Goal: Task Accomplishment & Management: Use online tool/utility

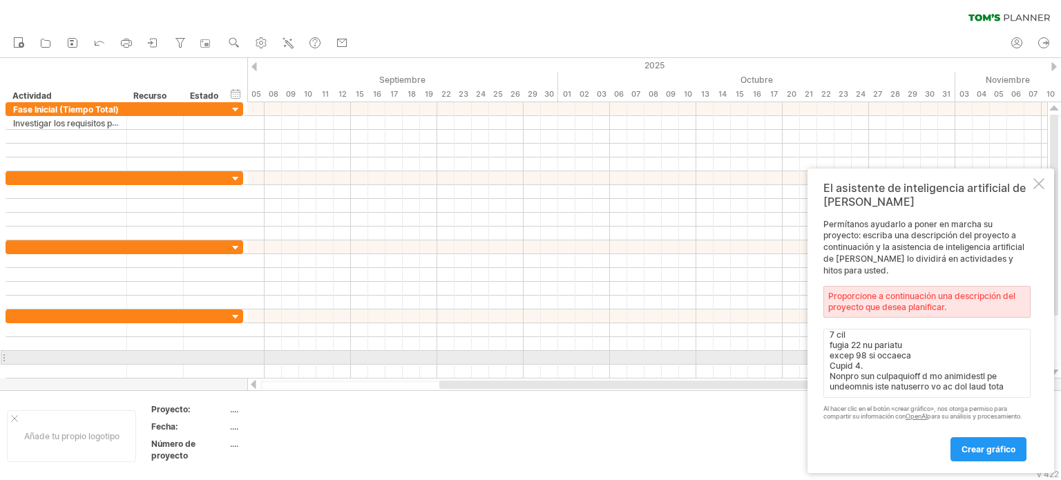
scroll to position [2342, 0]
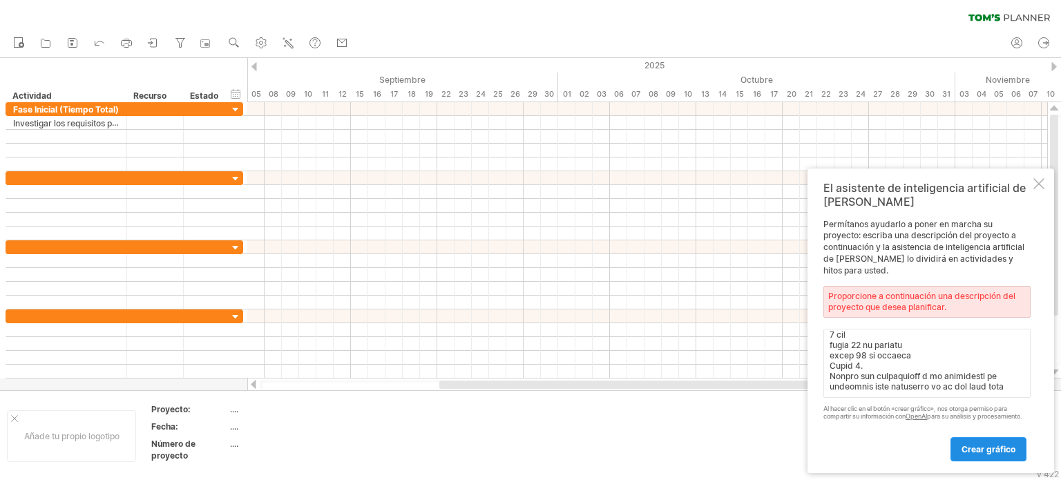
type textarea "Loremipsu Dolorsitam con adipiscing elit se doeiu tempori 1 utl etdolorem 6 al …"
click at [975, 455] on link "crear gráfico" at bounding box center [988, 449] width 76 height 24
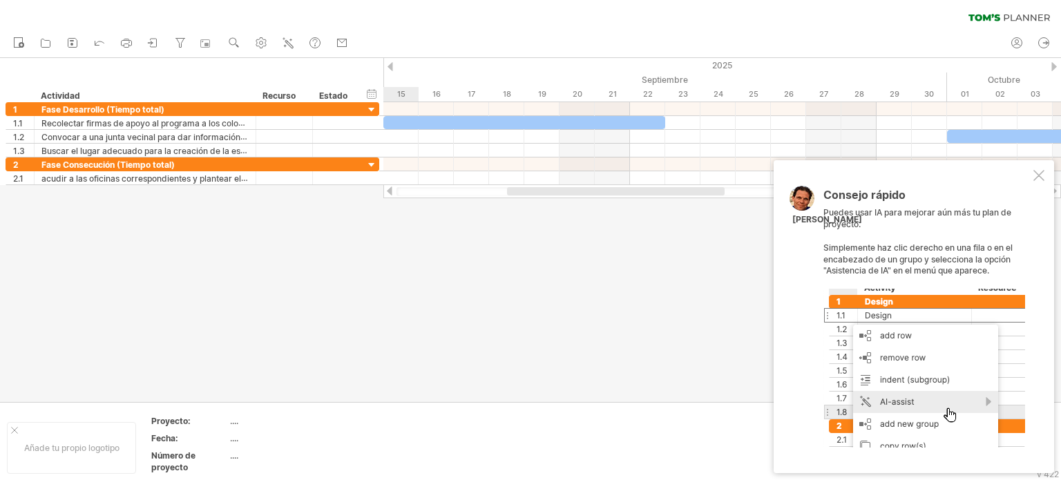
drag, startPoint x: 975, startPoint y: 455, endPoint x: 1011, endPoint y: 248, distance: 210.3
click at [1011, 248] on div "Consejo rápido Puedes usar IA para mejorar aún más tu plan de proyecto. Simplem…" at bounding box center [914, 316] width 280 height 313
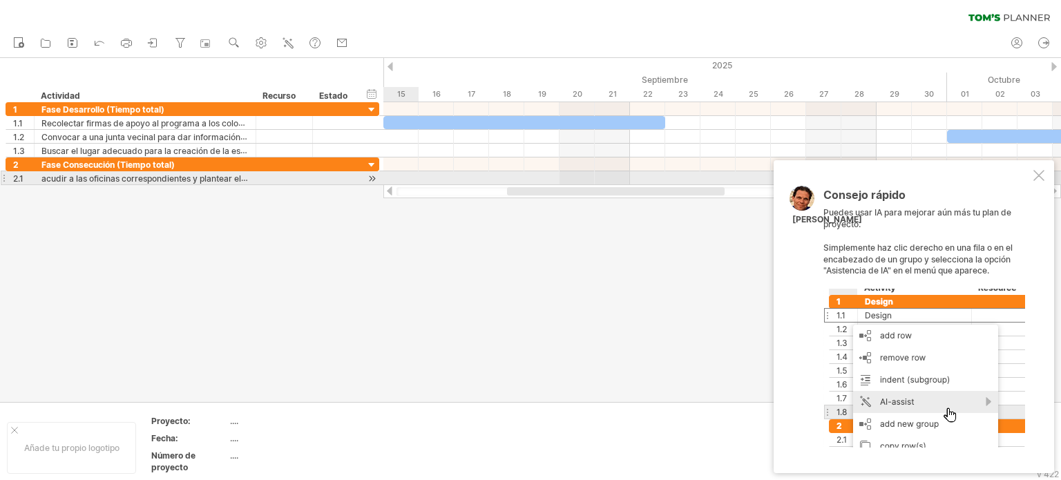
click at [1040, 174] on div at bounding box center [1038, 175] width 11 height 11
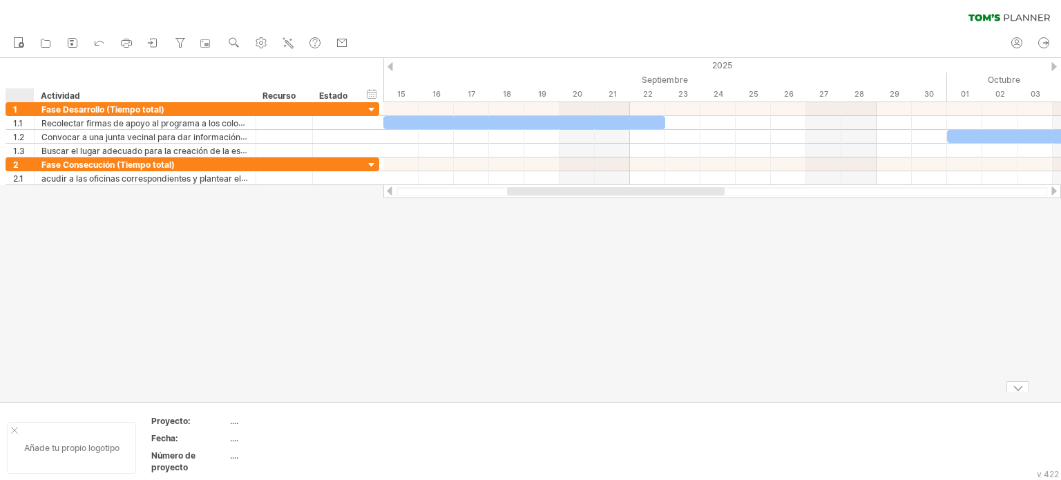
click at [12, 427] on div at bounding box center [14, 430] width 7 height 7
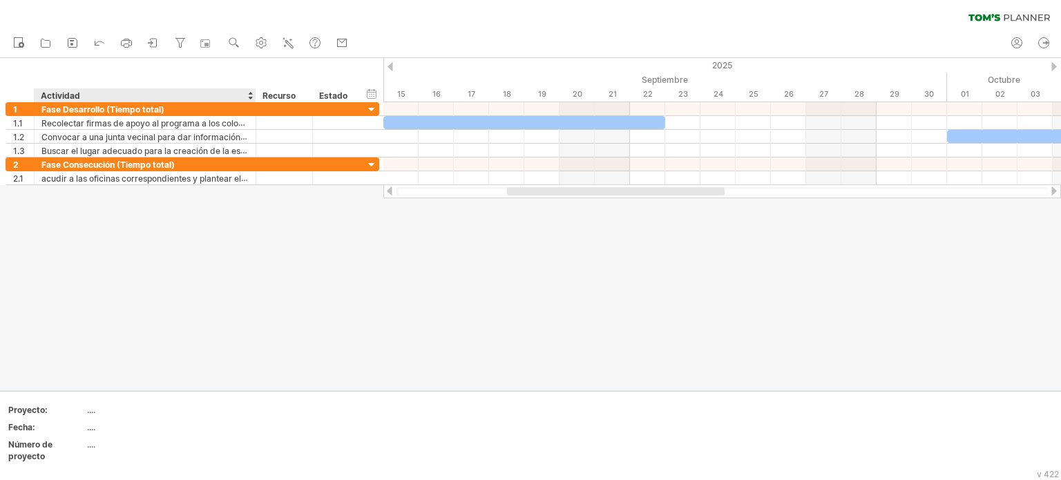
click at [218, 328] on div at bounding box center [530, 224] width 1061 height 332
click at [1051, 191] on div at bounding box center [1054, 190] width 11 height 9
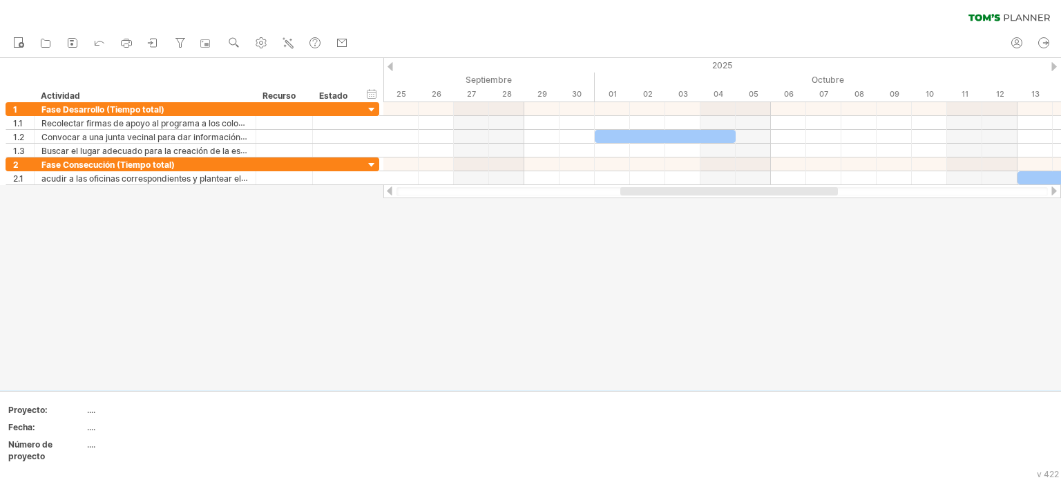
click at [1051, 191] on div at bounding box center [1054, 190] width 11 height 9
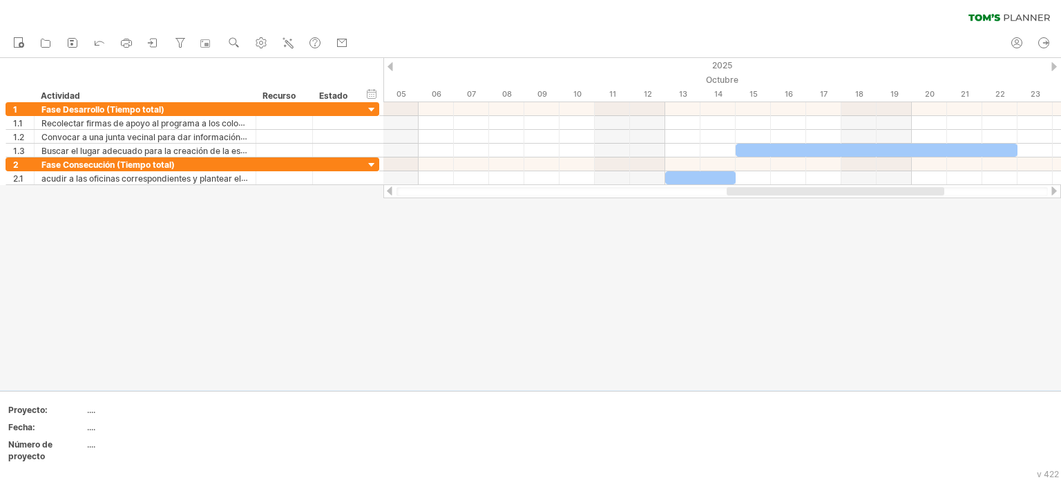
click at [1051, 193] on div at bounding box center [1054, 190] width 11 height 9
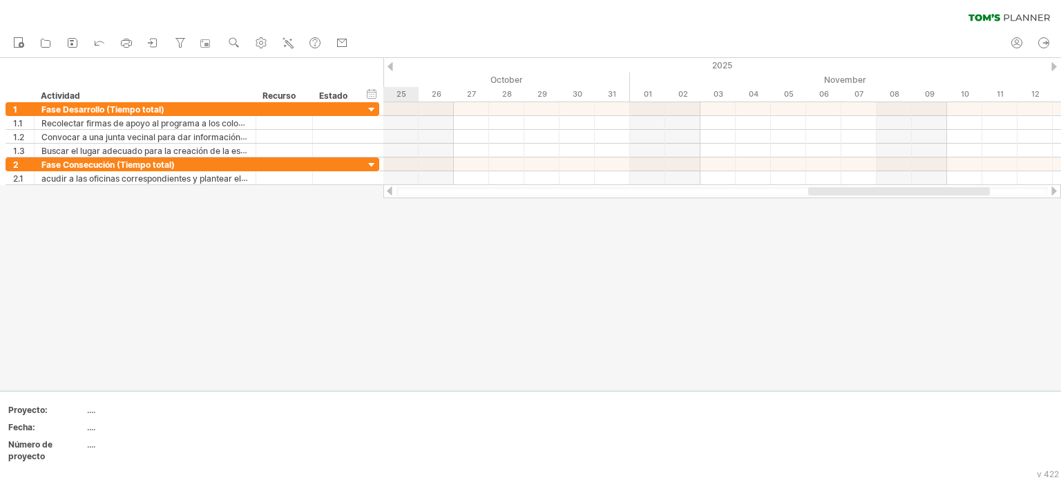
click at [1051, 193] on div at bounding box center [1054, 190] width 11 height 9
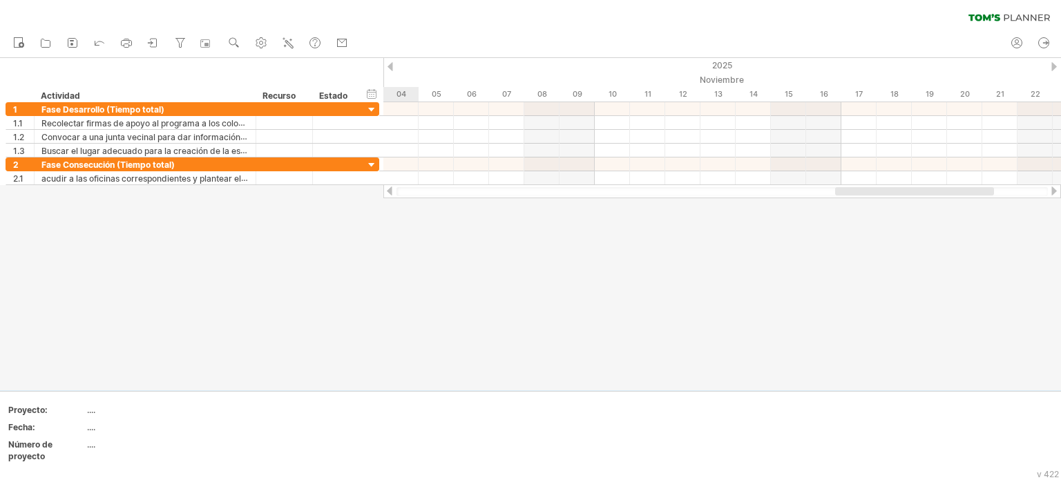
click at [1051, 193] on div at bounding box center [1054, 190] width 11 height 9
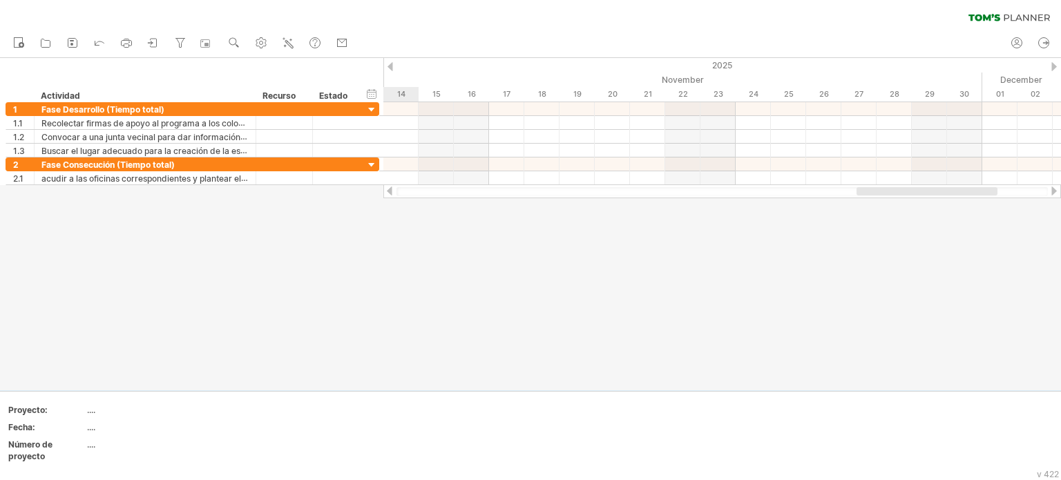
click at [1050, 193] on div at bounding box center [1054, 190] width 11 height 9
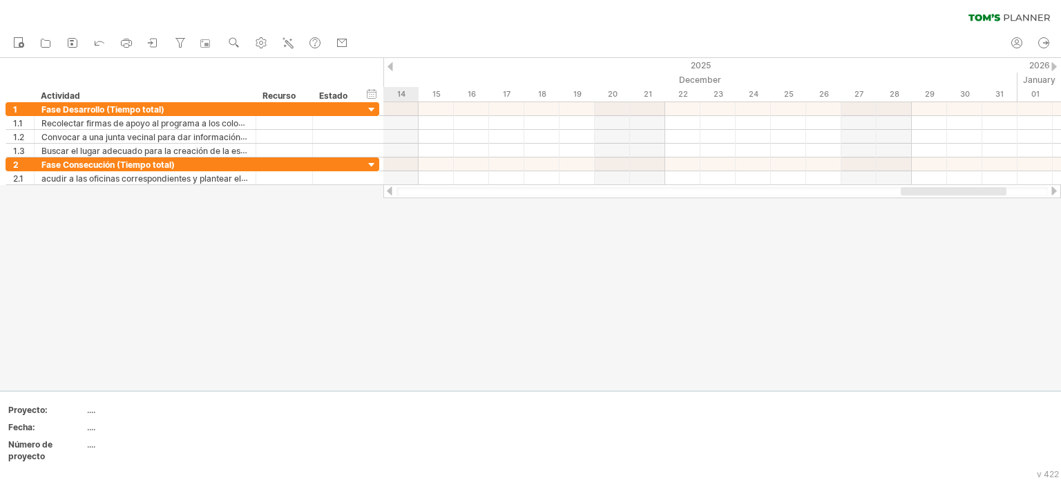
click at [1050, 193] on div at bounding box center [1054, 190] width 11 height 9
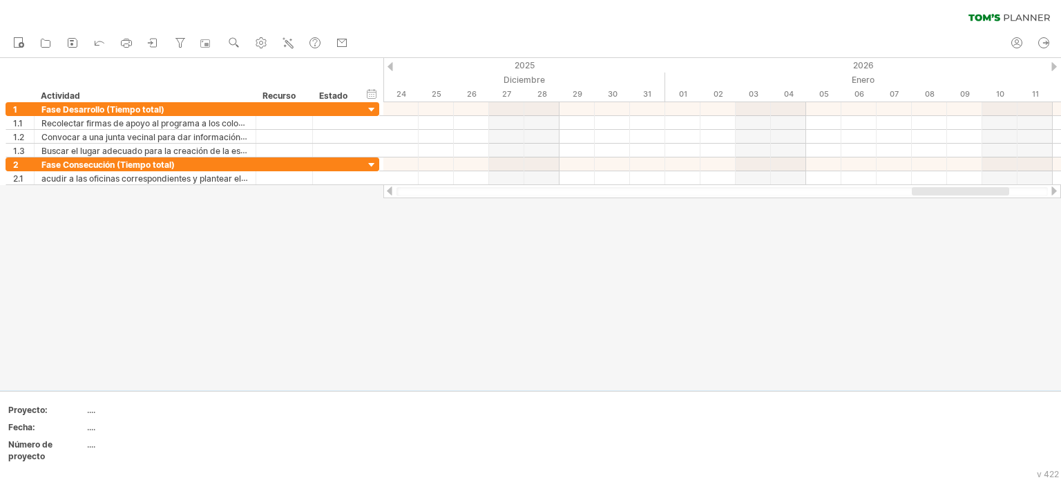
click at [387, 187] on div at bounding box center [389, 190] width 11 height 9
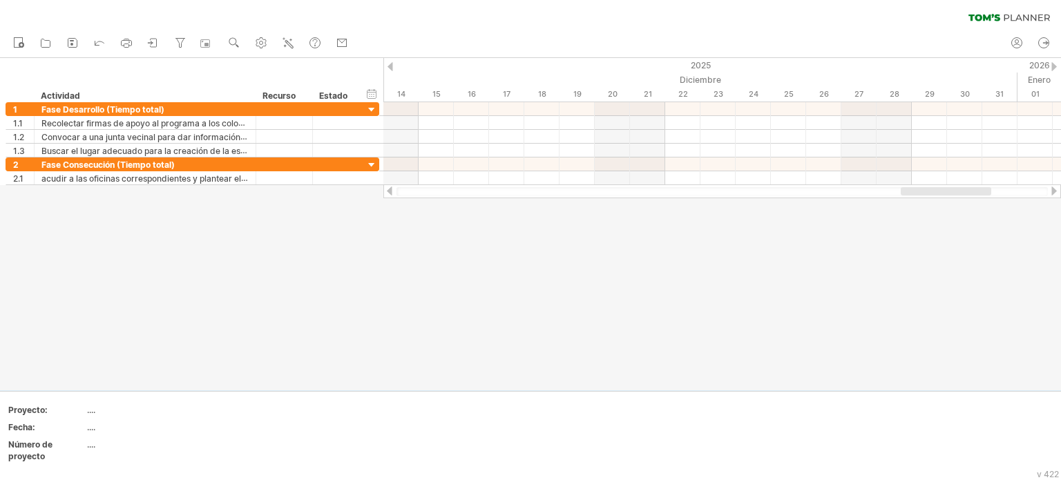
click at [387, 187] on div at bounding box center [389, 190] width 11 height 9
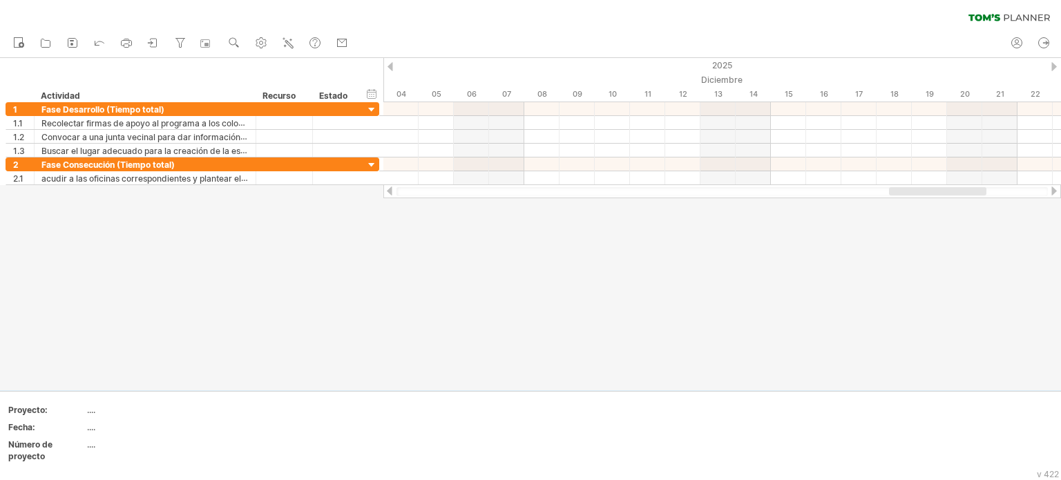
click at [387, 187] on div at bounding box center [389, 190] width 11 height 9
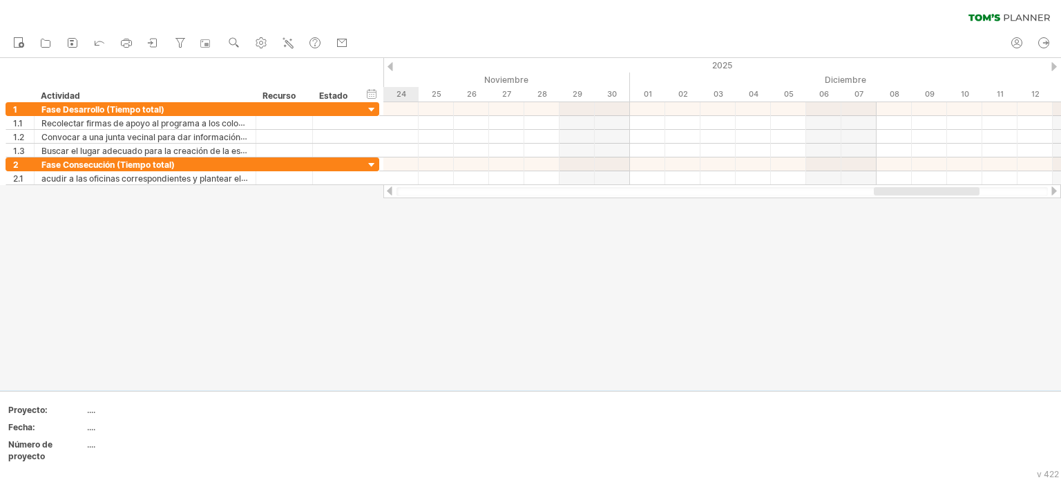
click at [387, 187] on div at bounding box center [389, 190] width 11 height 9
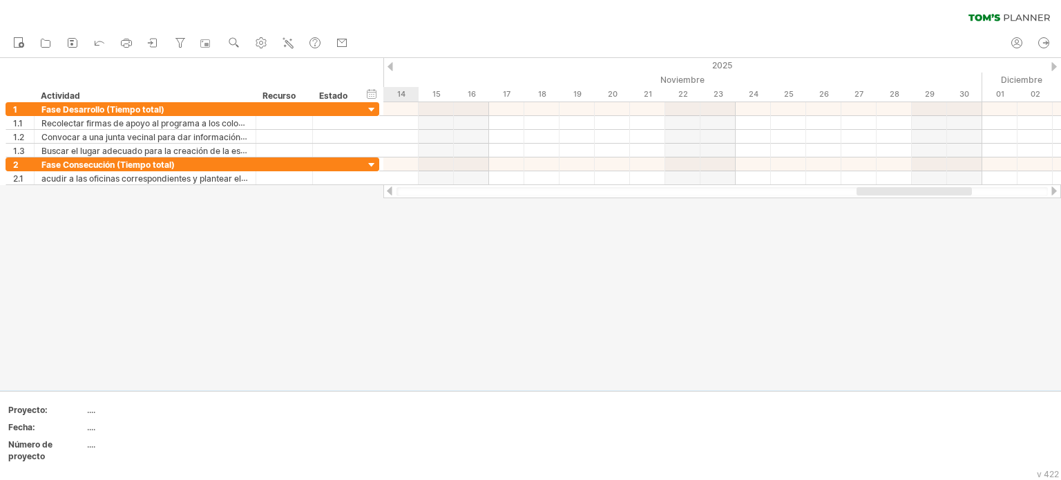
click at [387, 187] on div at bounding box center [389, 190] width 11 height 9
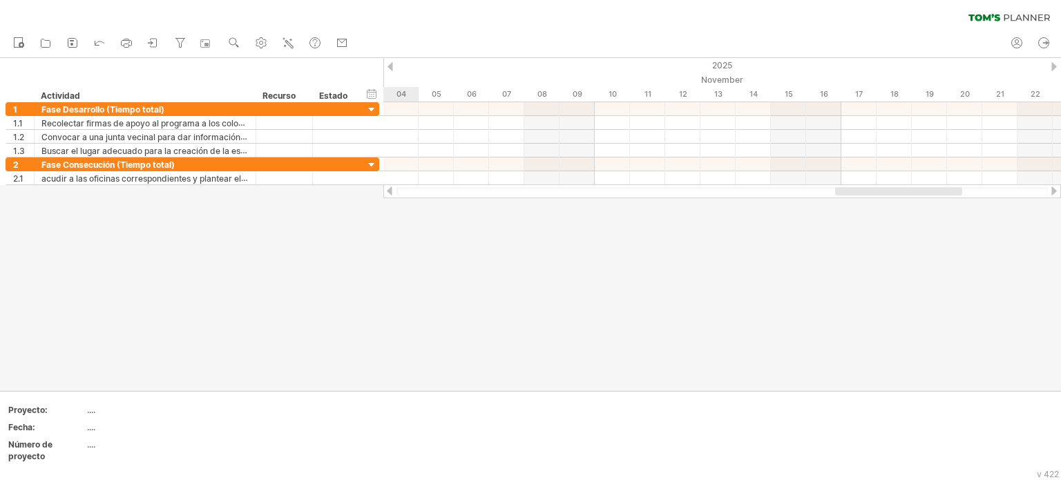
click at [387, 188] on div at bounding box center [389, 190] width 11 height 9
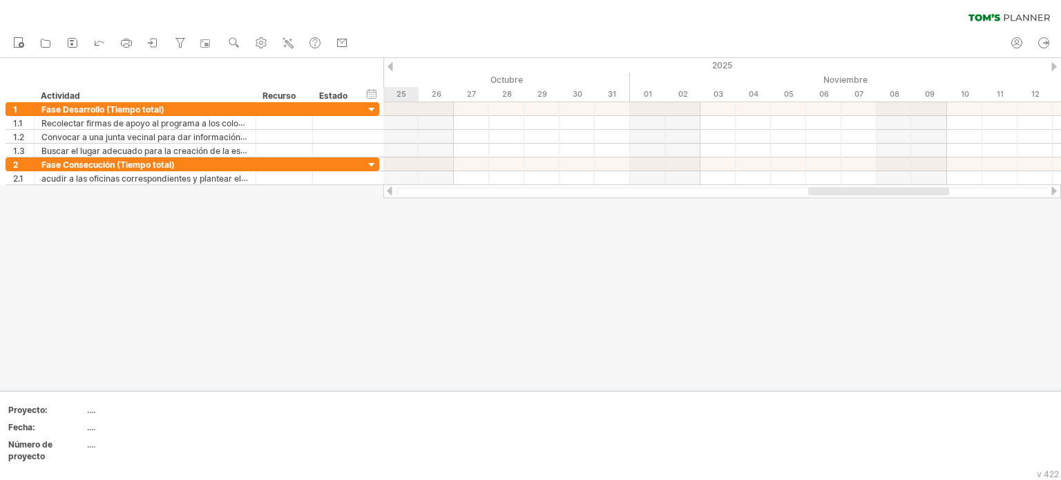
click at [387, 188] on div at bounding box center [389, 190] width 11 height 9
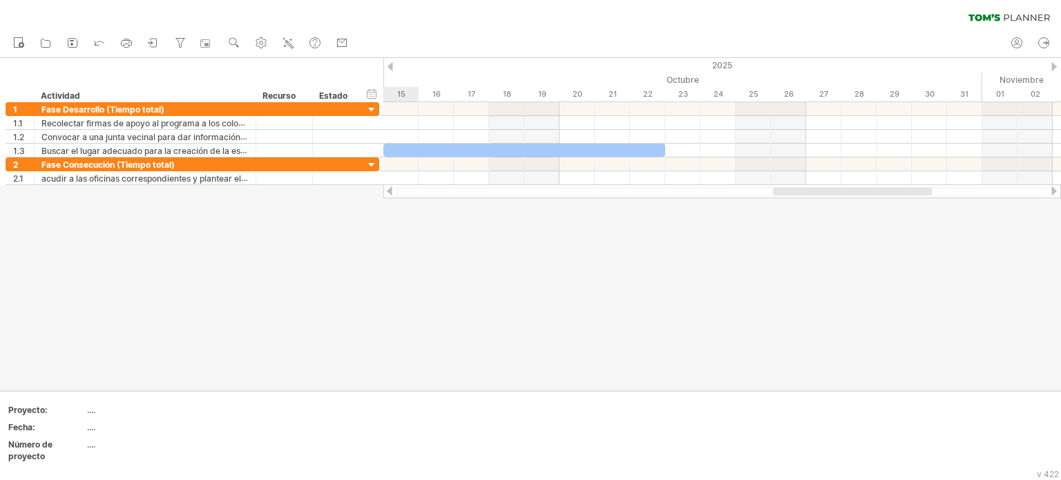
click at [387, 191] on div at bounding box center [389, 190] width 11 height 9
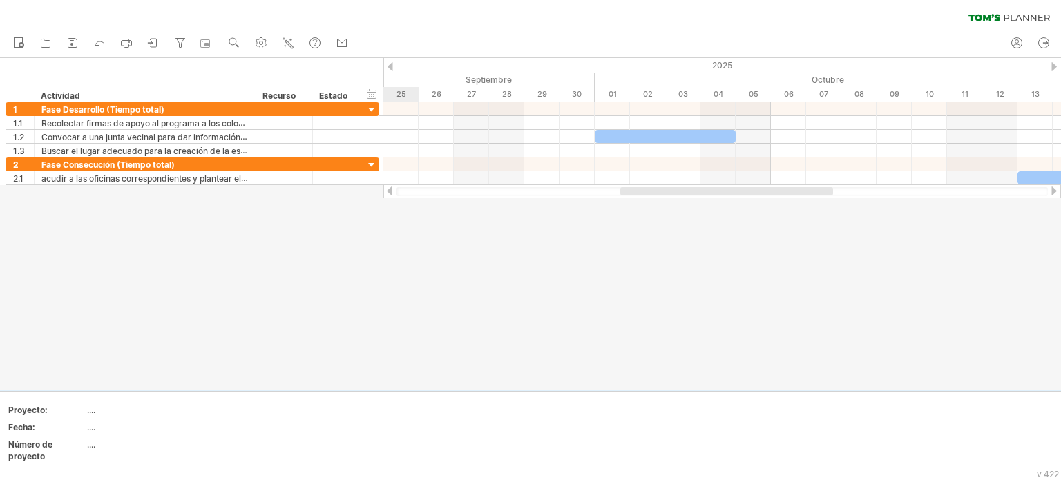
click at [387, 191] on div at bounding box center [389, 190] width 11 height 9
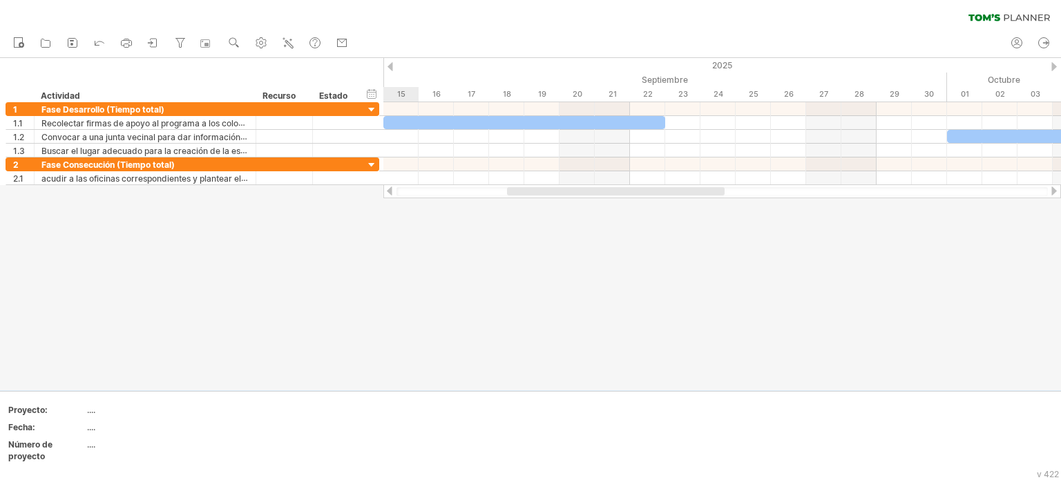
click at [387, 193] on div at bounding box center [389, 190] width 11 height 9
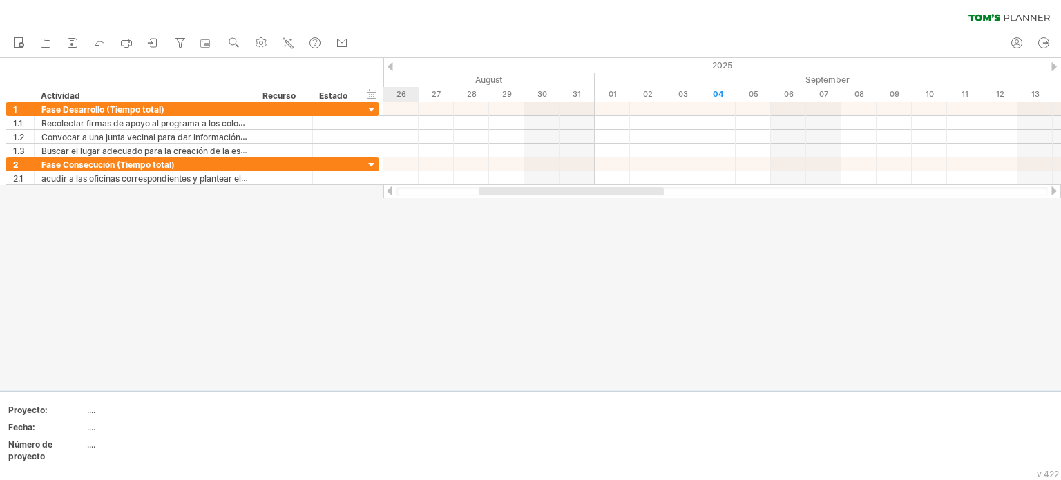
click at [386, 193] on div at bounding box center [389, 190] width 11 height 9
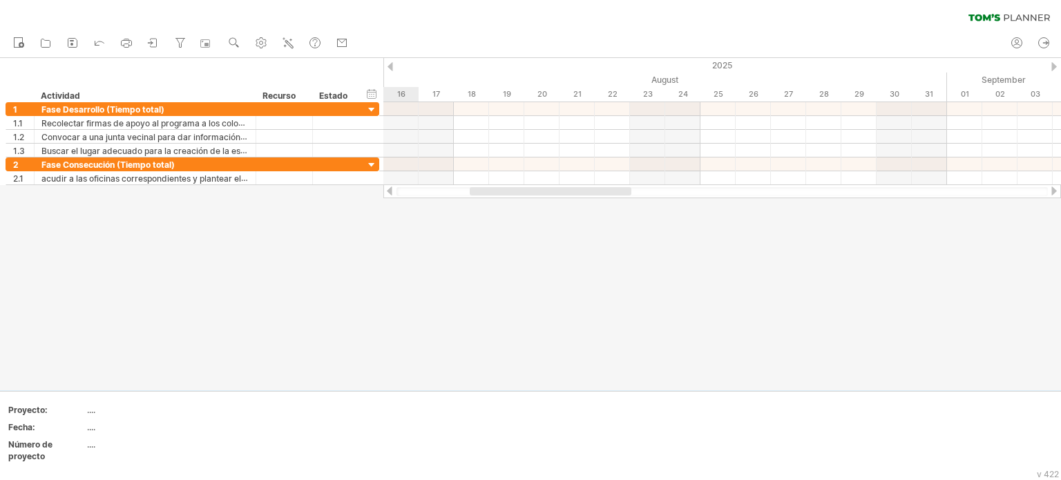
click at [386, 193] on div at bounding box center [389, 190] width 11 height 9
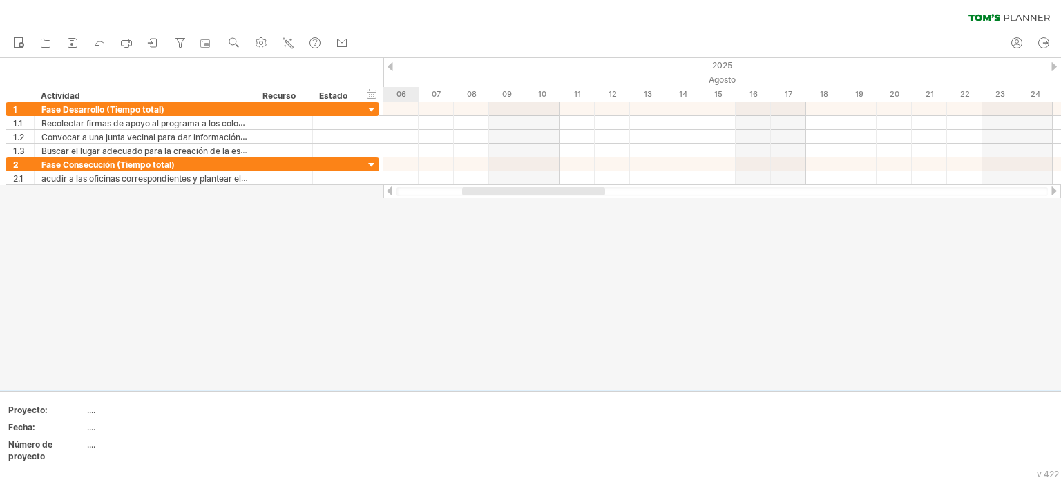
click at [385, 193] on div at bounding box center [389, 190] width 11 height 9
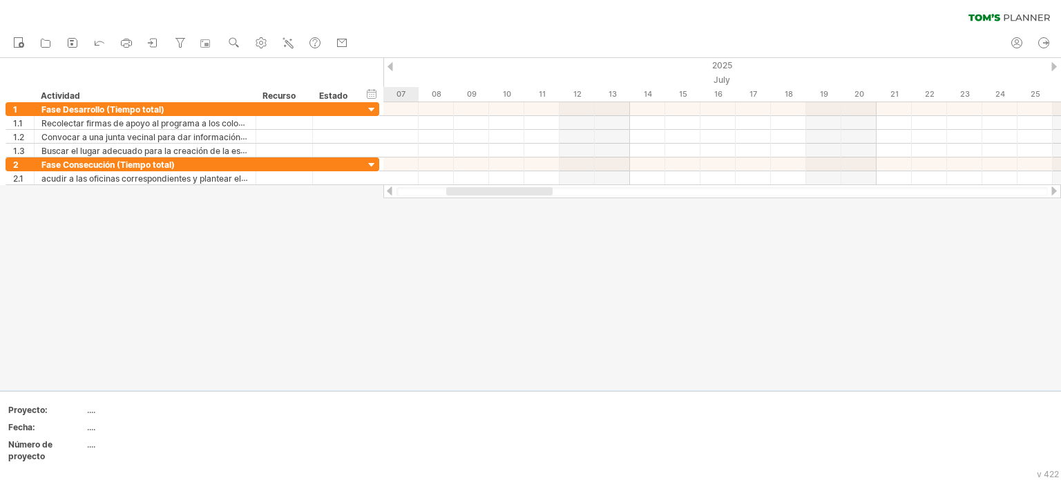
click at [385, 193] on div at bounding box center [389, 190] width 11 height 9
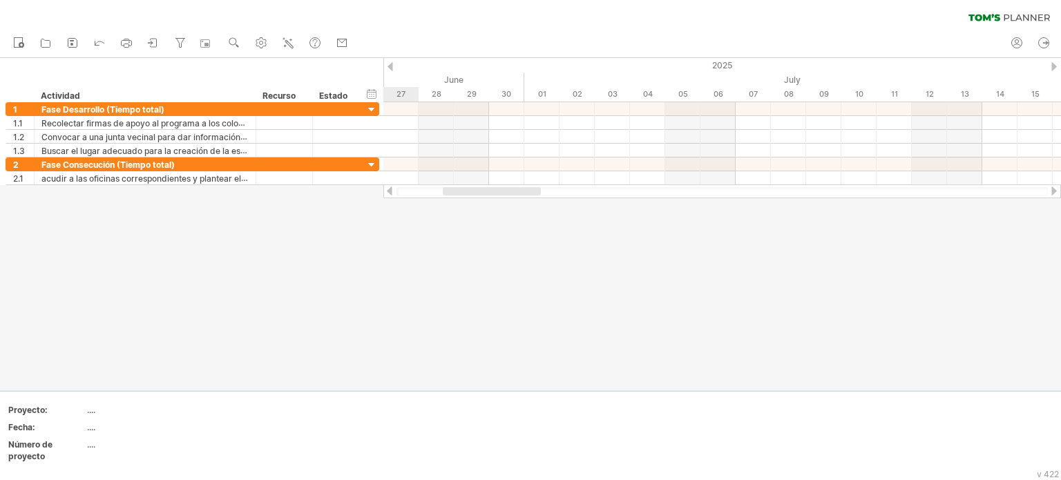
click at [385, 195] on div at bounding box center [389, 190] width 11 height 9
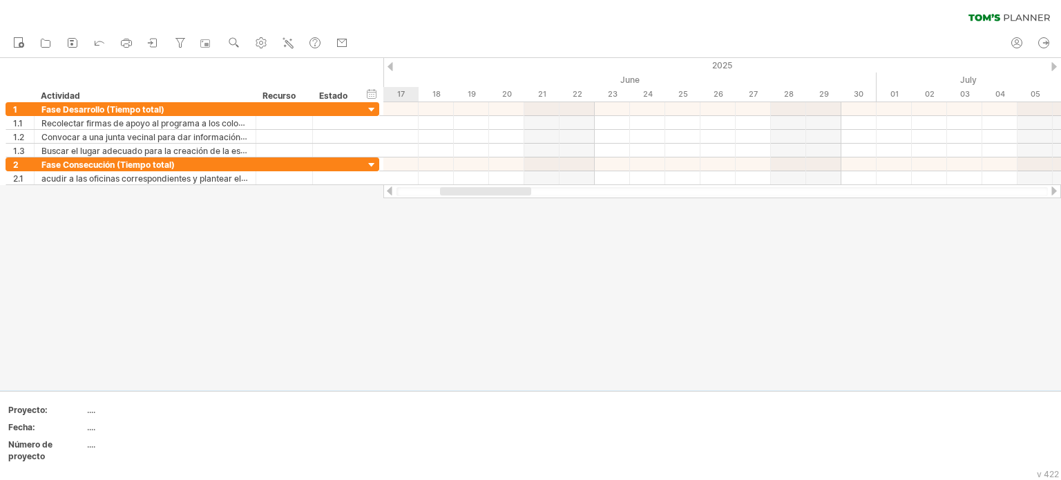
click at [385, 195] on div at bounding box center [389, 190] width 11 height 9
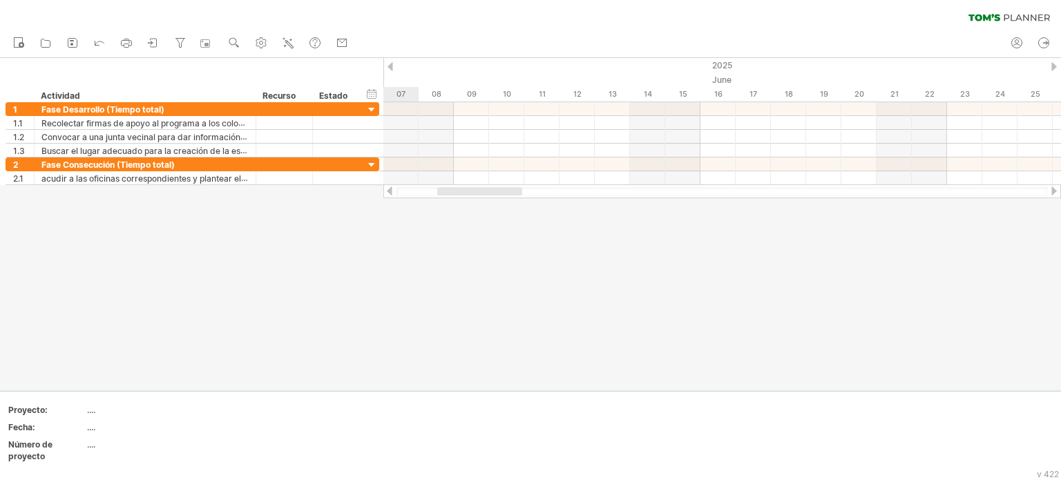
click at [385, 195] on div at bounding box center [389, 190] width 11 height 9
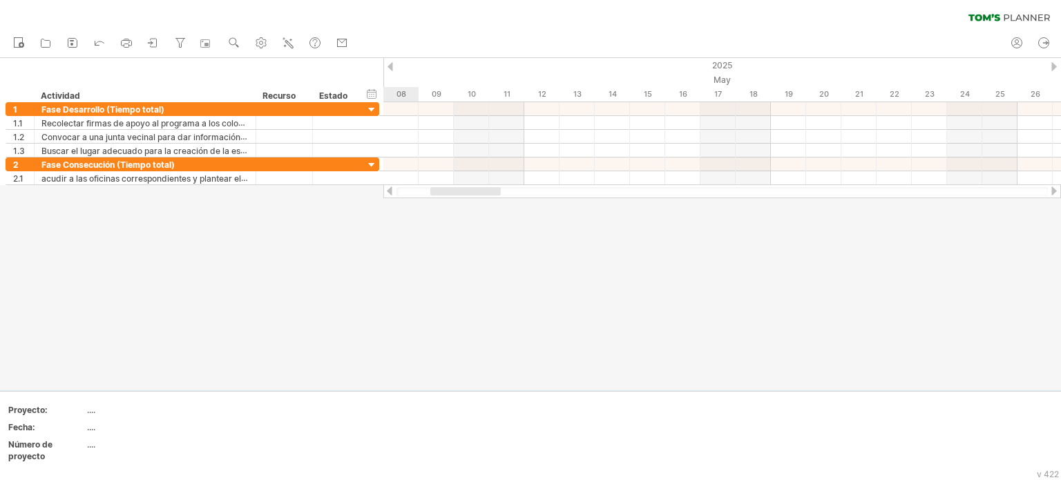
click at [385, 195] on div at bounding box center [722, 191] width 678 height 14
click at [384, 195] on div at bounding box center [722, 191] width 678 height 14
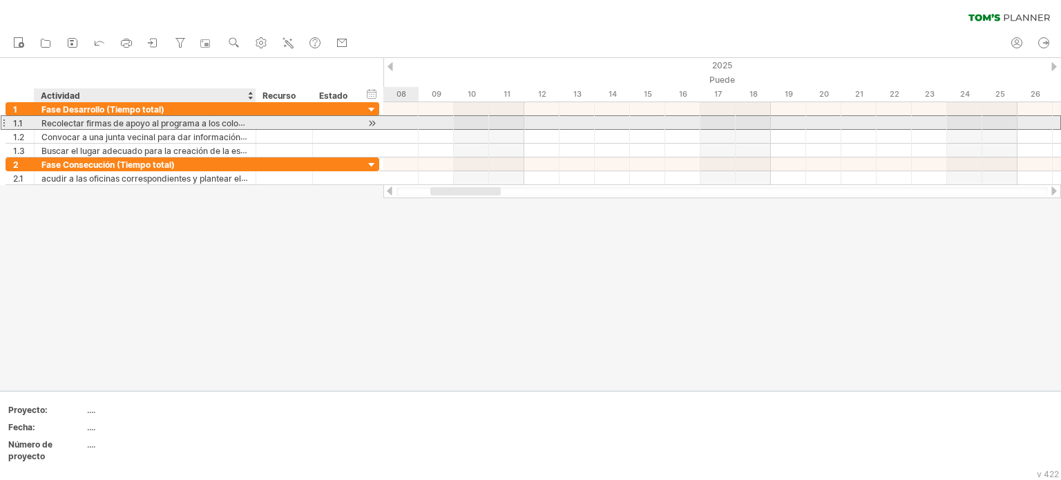
click at [227, 125] on font "Recolectar firmas de apoyo al programa a los colonos" at bounding box center [146, 122] width 211 height 11
click at [372, 124] on div at bounding box center [371, 123] width 13 height 15
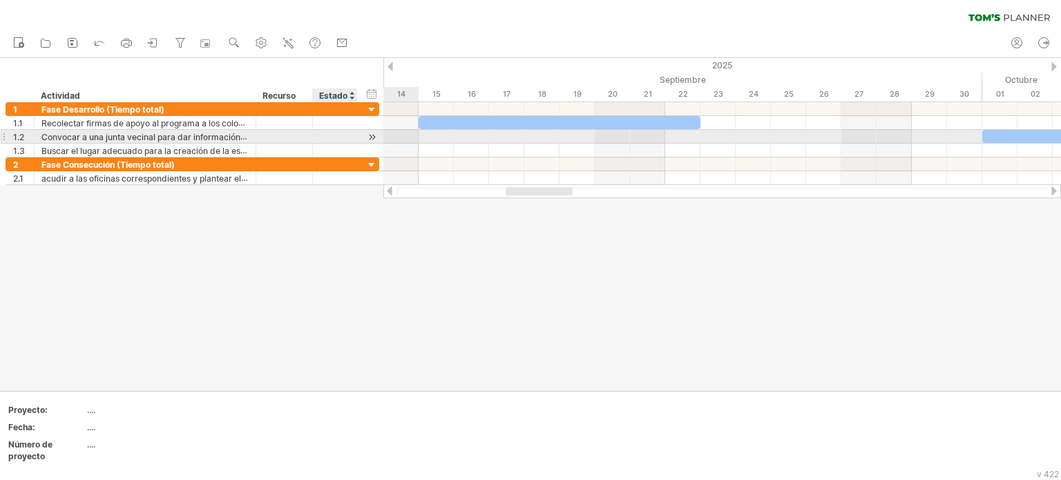
click at [375, 133] on div at bounding box center [371, 137] width 13 height 15
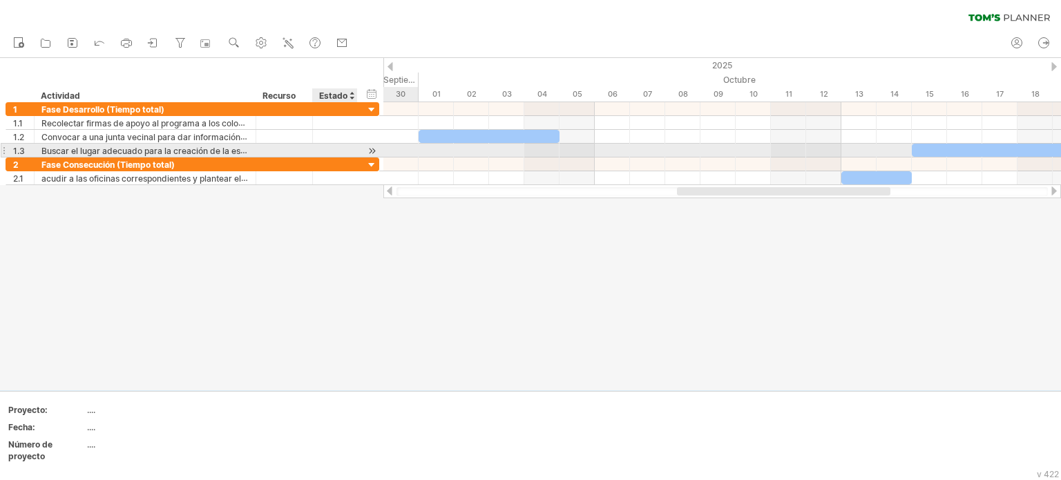
click at [370, 145] on div at bounding box center [371, 151] width 13 height 15
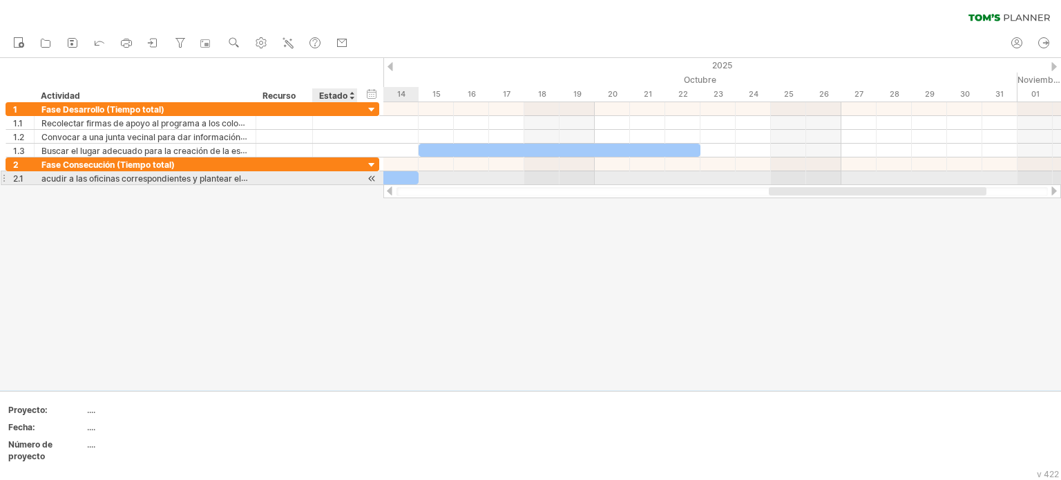
click at [370, 175] on div at bounding box center [371, 178] width 13 height 15
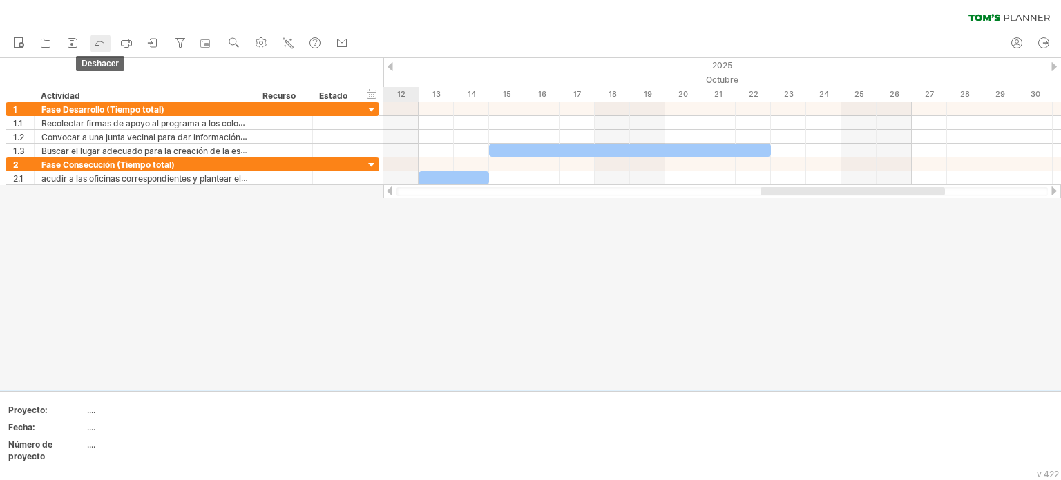
click at [99, 46] on icon at bounding box center [100, 42] width 14 height 14
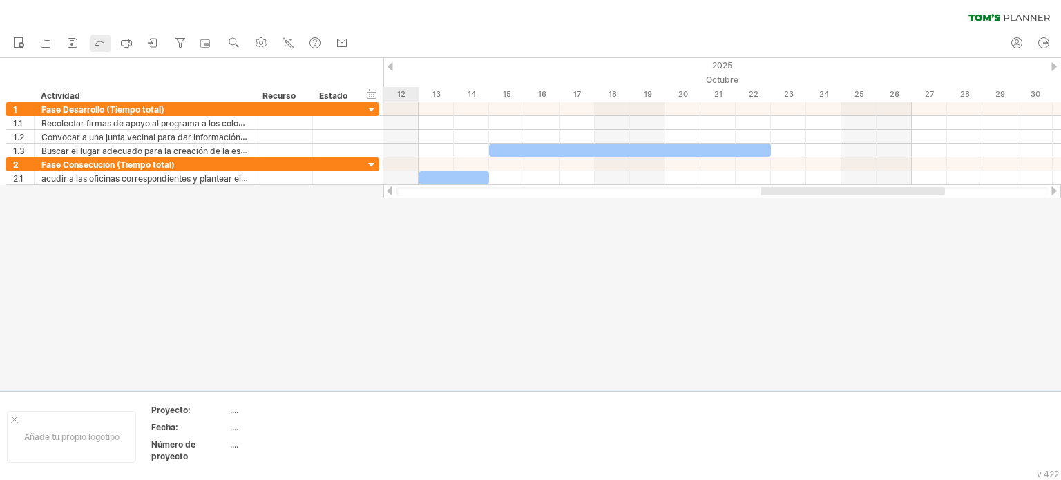
click at [99, 46] on icon at bounding box center [100, 42] width 14 height 14
click at [99, 48] on icon at bounding box center [100, 42] width 14 height 14
click at [97, 46] on icon at bounding box center [100, 42] width 14 height 14
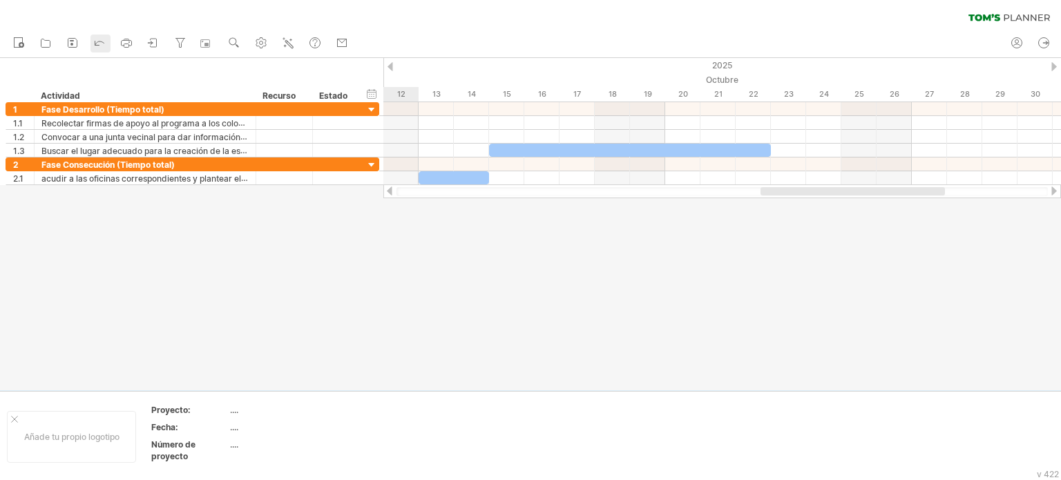
click at [97, 46] on icon at bounding box center [100, 42] width 14 height 14
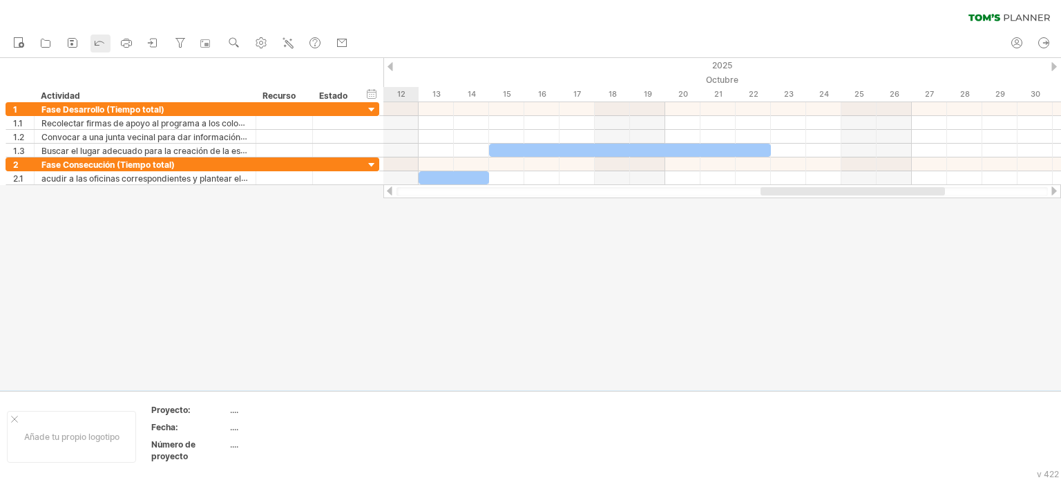
click at [97, 46] on icon at bounding box center [100, 42] width 14 height 14
click at [97, 49] on div at bounding box center [100, 44] width 14 height 14
click at [97, 50] on div at bounding box center [100, 44] width 14 height 14
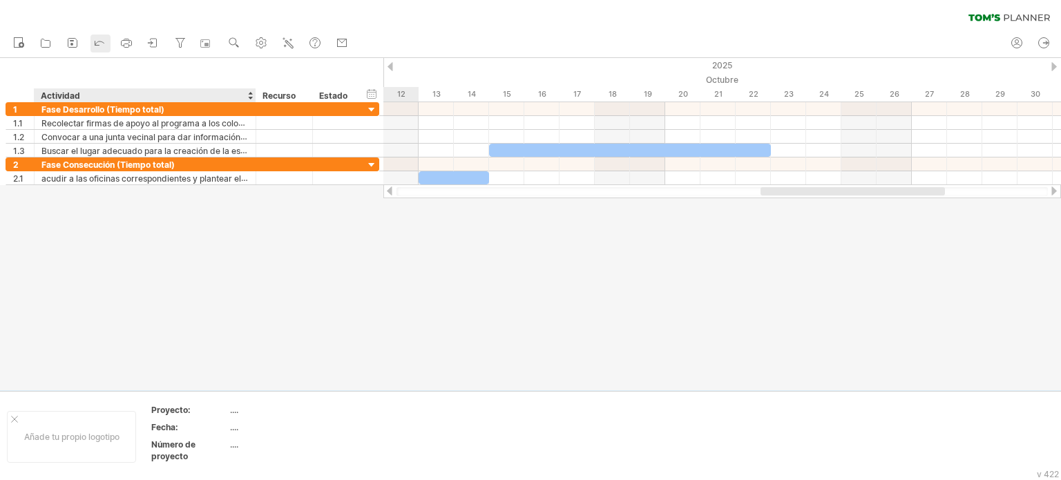
click at [97, 50] on div at bounding box center [100, 44] width 14 height 14
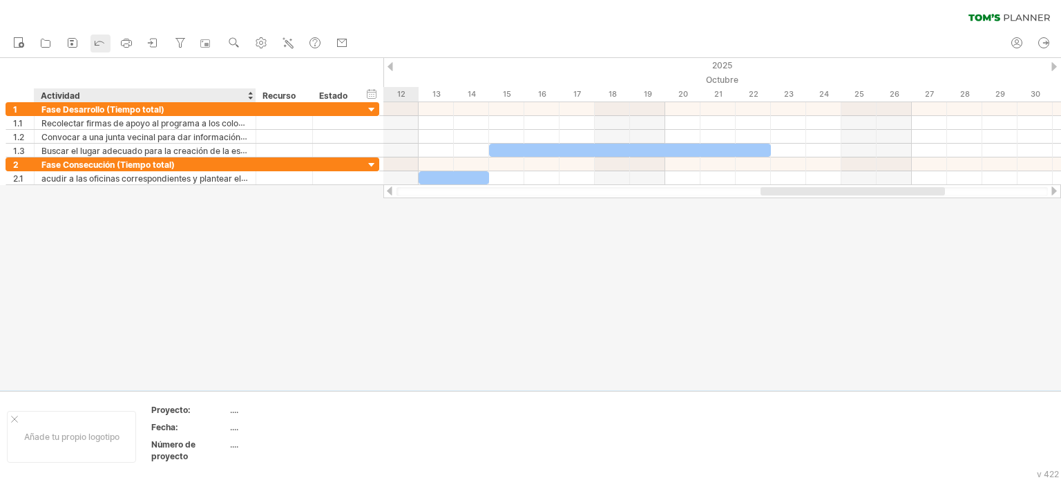
click at [97, 50] on div at bounding box center [100, 44] width 14 height 14
click at [47, 86] on div "hide start/end/duration mostrar inicio/fin/duración ******** Actividad ********…" at bounding box center [191, 80] width 383 height 44
click at [251, 94] on div at bounding box center [250, 95] width 6 height 14
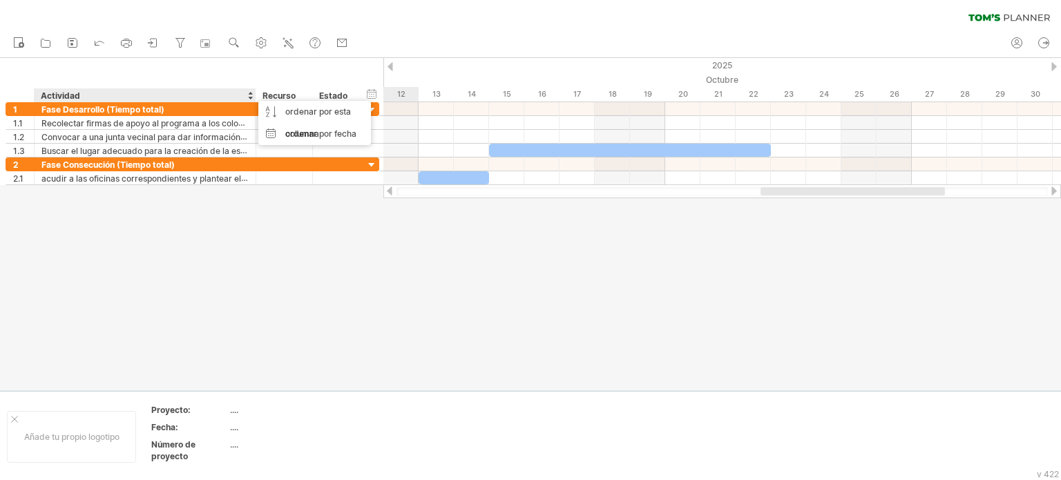
click at [251, 94] on div at bounding box center [250, 95] width 6 height 14
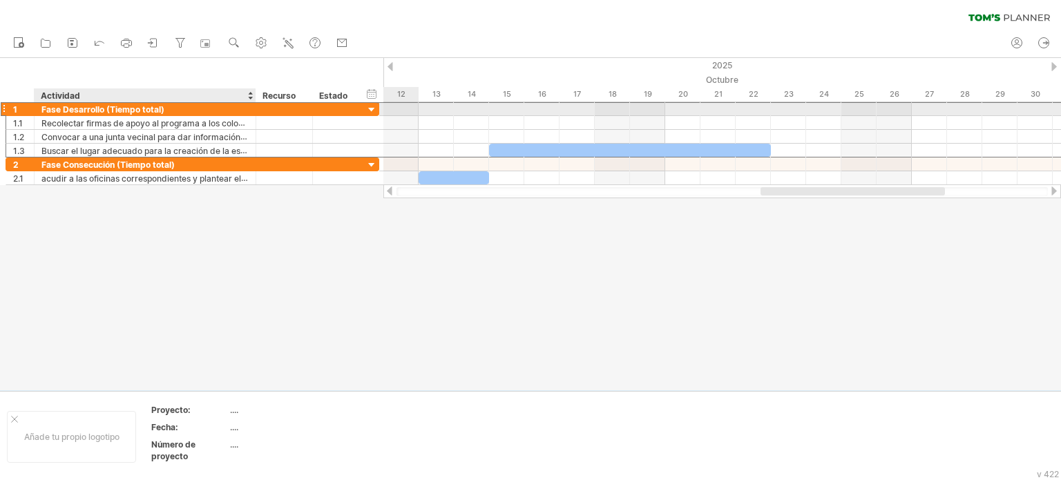
click at [240, 110] on div "Fase Desarrollo (Tiempo total)" at bounding box center [144, 108] width 207 height 13
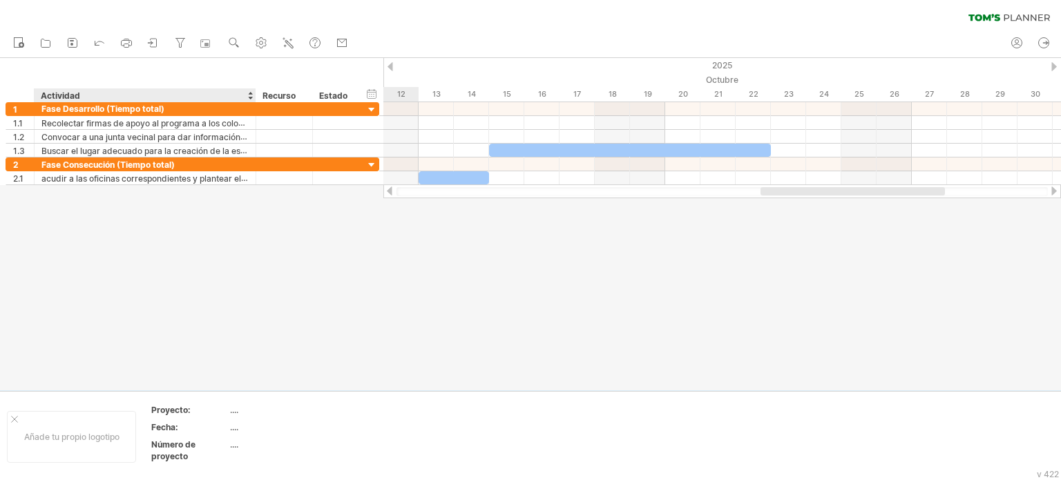
click at [120, 79] on div "hide start/end/duration mostrar inicio/fin/duración ******** Actividad ********…" at bounding box center [191, 80] width 383 height 44
click at [102, 43] on icon at bounding box center [100, 42] width 14 height 14
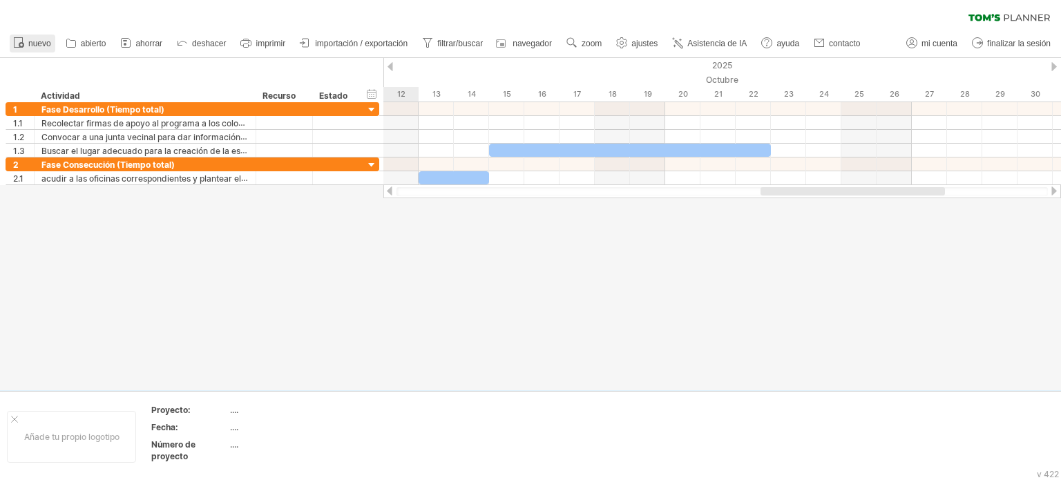
click at [30, 46] on font "nuevo" at bounding box center [39, 44] width 23 height 10
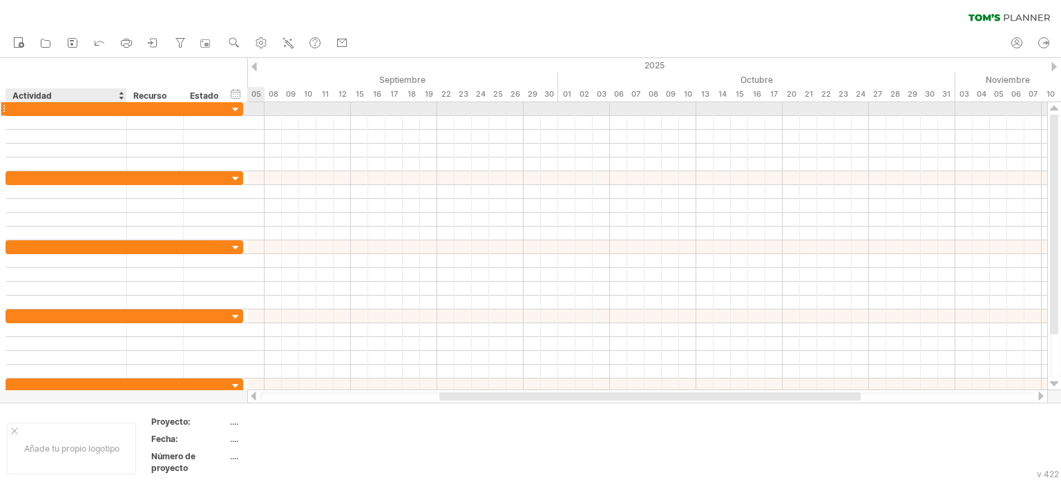
click at [113, 106] on div at bounding box center [66, 108] width 106 height 13
paste input "**********"
type input "**********"
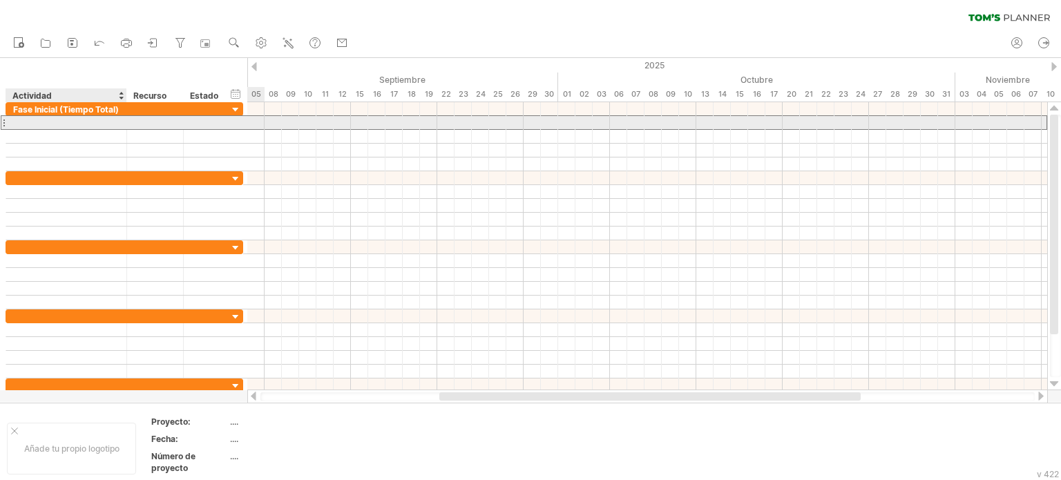
click at [90, 126] on div at bounding box center [66, 122] width 106 height 13
paste input "**********"
type input "**********"
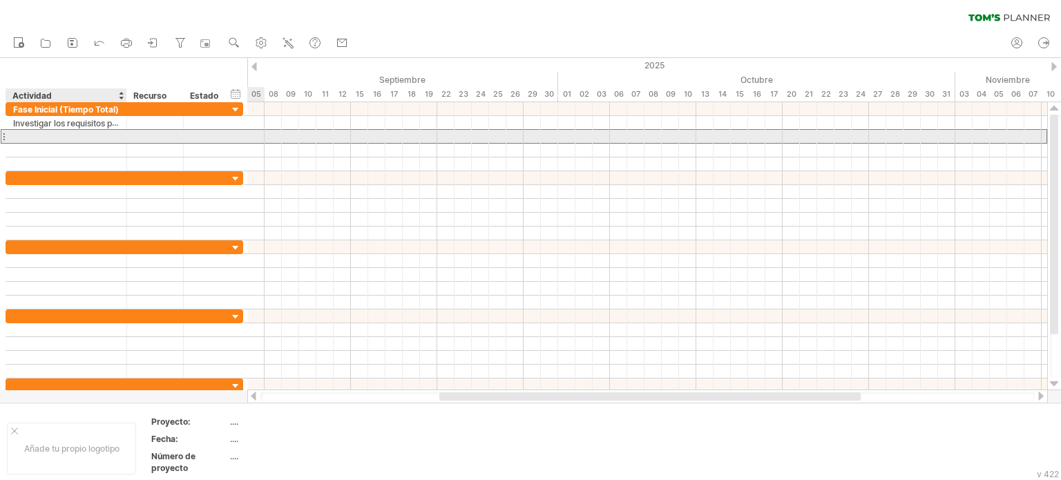
click at [105, 138] on div at bounding box center [66, 136] width 106 height 13
paste input "**********"
type input "**********"
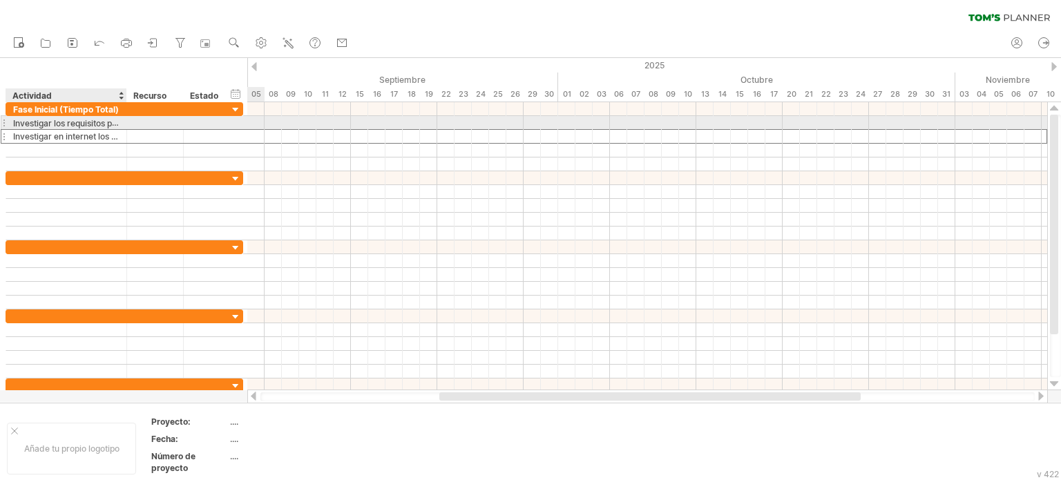
click at [12, 130] on div "**********" at bounding box center [66, 136] width 121 height 13
click at [13, 124] on font "Investigar los requisitos para un nuevo plantel" at bounding box center [102, 122] width 178 height 11
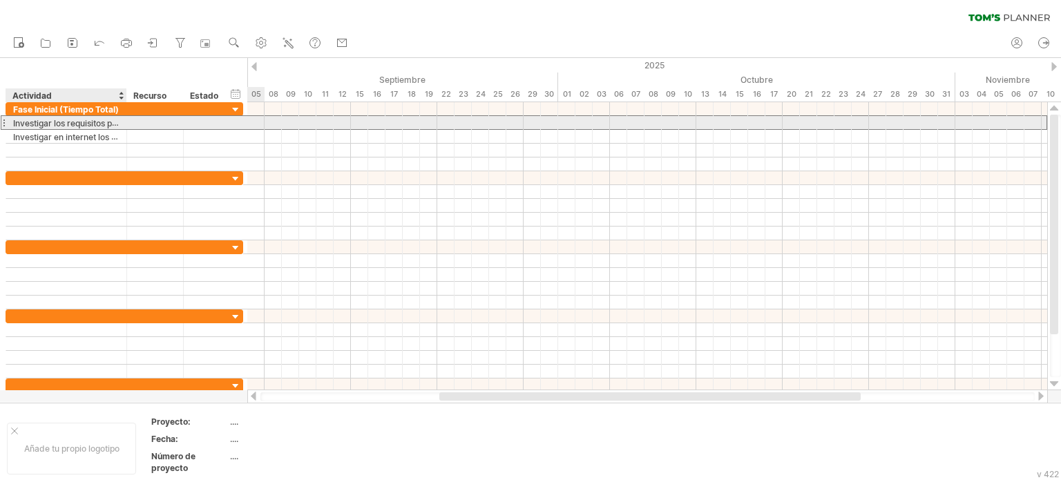
click at [16, 123] on font "Investigar los requisitos para un nuevo plantel" at bounding box center [102, 122] width 178 height 11
click at [16, 122] on font "Investigar los requisitos para un nuevo plantel" at bounding box center [102, 122] width 178 height 11
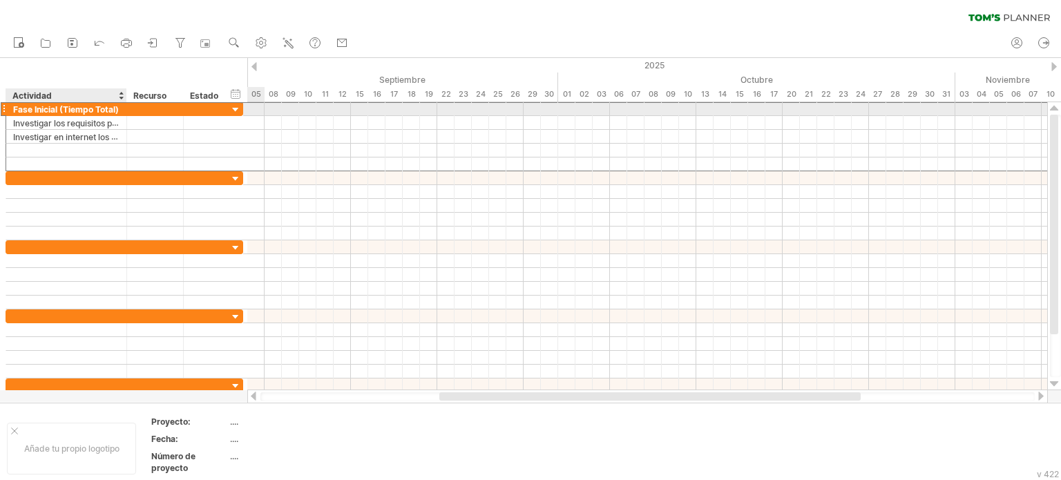
click at [49, 115] on font "Fase Inicial (Tiempo Total)" at bounding box center [66, 109] width 106 height 10
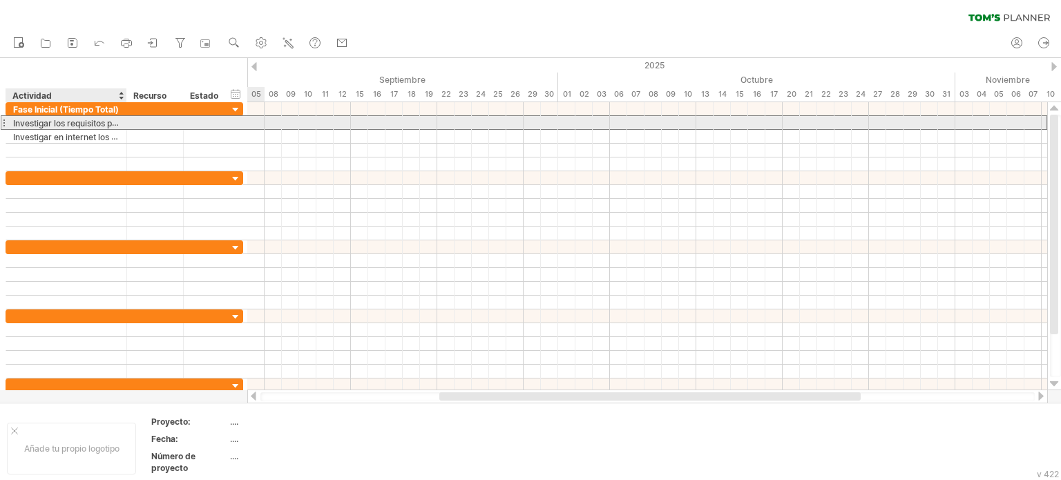
click at [52, 118] on font "Investigar los requisitos para un nuevo plantel" at bounding box center [102, 122] width 178 height 10
click at [52, 118] on font "Investigar los requisitos para un nuevo plantel" at bounding box center [102, 122] width 178 height 11
click at [87, 121] on font "Investigar los requisitos para un nuevo plantel" at bounding box center [102, 122] width 178 height 11
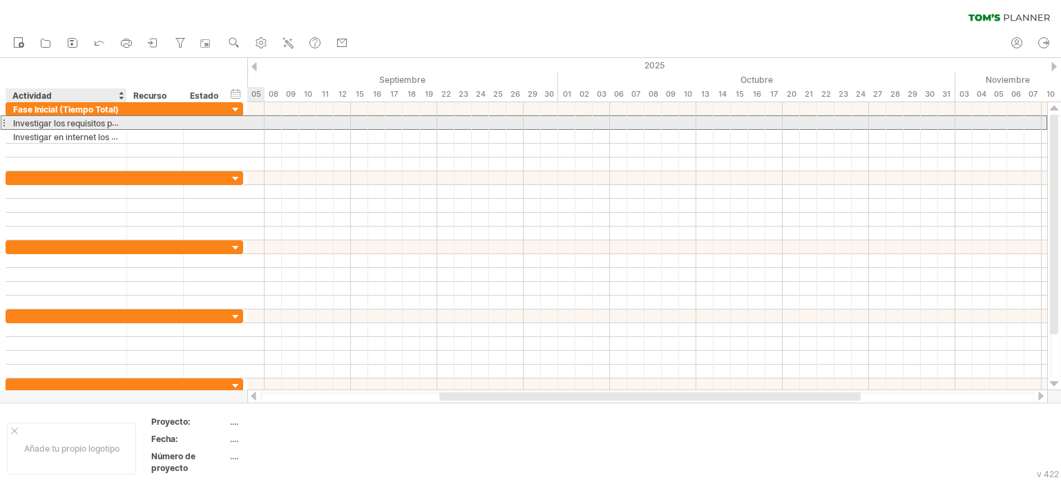
click at [87, 121] on font "Investigar los requisitos para un nuevo plantel" at bounding box center [102, 122] width 178 height 11
click at [87, 124] on font "Investigar los requisitos para un nuevo plantel" at bounding box center [102, 122] width 178 height 11
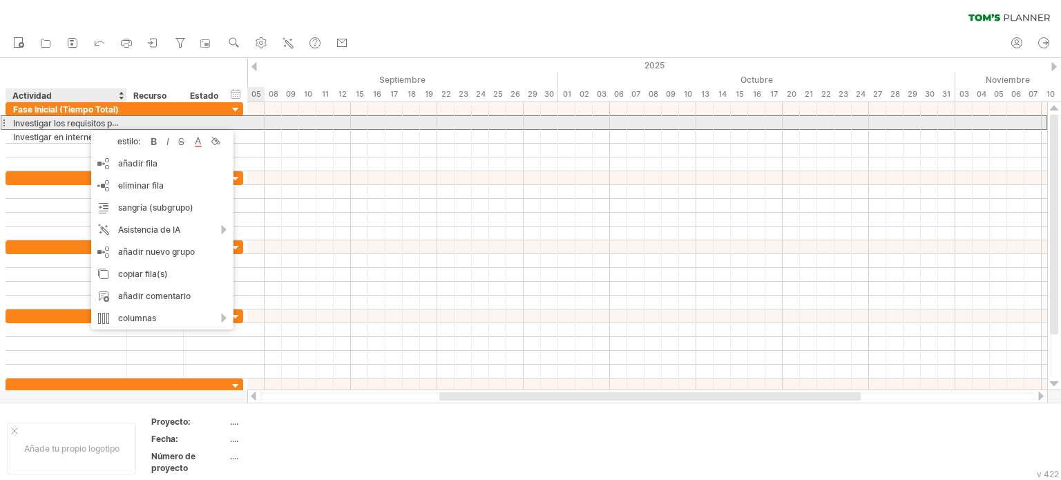
click at [110, 125] on font "Investigar los requisitos para un nuevo plantel" at bounding box center [102, 122] width 178 height 11
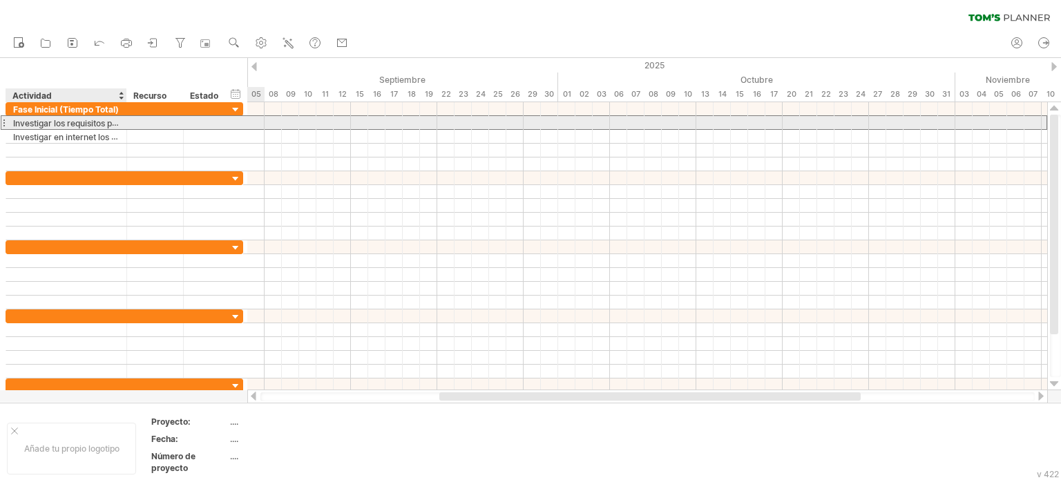
click at [108, 124] on font "Investigar los requisitos para un nuevo plantel" at bounding box center [102, 122] width 178 height 11
click at [108, 123] on font "Investigar los requisitos para un nuevo plantel" at bounding box center [102, 122] width 178 height 11
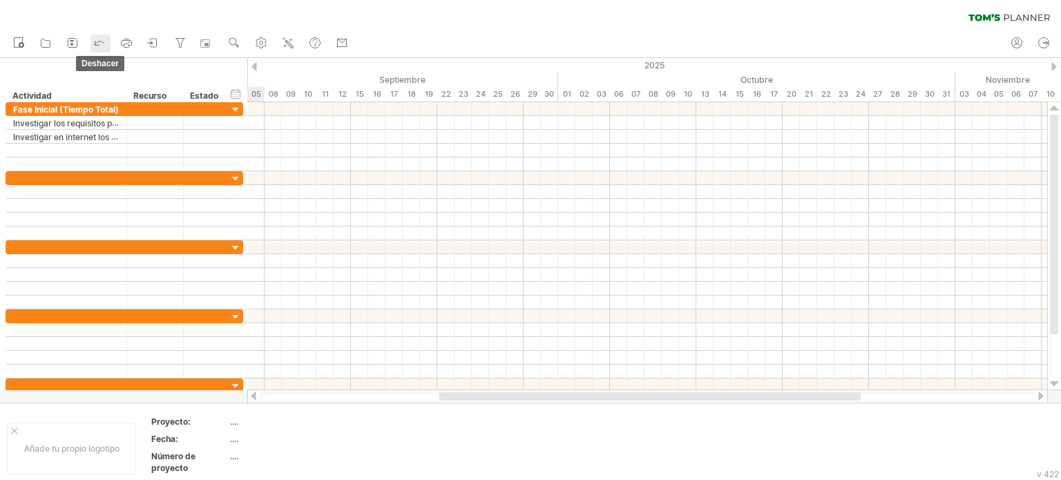
click at [98, 37] on icon at bounding box center [100, 42] width 14 height 14
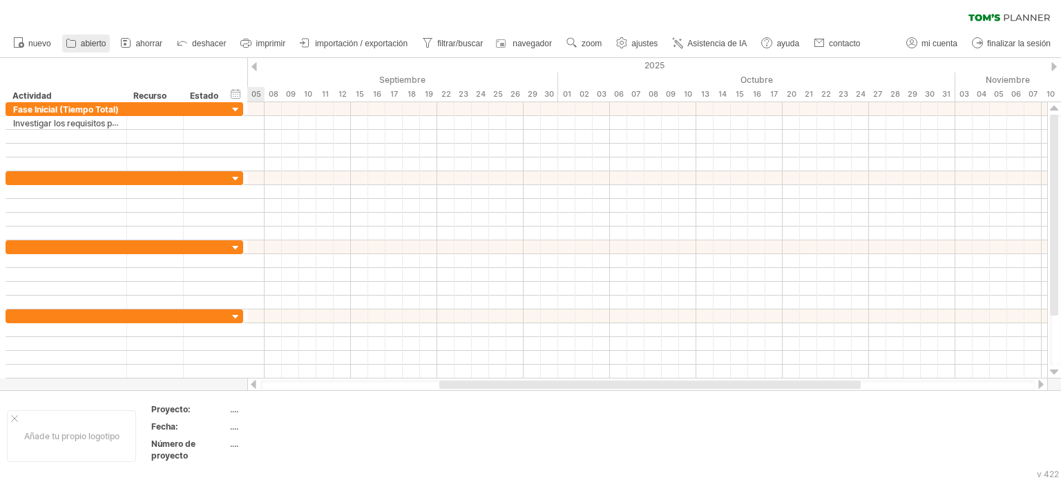
click at [97, 37] on link "abierto" at bounding box center [86, 44] width 48 height 18
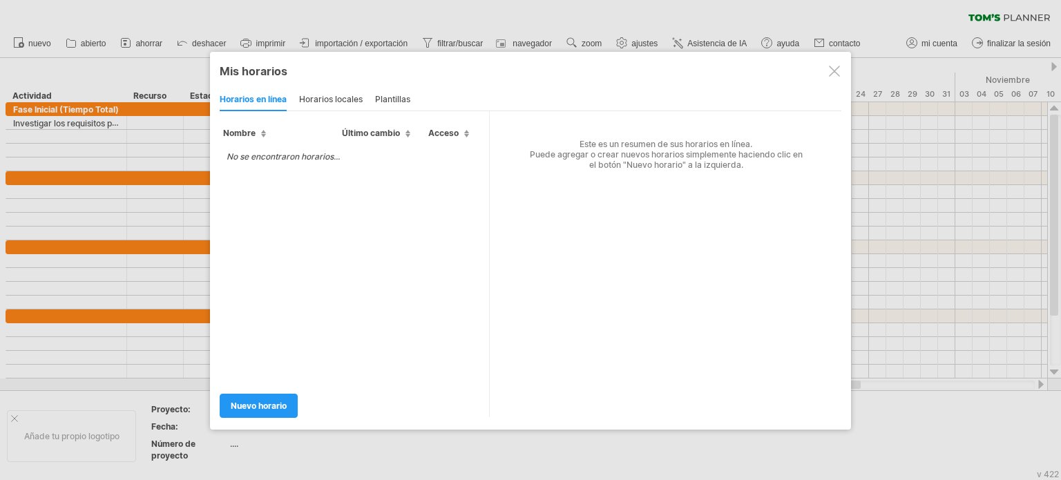
click at [269, 382] on div "nuevo horario" at bounding box center [354, 399] width 269 height 35
click at [266, 394] on link "nuevo horario" at bounding box center [259, 406] width 78 height 24
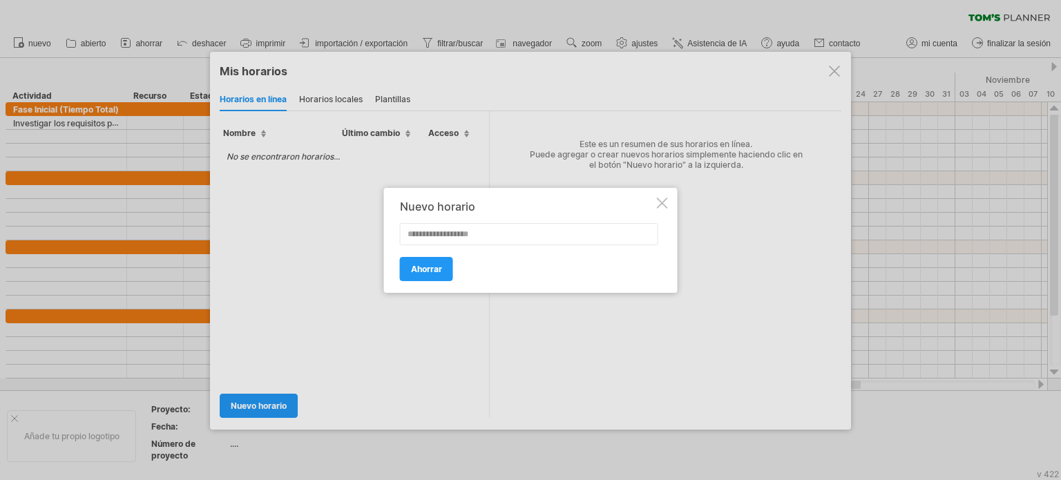
click at [839, 75] on div at bounding box center [530, 240] width 1061 height 480
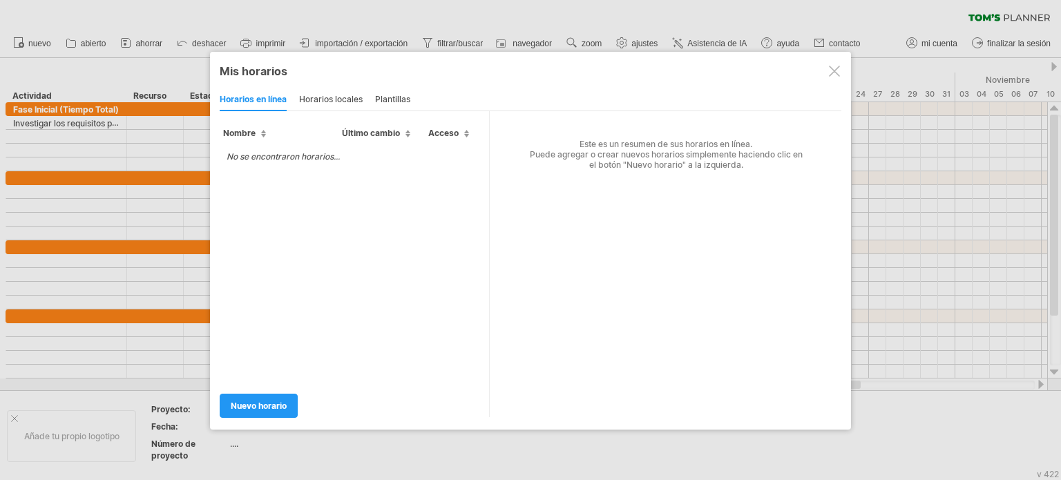
click at [839, 75] on div at bounding box center [834, 71] width 11 height 11
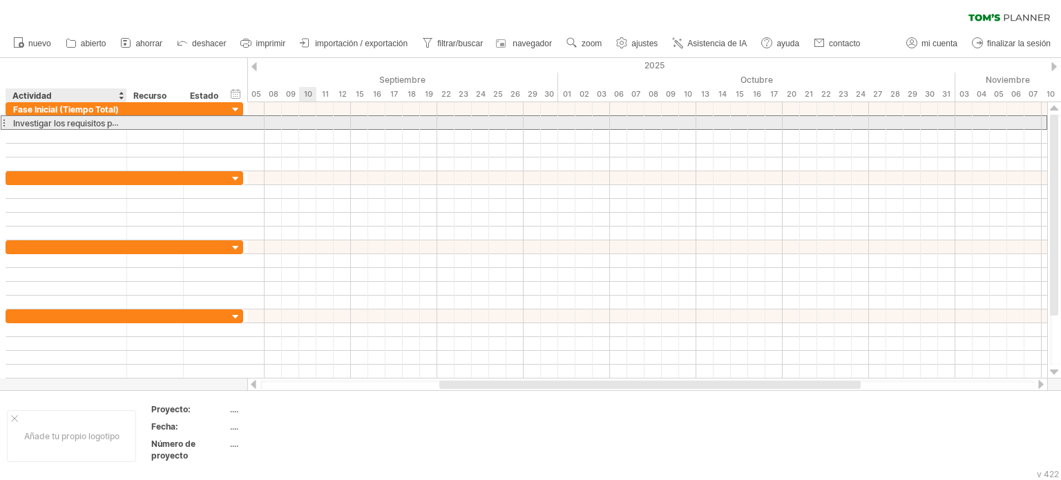
click at [118, 124] on font "Investigar los requisitos para un nuevo plantel" at bounding box center [102, 122] width 178 height 11
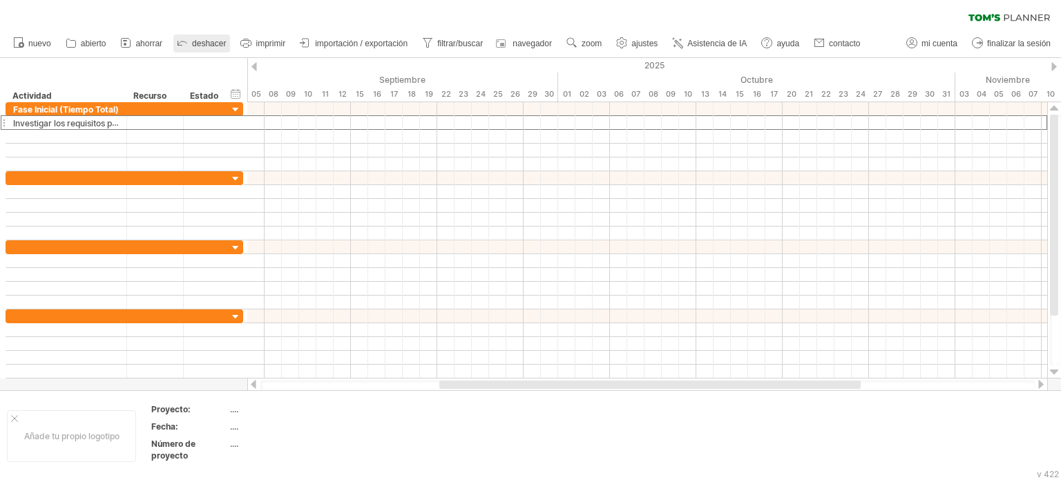
click at [219, 44] on font "deshacer" at bounding box center [209, 44] width 34 height 10
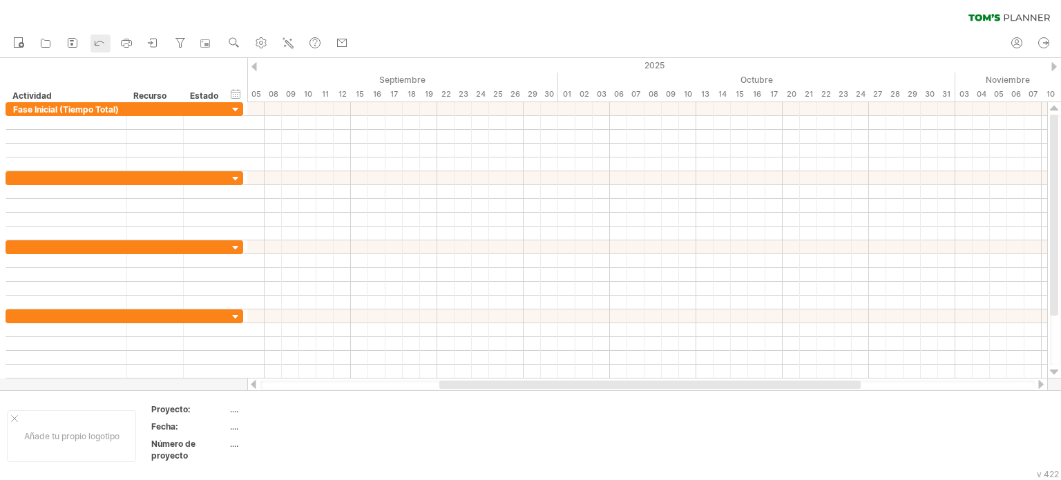
click at [219, 44] on ul "nuevo share" at bounding box center [180, 43] width 348 height 29
click at [95, 48] on icon at bounding box center [100, 42] width 14 height 14
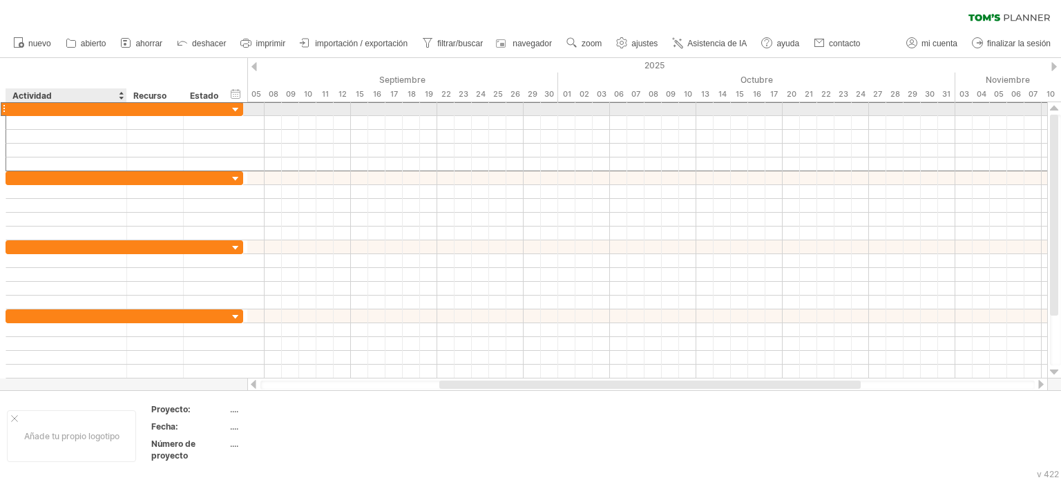
click at [100, 106] on div at bounding box center [66, 108] width 106 height 13
paste input "**********"
type input "**********"
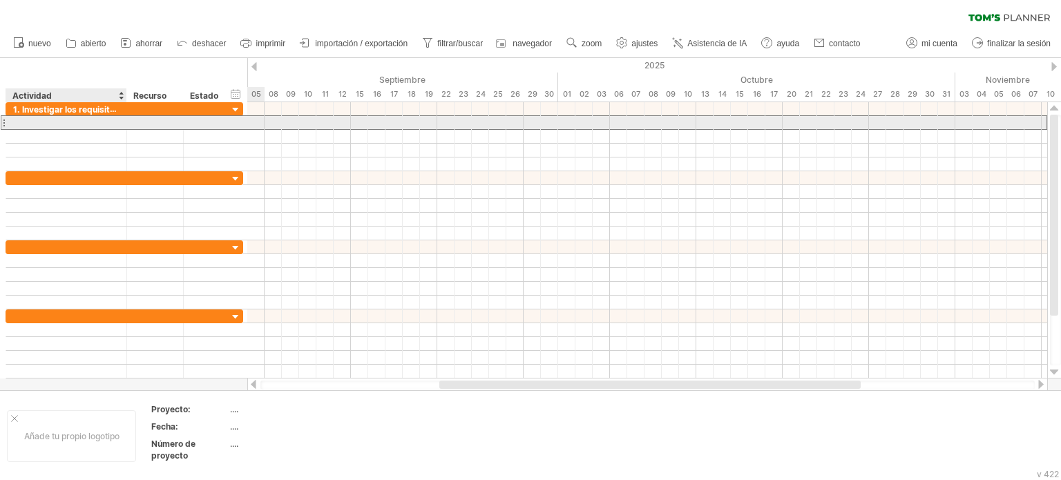
click at [66, 122] on div at bounding box center [66, 122] width 106 height 13
paste input "**********"
type input "**********"
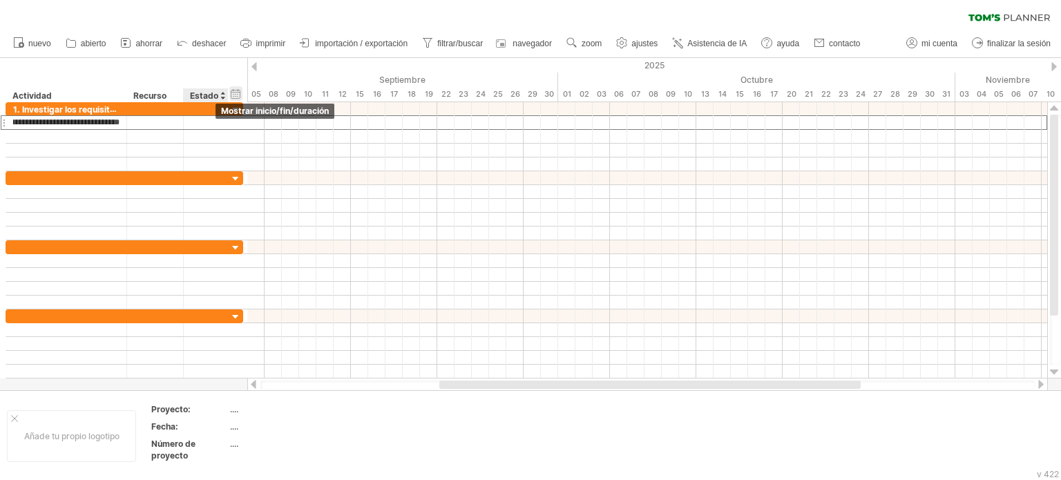
click at [235, 93] on div "hide start/end/duration mostrar inicio/fin/duración" at bounding box center [235, 93] width 13 height 15
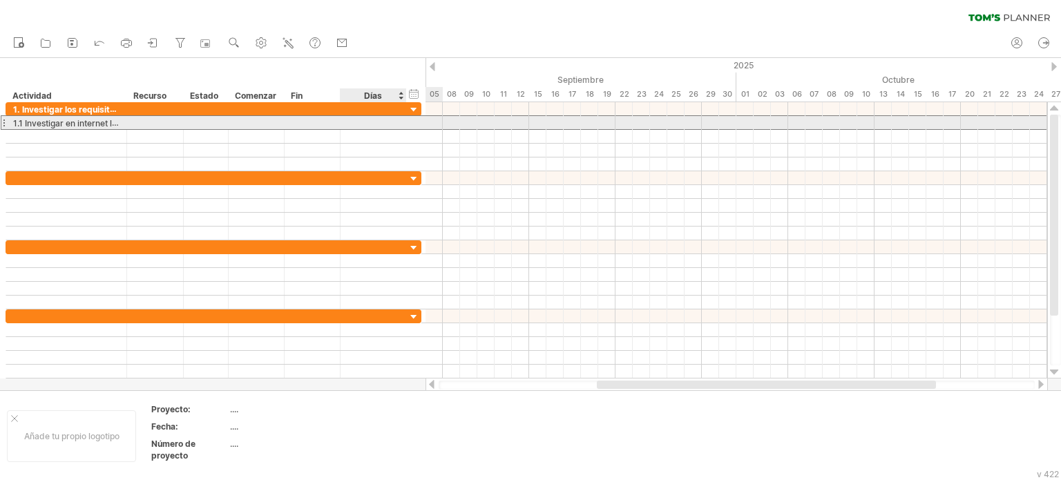
click at [356, 118] on div at bounding box center [373, 122] width 52 height 13
type input "*****"
click at [327, 121] on div at bounding box center [313, 122] width 56 height 13
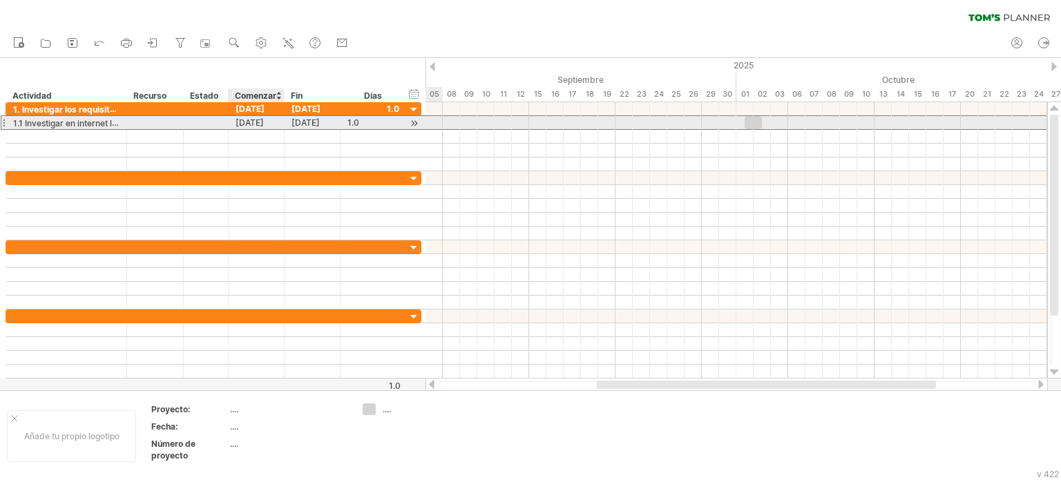
click at [254, 119] on font "[DATE]" at bounding box center [250, 122] width 28 height 10
click at [264, 124] on font "[DATE]" at bounding box center [250, 122] width 28 height 10
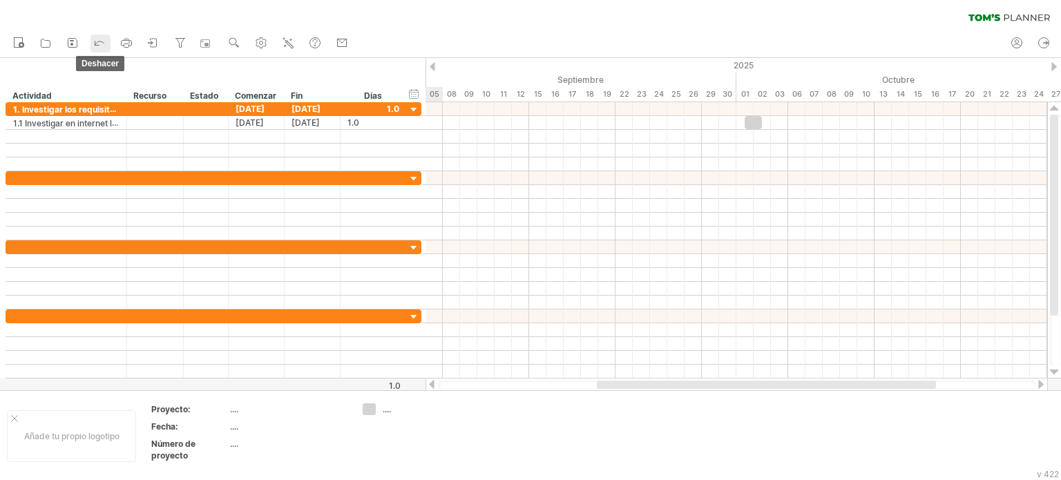
click at [99, 35] on icon at bounding box center [100, 42] width 14 height 14
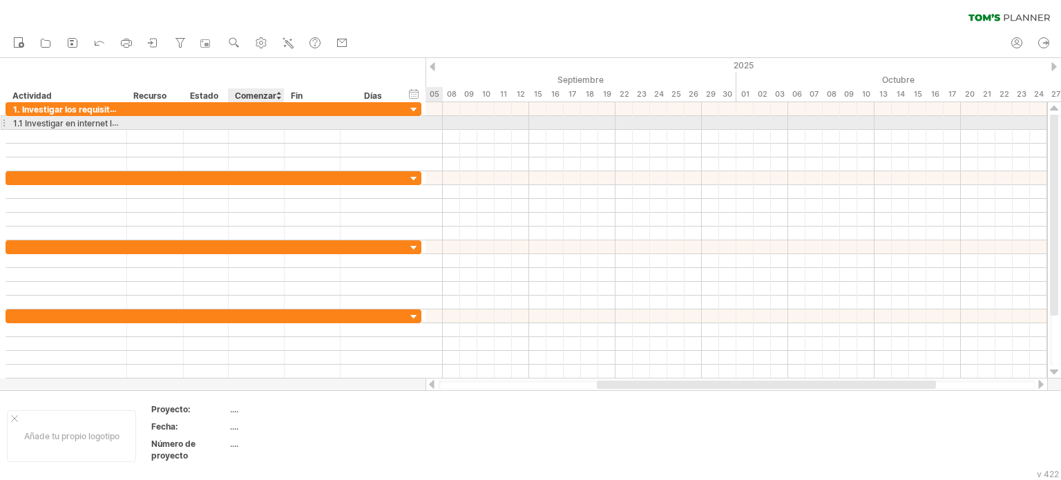
click at [245, 119] on div at bounding box center [257, 122] width 56 height 13
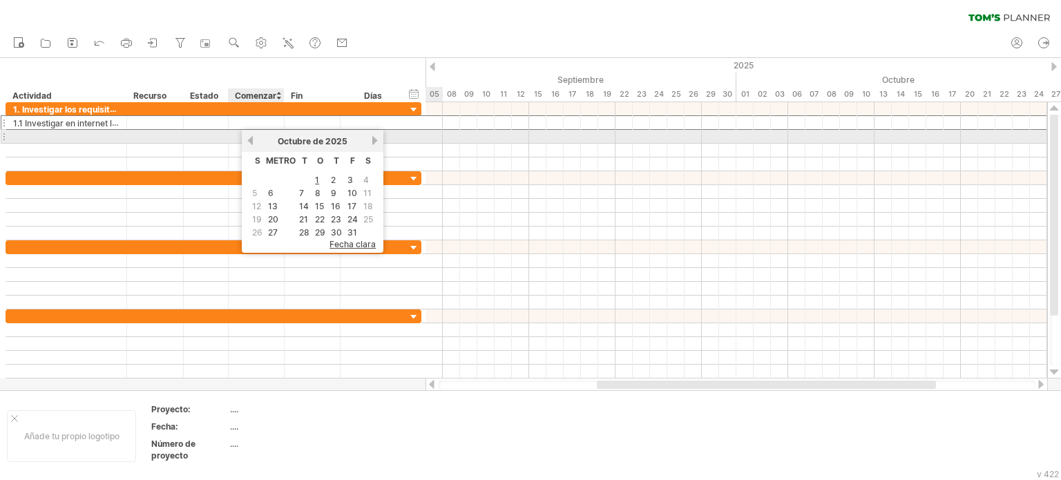
click at [253, 143] on link "anterior" at bounding box center [250, 140] width 10 height 10
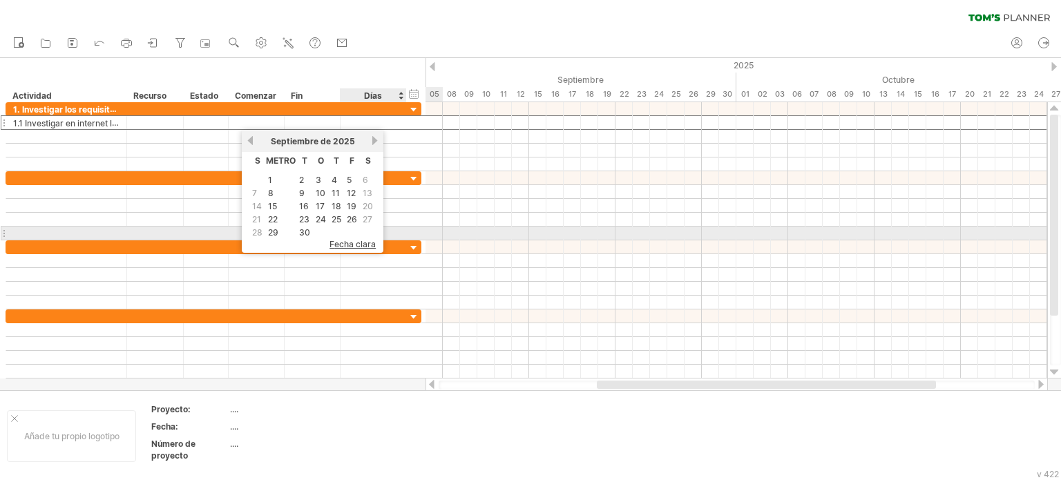
click at [352, 240] on font "fecha clara" at bounding box center [352, 244] width 46 height 10
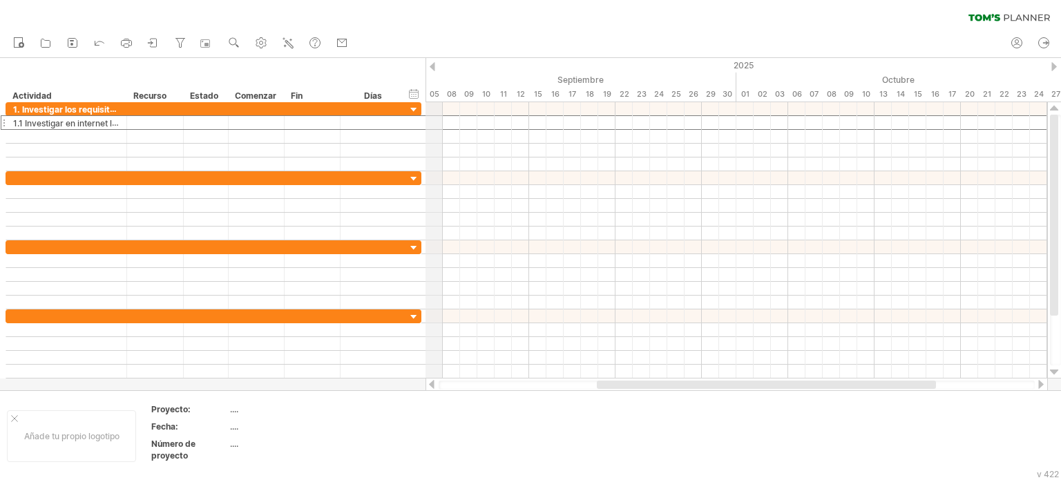
click at [434, 71] on div "2025" at bounding box center [615, 65] width 2521 height 15
click at [432, 70] on div at bounding box center [433, 66] width 6 height 9
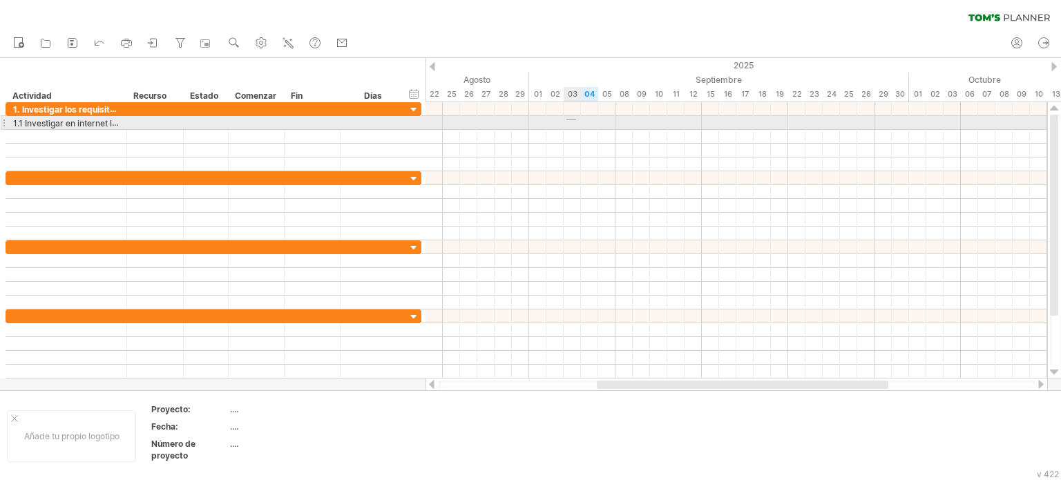
drag, startPoint x: 566, startPoint y: 119, endPoint x: 576, endPoint y: 120, distance: 9.8
click at [576, 120] on div at bounding box center [736, 123] width 622 height 14
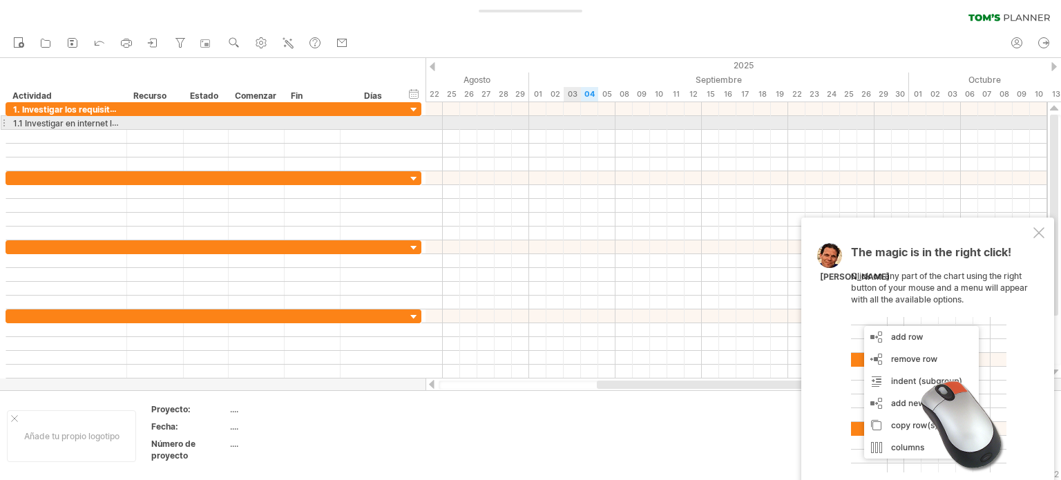
click at [576, 120] on div at bounding box center [736, 123] width 622 height 14
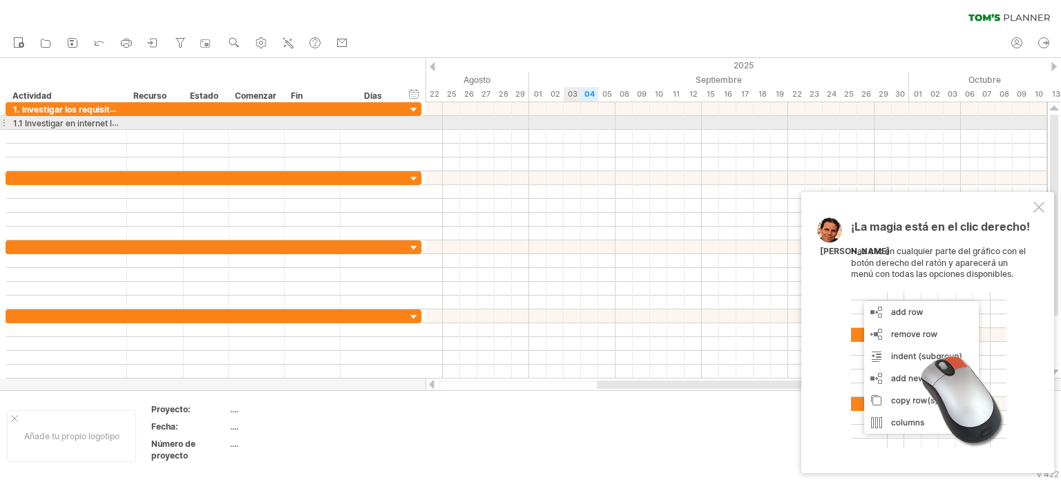
click at [576, 121] on div at bounding box center [736, 123] width 622 height 14
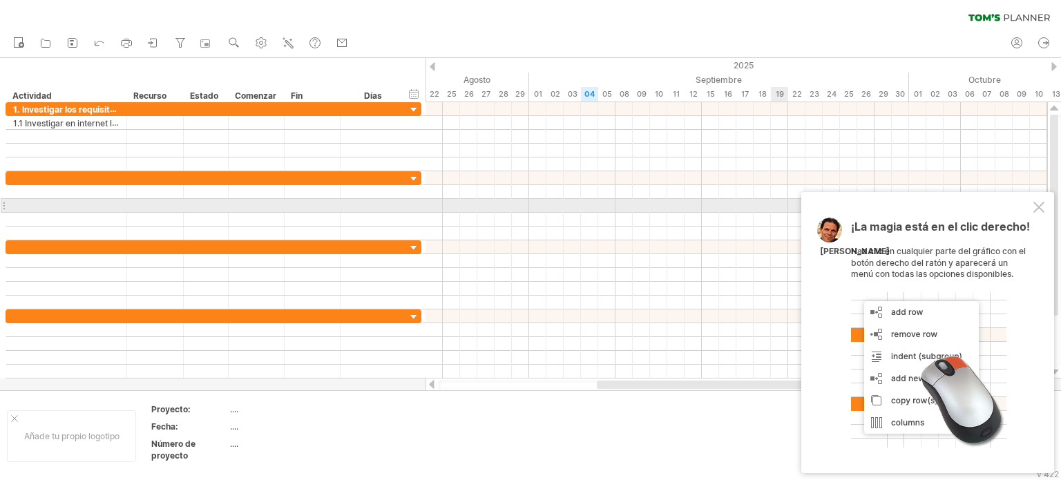
click at [1037, 209] on div at bounding box center [1038, 207] width 11 height 11
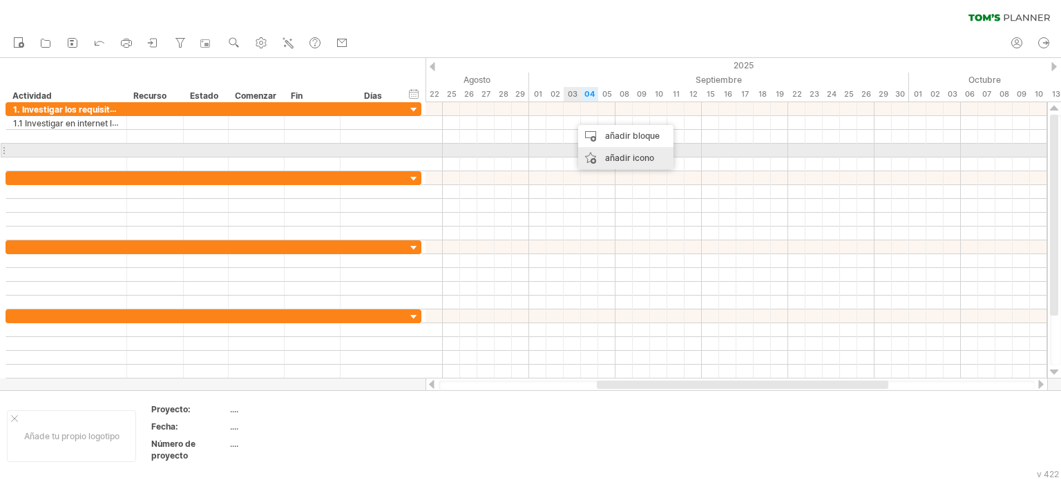
click at [613, 156] on font "añadir icono" at bounding box center [629, 158] width 49 height 10
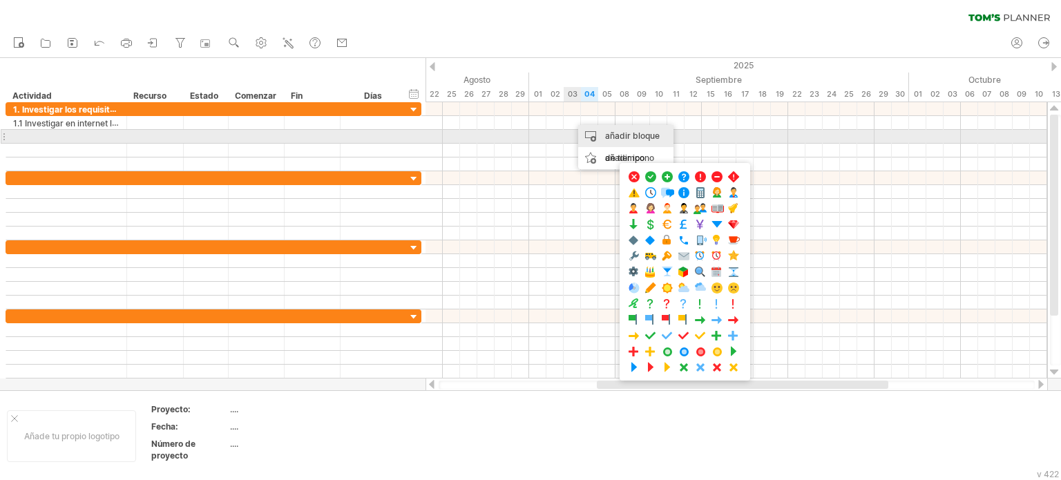
click at [640, 137] on font "añadir bloque de tiempo" at bounding box center [632, 147] width 55 height 32
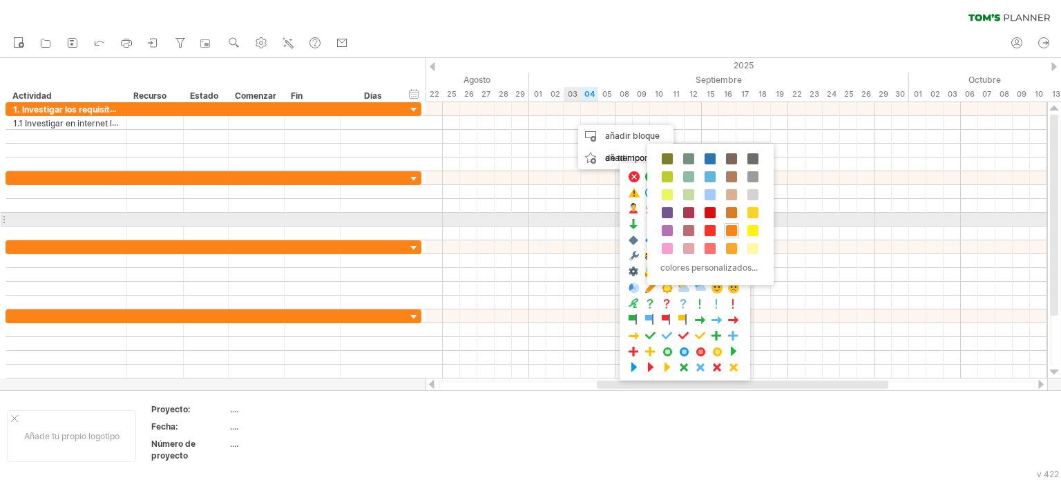
click at [734, 225] on span at bounding box center [731, 230] width 11 height 11
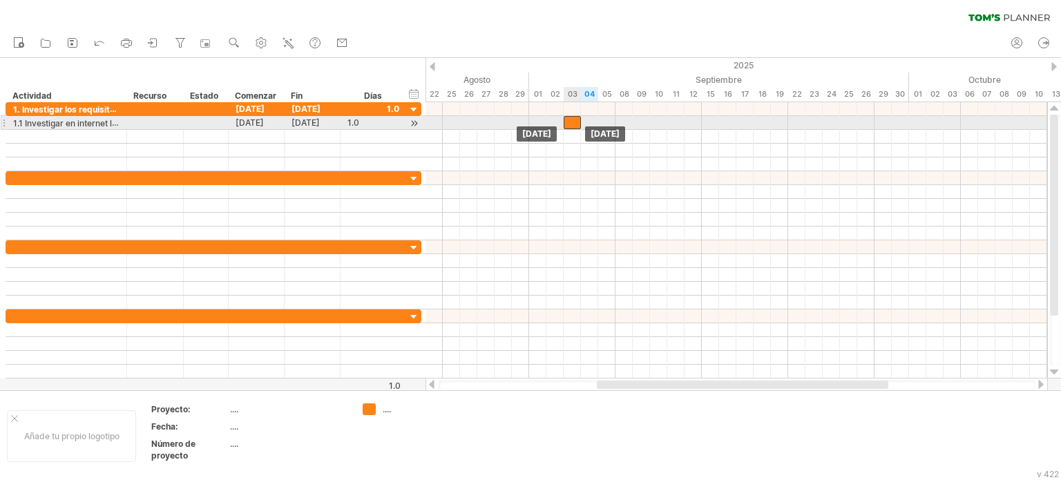
drag, startPoint x: 575, startPoint y: 122, endPoint x: 568, endPoint y: 124, distance: 7.0
click at [568, 124] on div at bounding box center [572, 122] width 17 height 13
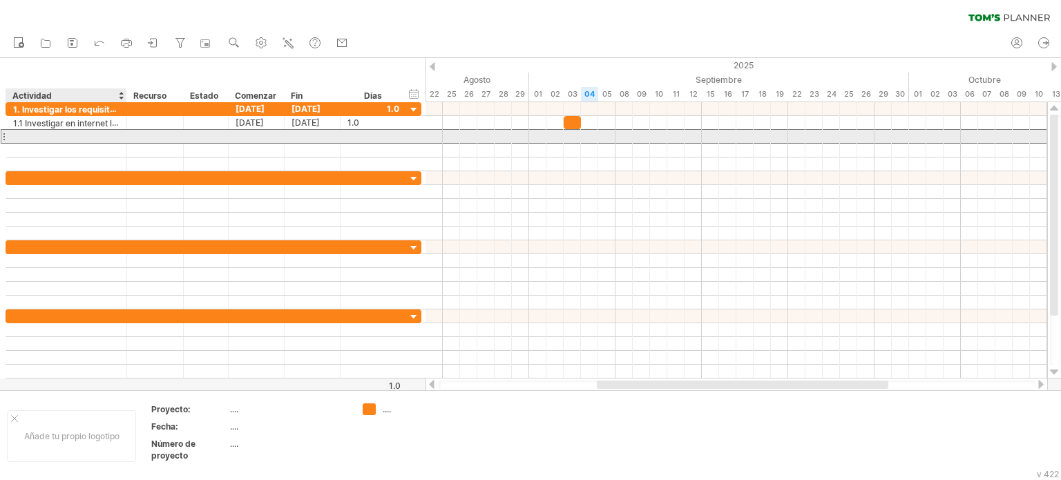
click at [52, 134] on div at bounding box center [66, 136] width 106 height 13
paste input "**********"
type input "**********"
click at [584, 135] on div at bounding box center [736, 137] width 622 height 14
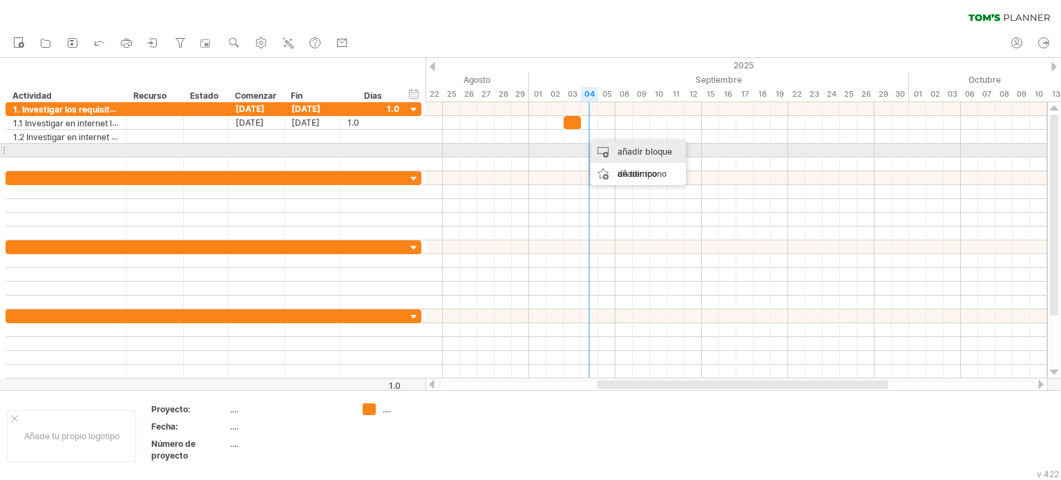
click at [596, 150] on div "añadir bloque de tiempo" at bounding box center [638, 163] width 95 height 44
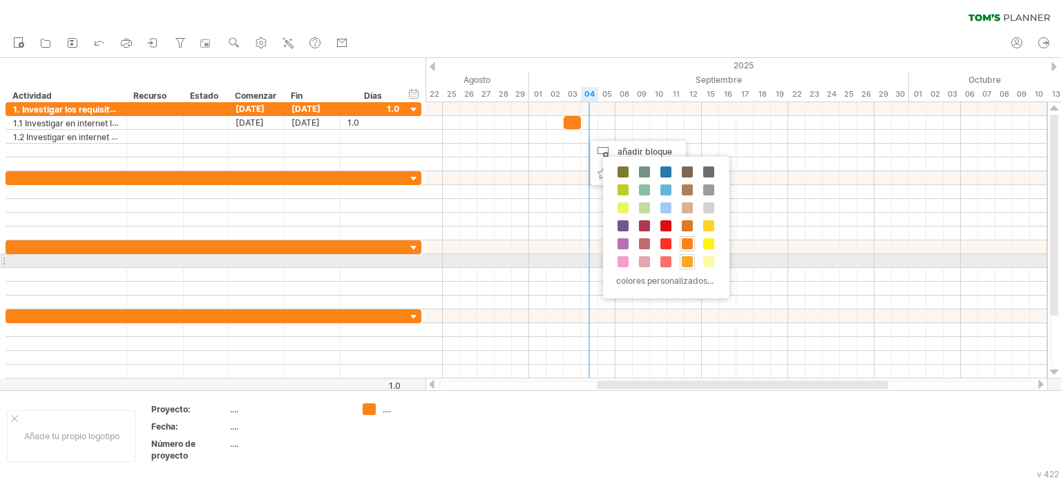
click at [688, 258] on span at bounding box center [687, 261] width 11 height 11
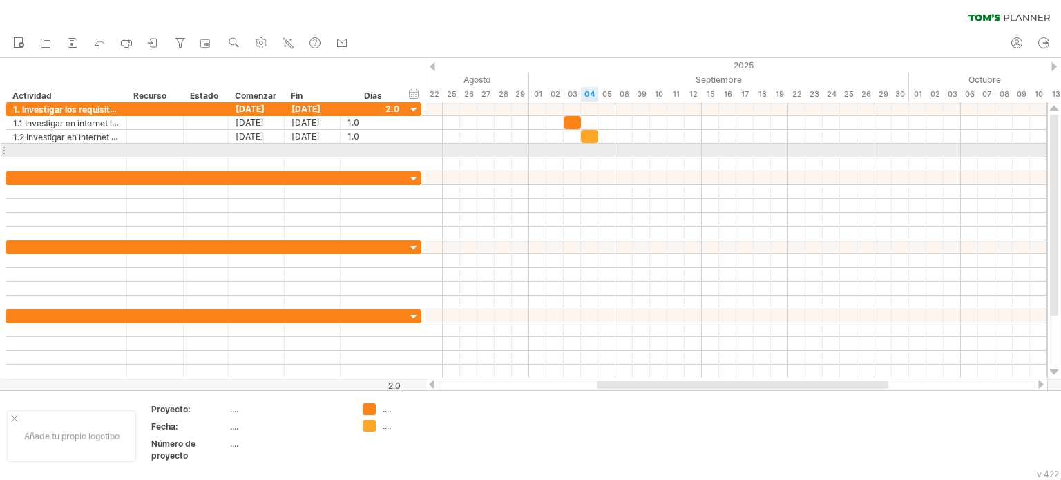
click at [4, 146] on div at bounding box center [4, 150] width 6 height 15
click at [4, 144] on div at bounding box center [4, 150] width 6 height 15
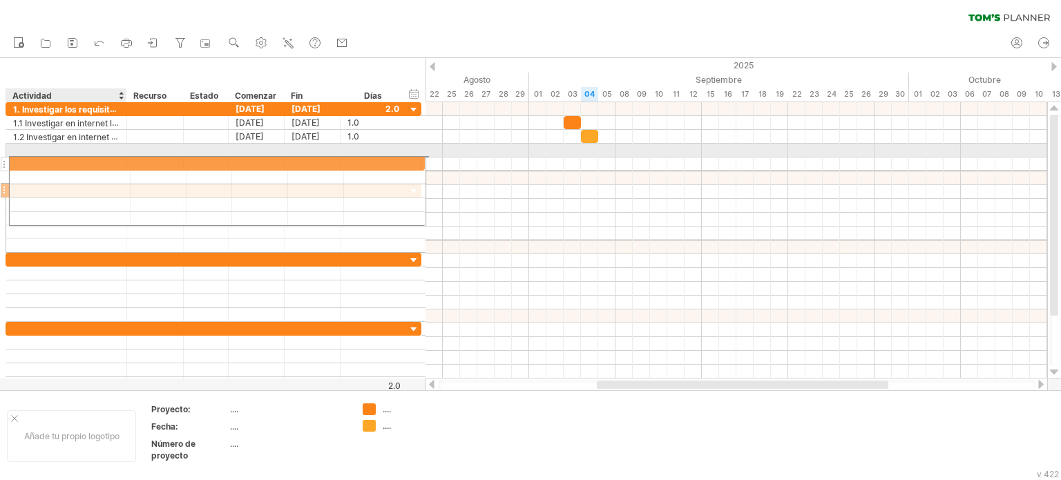
drag, startPoint x: 34, startPoint y: 173, endPoint x: 33, endPoint y: 161, distance: 12.5
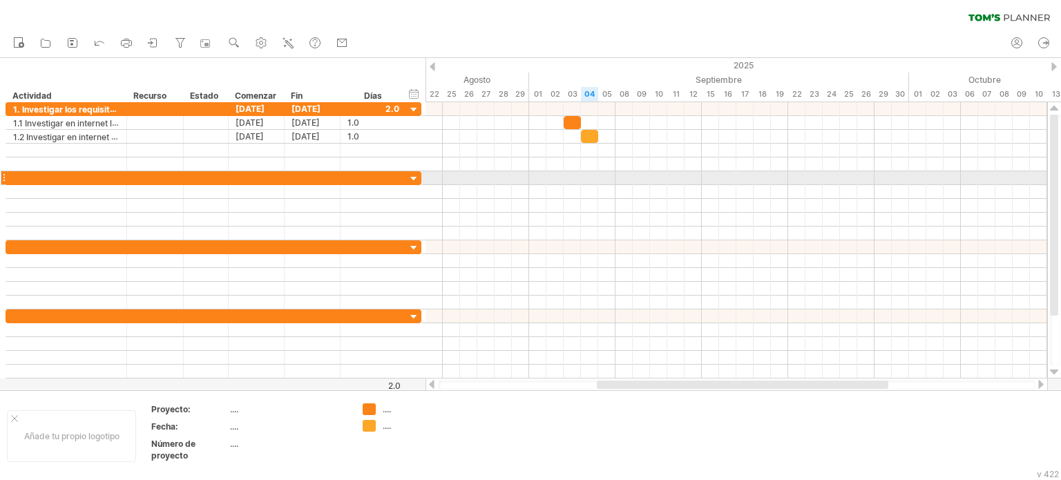
click at [7, 177] on div at bounding box center [66, 177] width 121 height 13
click at [8, 173] on div at bounding box center [66, 177] width 121 height 13
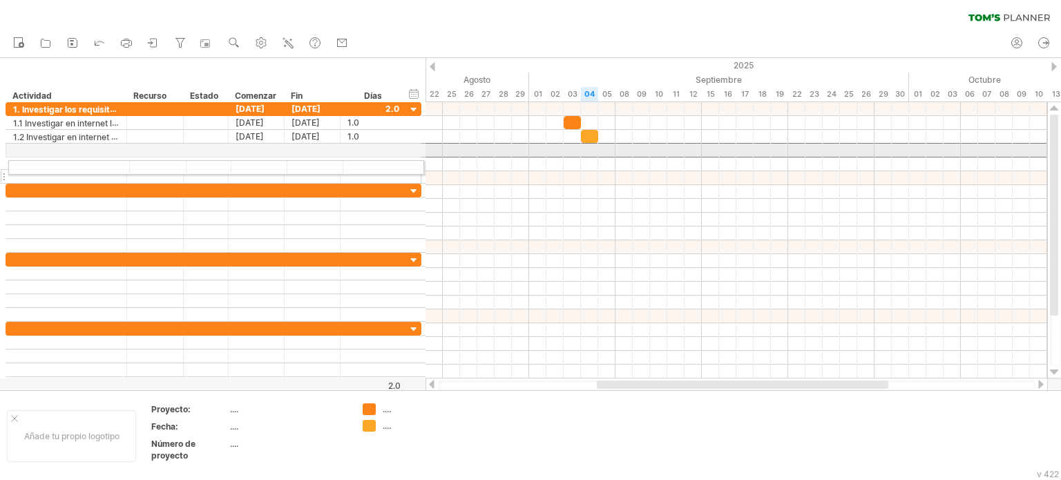
drag, startPoint x: 6, startPoint y: 151, endPoint x: 6, endPoint y: 165, distance: 13.8
click at [6, 165] on div "**********" at bounding box center [214, 143] width 416 height 82
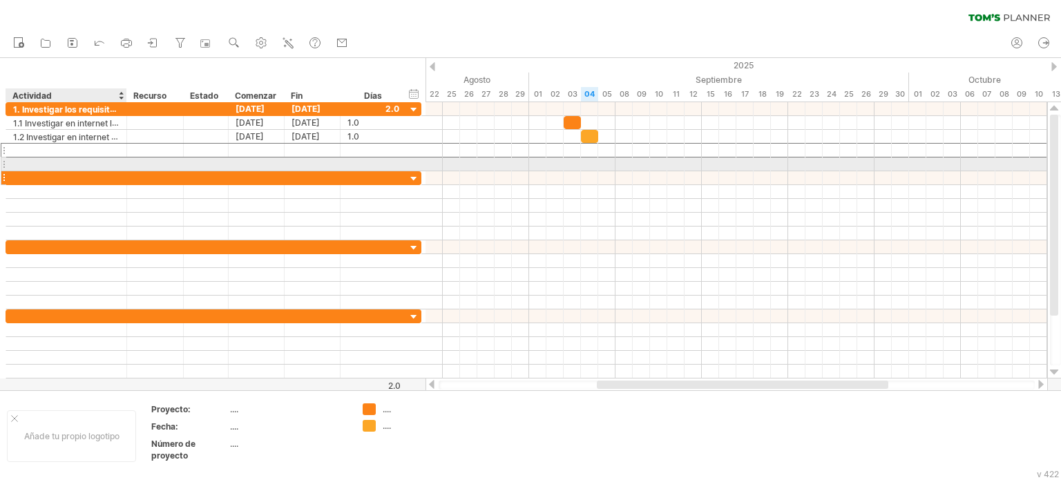
click at [11, 173] on div at bounding box center [66, 177] width 121 height 13
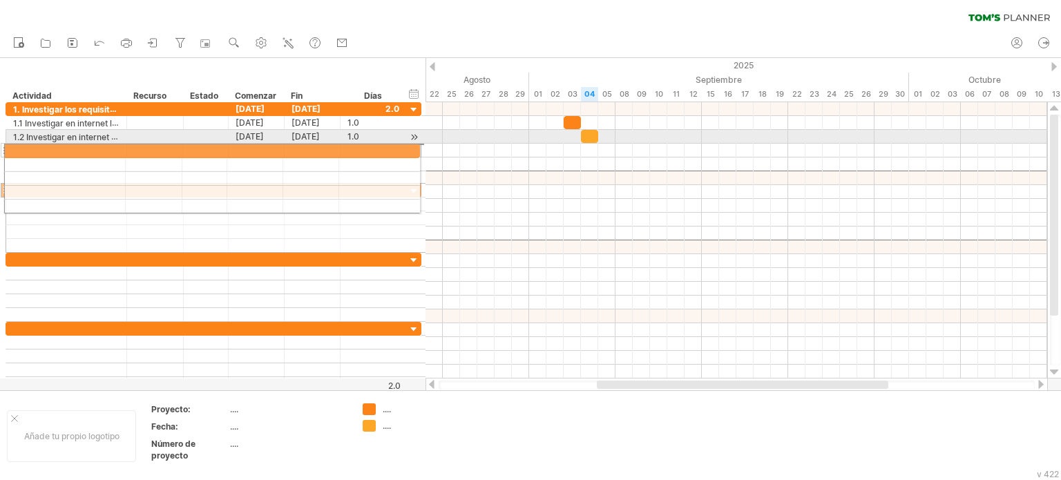
drag, startPoint x: 11, startPoint y: 173, endPoint x: 6, endPoint y: 149, distance: 24.8
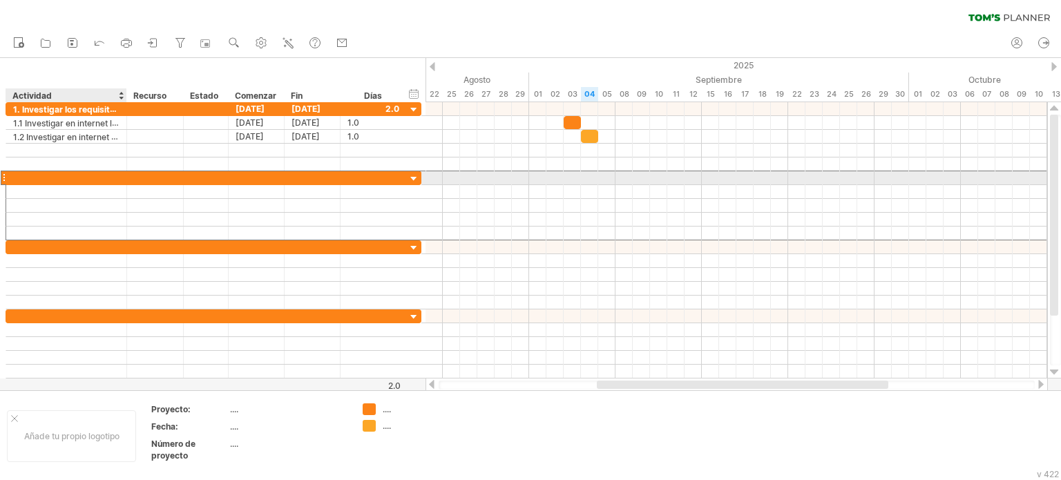
click at [21, 173] on div at bounding box center [66, 177] width 106 height 13
paste input "**********"
type input "**********"
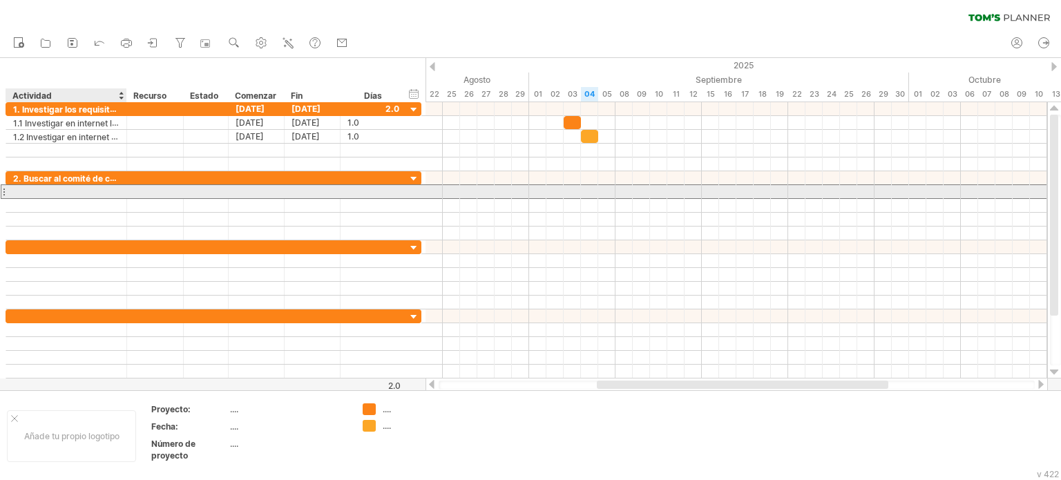
click at [61, 187] on div at bounding box center [66, 191] width 106 height 13
paste input "**********"
type input "**********"
click at [608, 187] on div at bounding box center [736, 192] width 622 height 14
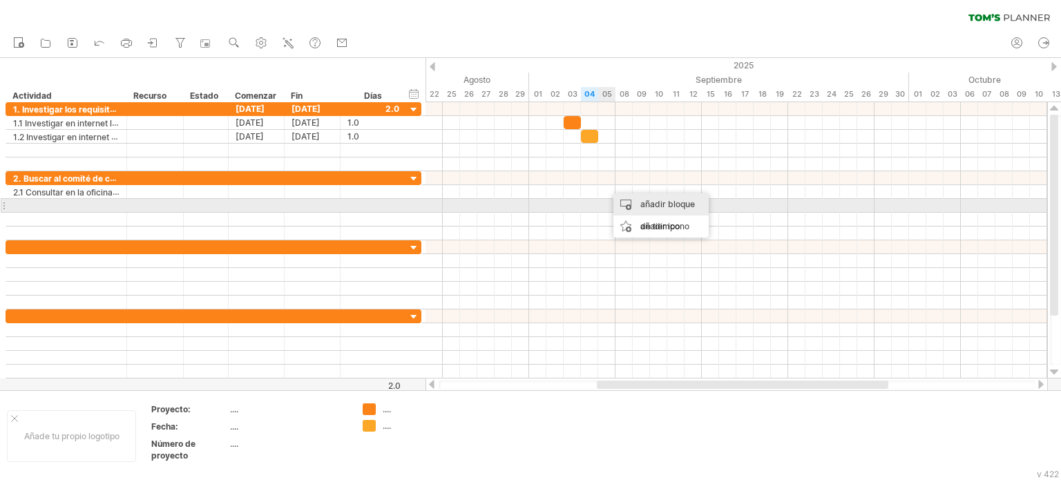
click at [619, 200] on div "añadir bloque de tiempo" at bounding box center [660, 215] width 95 height 44
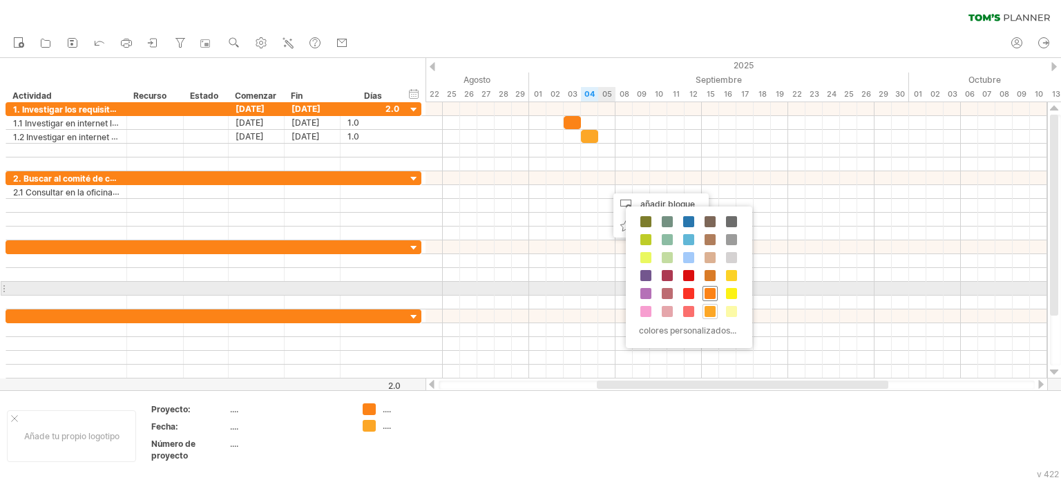
click at [707, 286] on div at bounding box center [709, 293] width 15 height 15
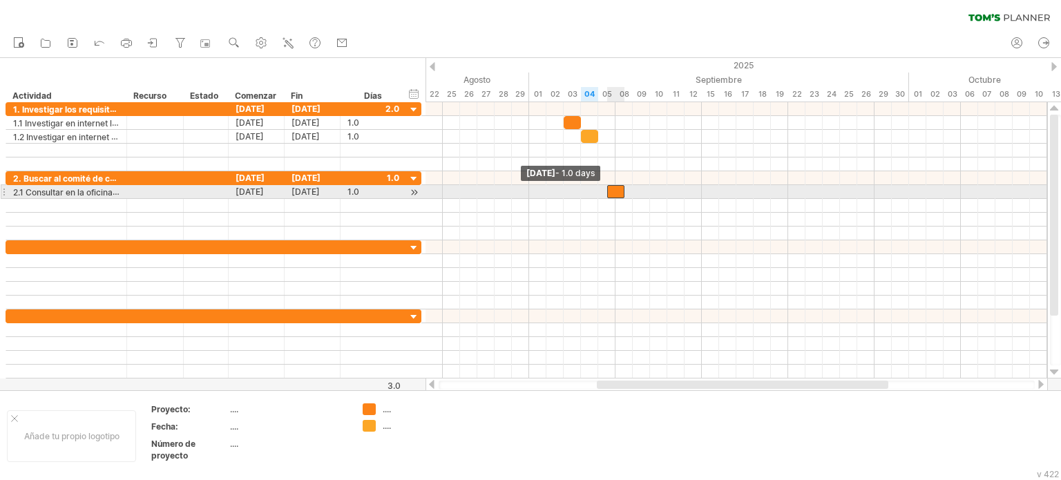
click at [611, 187] on div at bounding box center [615, 191] width 17 height 13
click at [609, 188] on span at bounding box center [607, 191] width 6 height 13
click at [607, 185] on div at bounding box center [615, 191] width 17 height 13
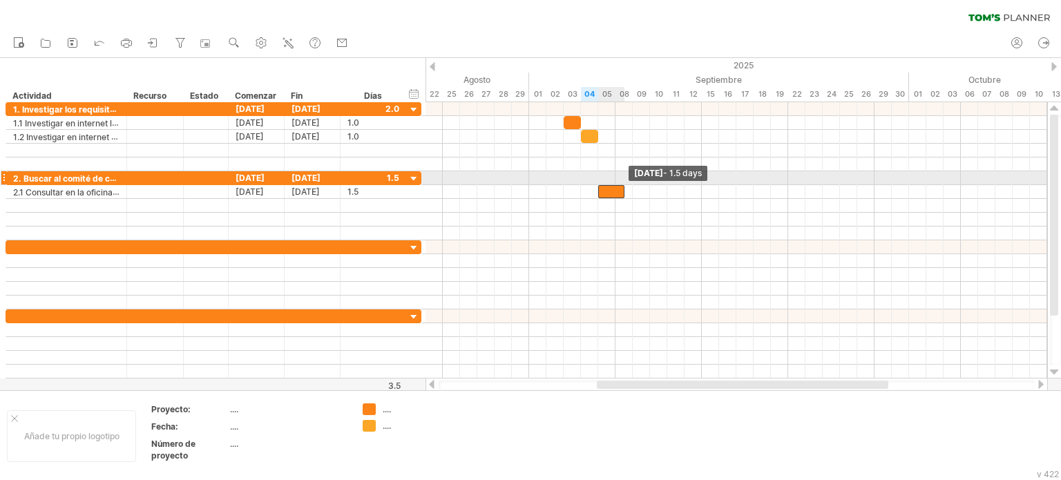
click at [622, 185] on span at bounding box center [625, 191] width 6 height 13
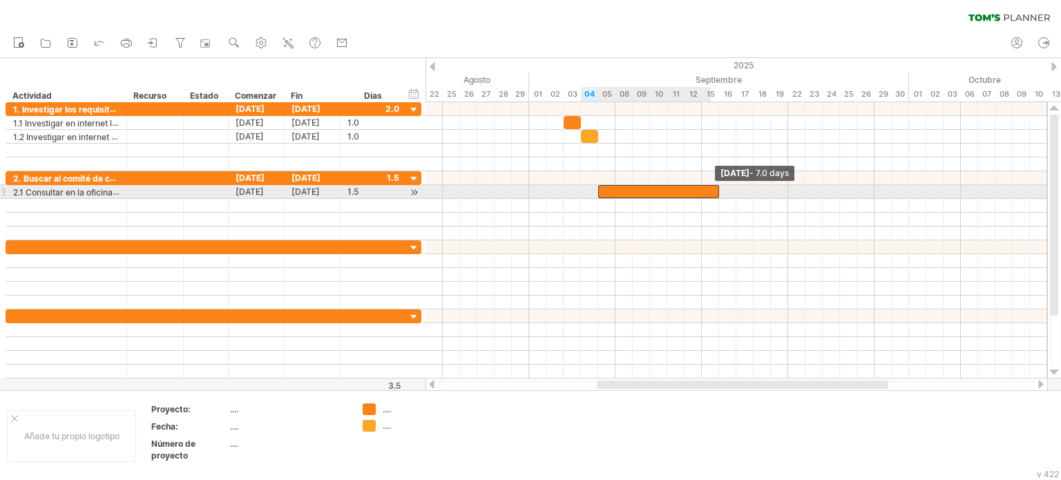
drag, startPoint x: 624, startPoint y: 189, endPoint x: 714, endPoint y: 189, distance: 90.5
click at [714, 189] on div at bounding box center [658, 191] width 121 height 13
drag, startPoint x: 712, startPoint y: 191, endPoint x: 701, endPoint y: 189, distance: 11.1
click at [701, 189] on span at bounding box center [702, 191] width 6 height 13
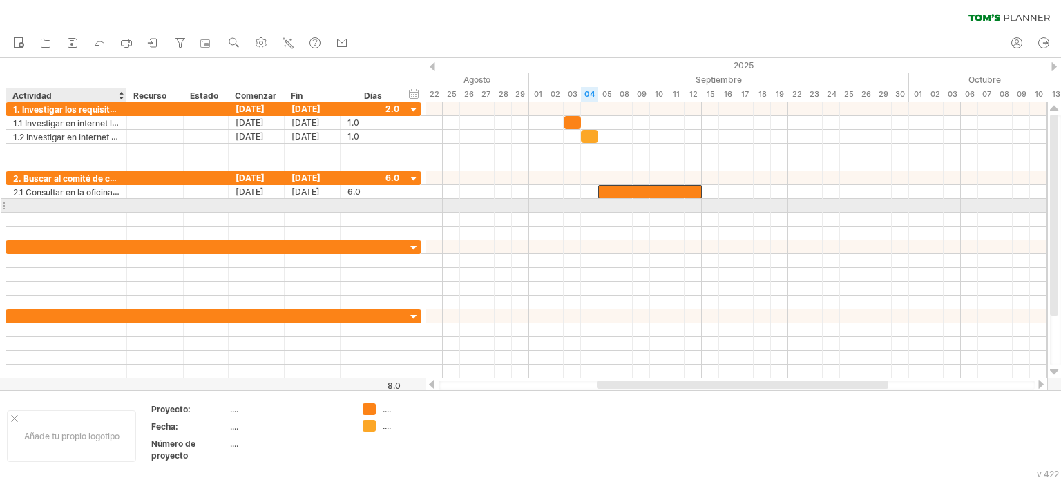
click at [111, 206] on div at bounding box center [66, 205] width 106 height 13
paste input "**********"
type input "**********"
click at [705, 204] on div at bounding box center [736, 206] width 622 height 14
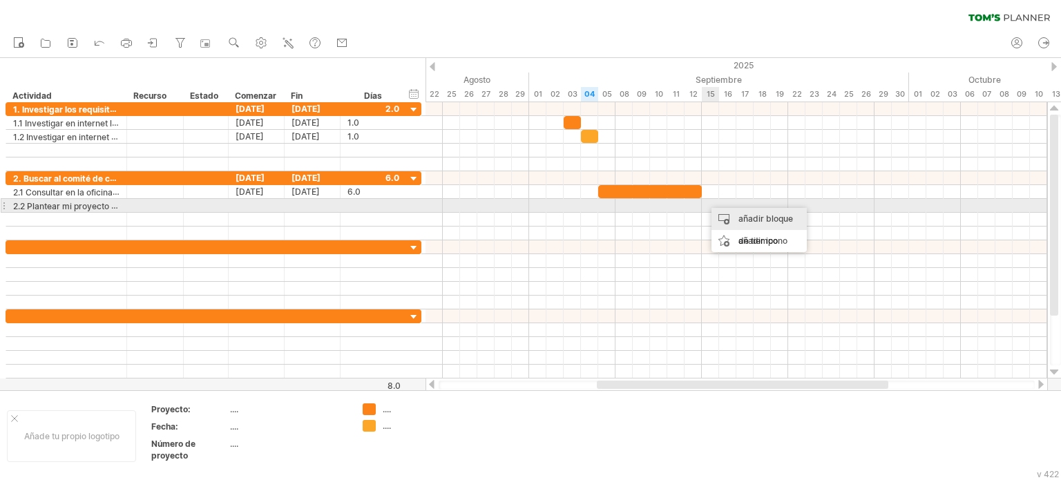
click at [718, 213] on div "añadir bloque de tiempo" at bounding box center [758, 230] width 95 height 44
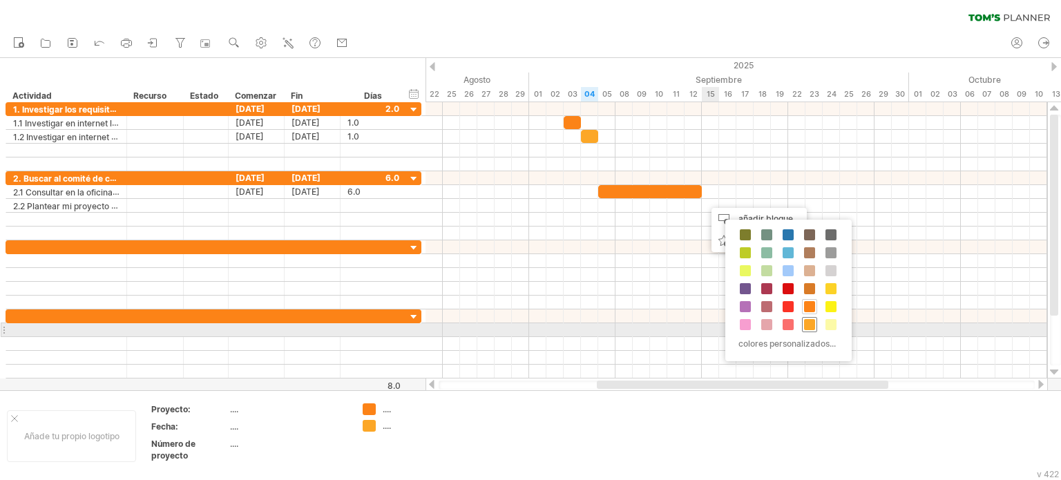
click at [812, 325] on span at bounding box center [809, 324] width 11 height 11
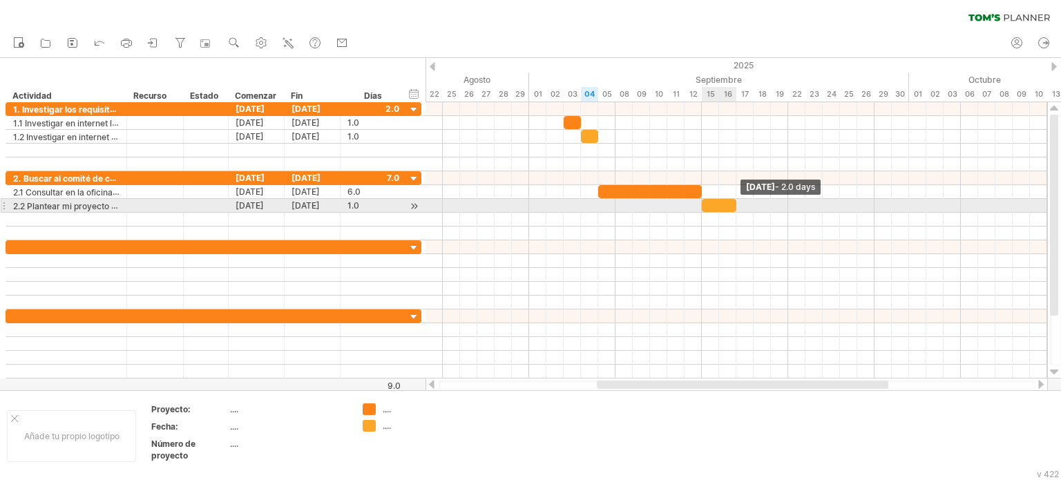
drag, startPoint x: 717, startPoint y: 204, endPoint x: 732, endPoint y: 203, distance: 15.2
click at [732, 203] on div at bounding box center [719, 205] width 35 height 13
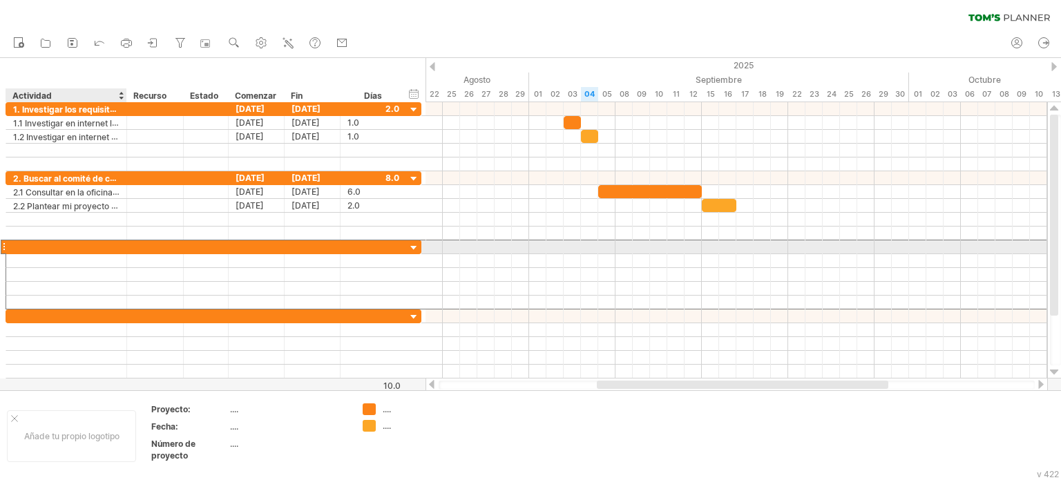
click at [71, 243] on div at bounding box center [66, 246] width 106 height 13
paste input "**********"
type input "**********"
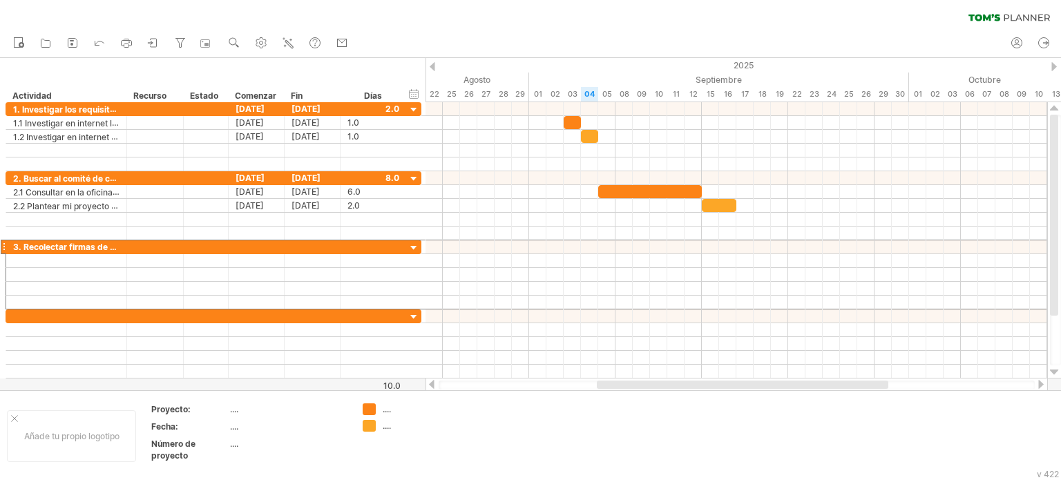
scroll to position [0, 0]
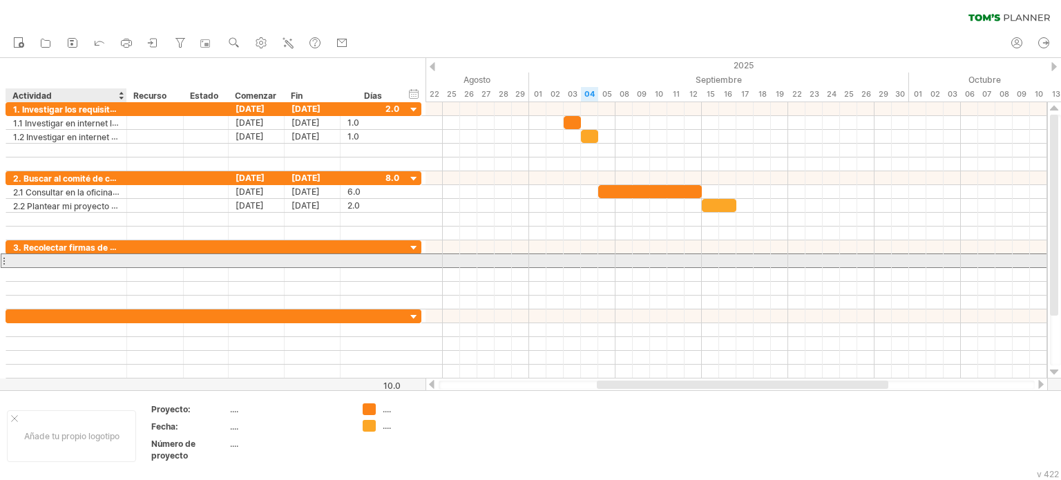
click at [70, 256] on div at bounding box center [66, 260] width 106 height 13
paste input "**********"
type input "**********"
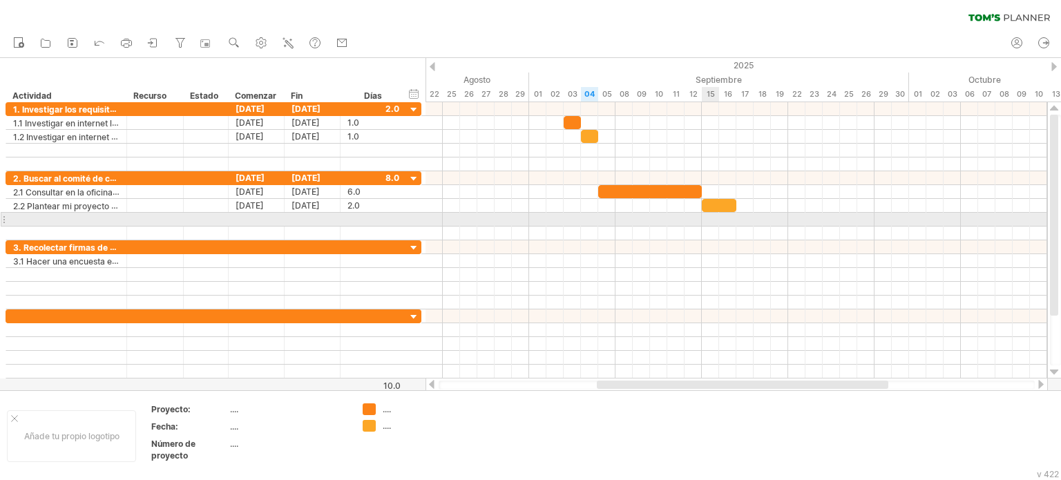
click at [716, 215] on div at bounding box center [736, 220] width 622 height 14
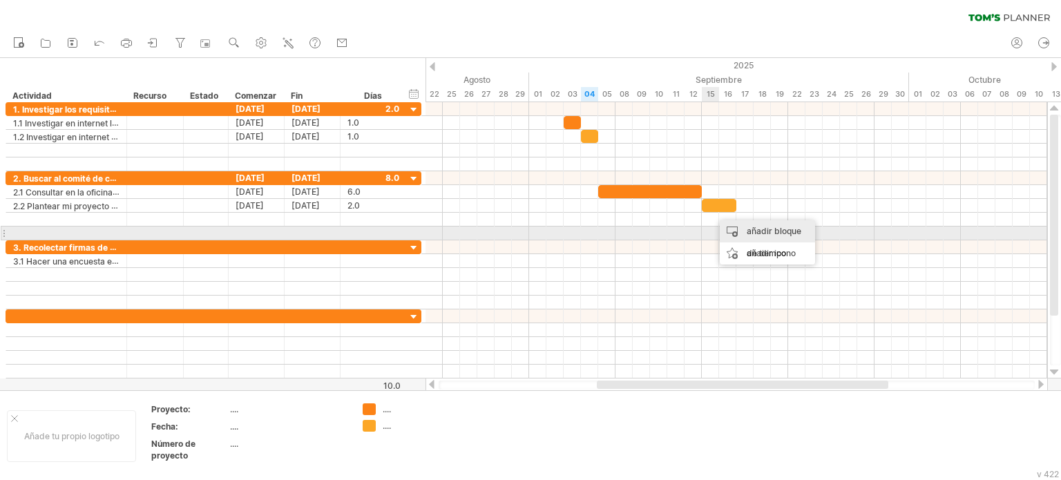
click at [735, 231] on div "añadir bloque de tiempo" at bounding box center [767, 242] width 95 height 44
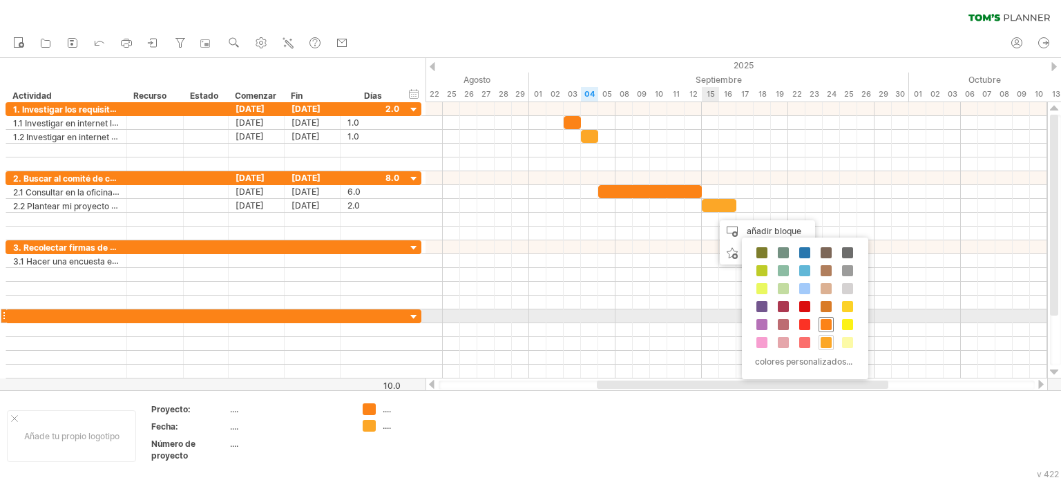
click at [824, 319] on span at bounding box center [826, 324] width 11 height 11
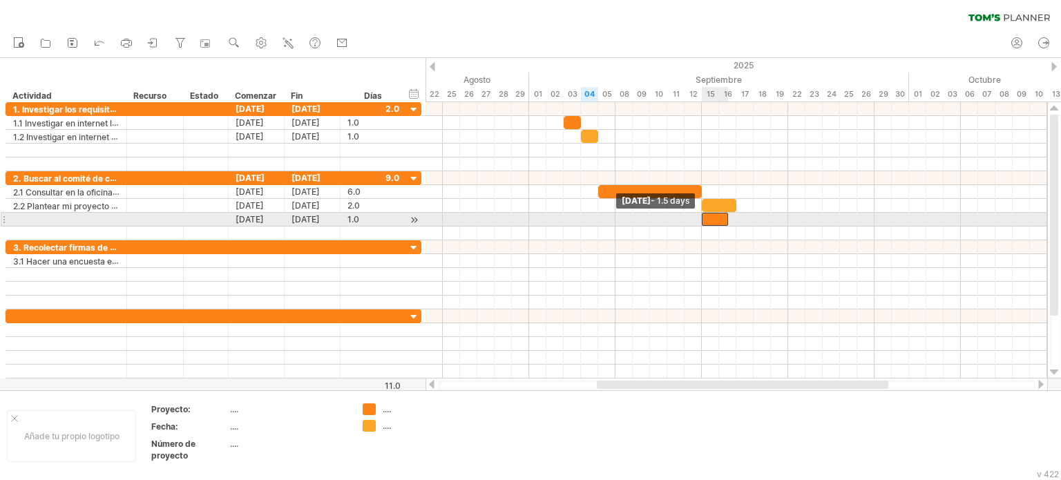
click at [707, 216] on div at bounding box center [715, 219] width 26 height 13
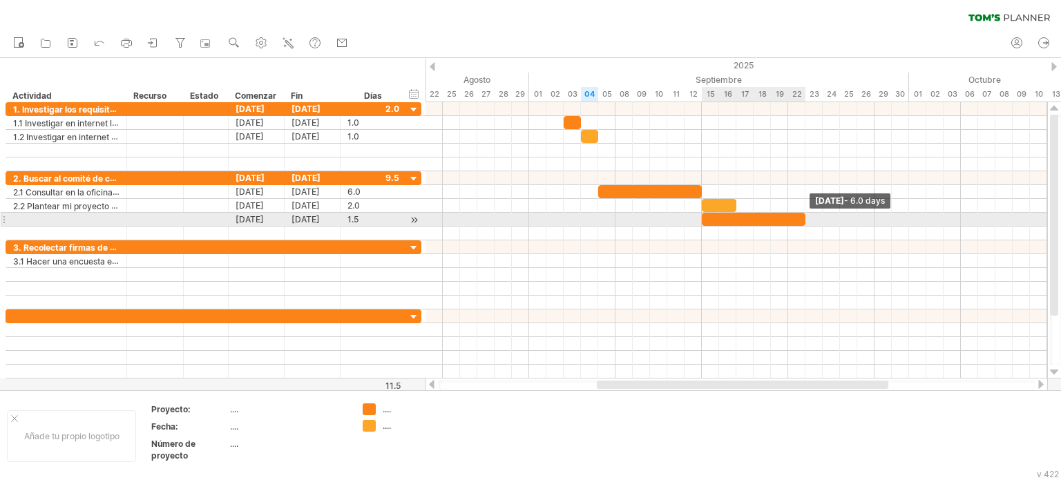
drag, startPoint x: 727, startPoint y: 214, endPoint x: 800, endPoint y: 216, distance: 73.2
click at [800, 216] on div at bounding box center [754, 219] width 104 height 13
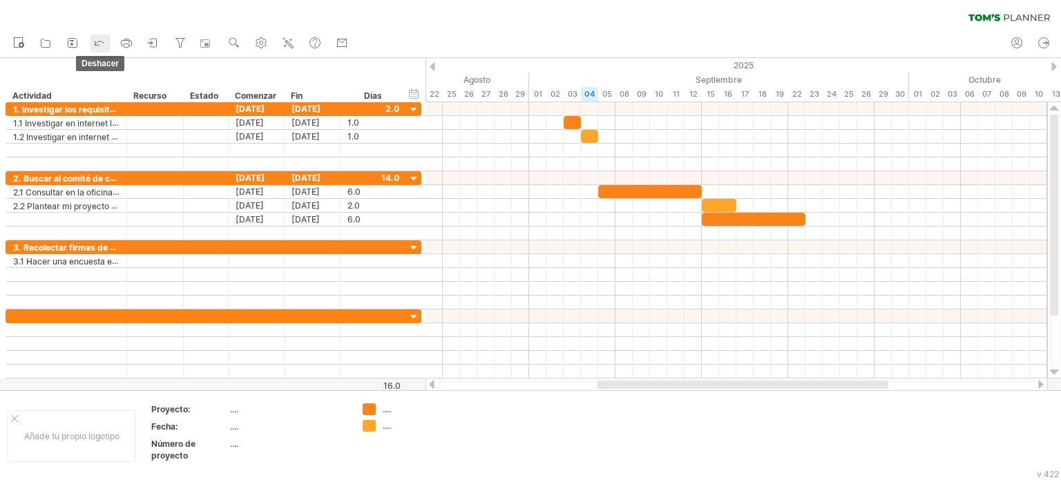
click at [100, 43] on icon at bounding box center [100, 42] width 14 height 14
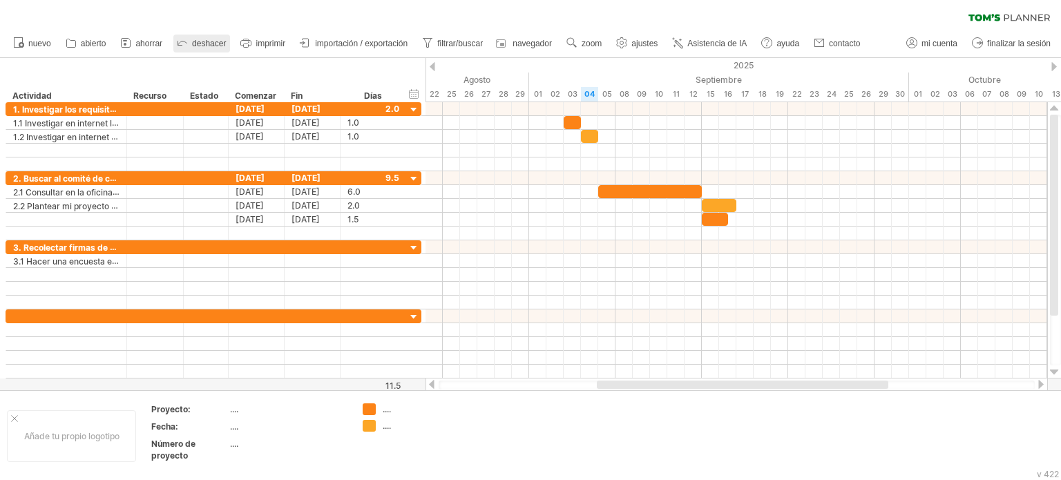
click at [100, 43] on font "abierto" at bounding box center [94, 44] width 26 height 10
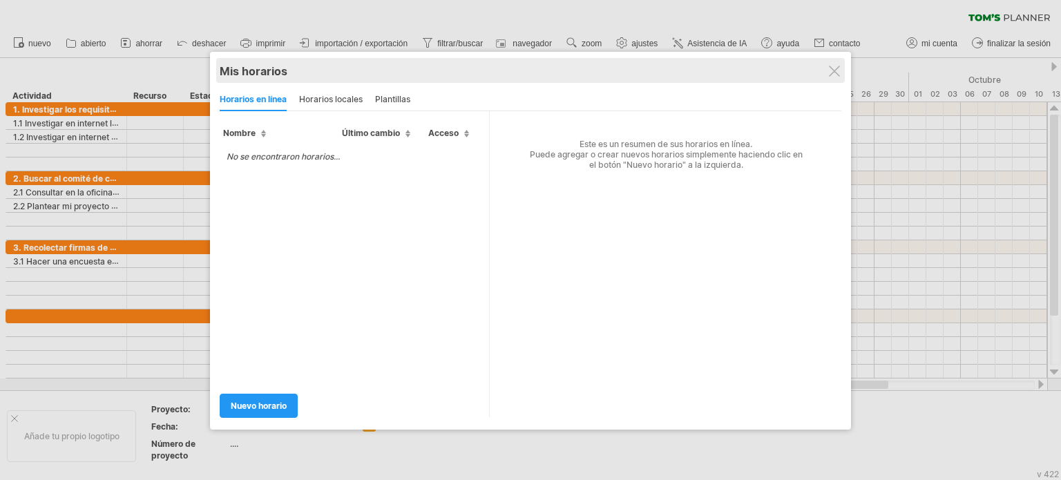
click at [840, 72] on div "Mis horarios" at bounding box center [531, 71] width 622 height 14
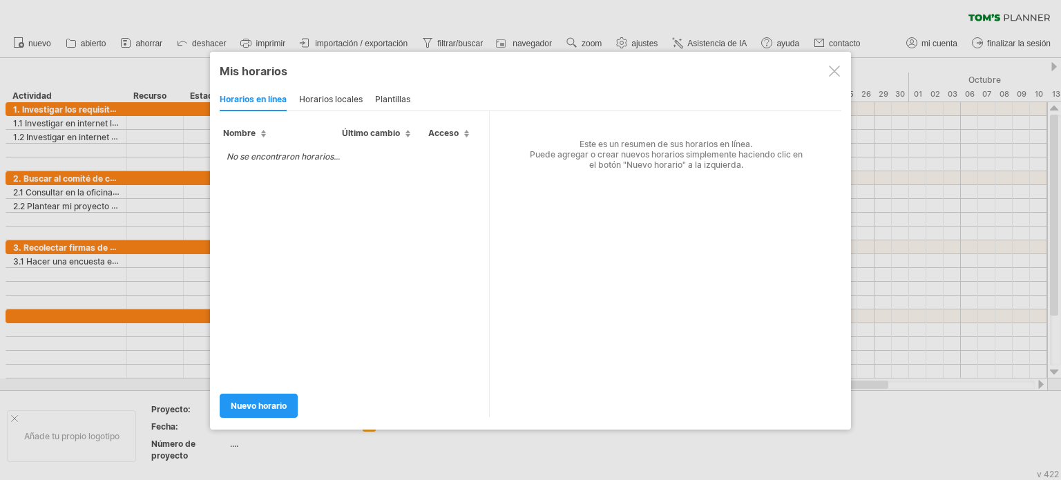
click at [834, 69] on div at bounding box center [834, 71] width 11 height 11
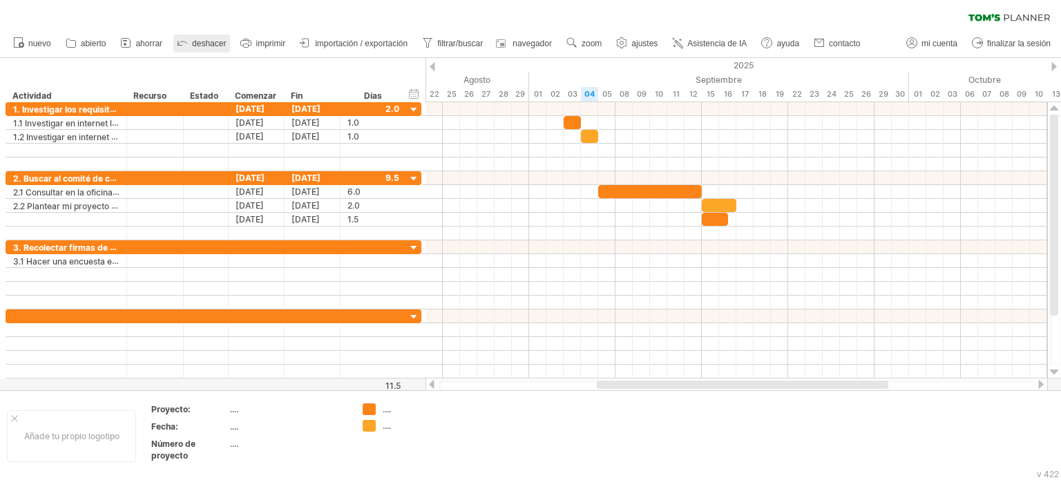
click at [189, 44] on icon at bounding box center [182, 42] width 14 height 14
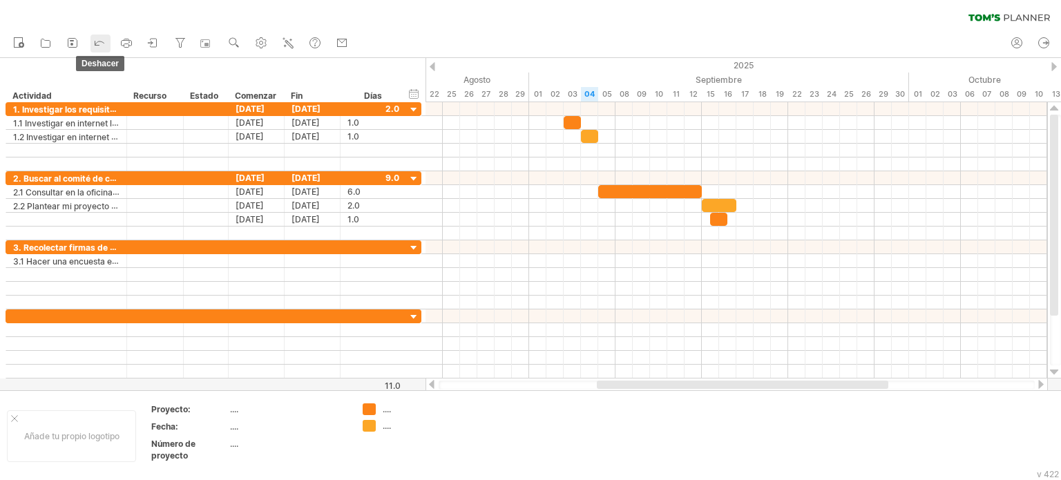
click at [108, 44] on link "deshacer" at bounding box center [100, 44] width 20 height 18
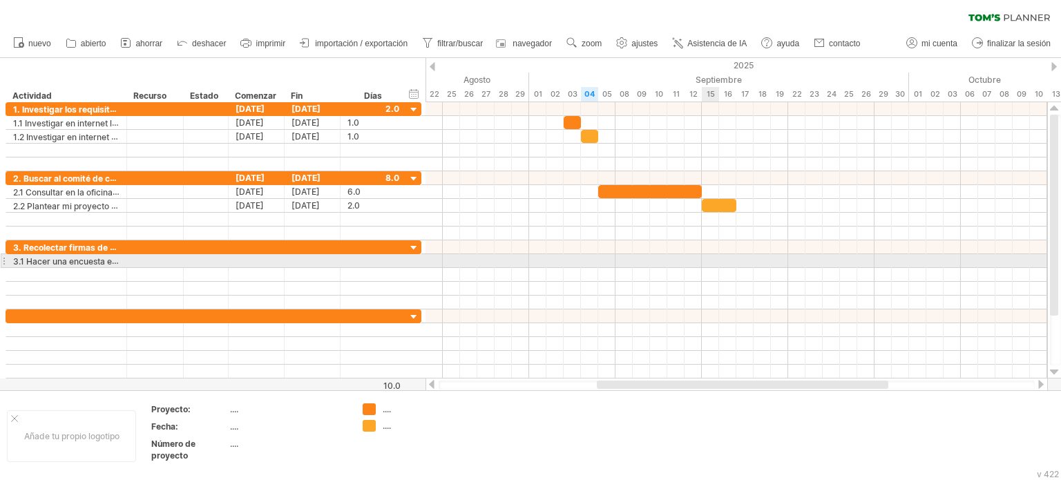
click at [708, 258] on div at bounding box center [736, 261] width 622 height 14
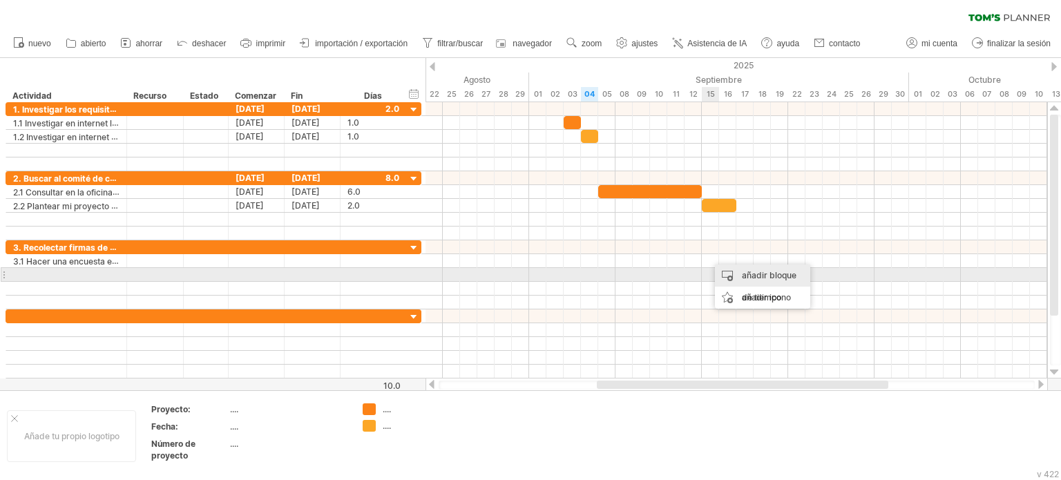
click at [727, 270] on div "añadir bloque de tiempo" at bounding box center [762, 287] width 95 height 44
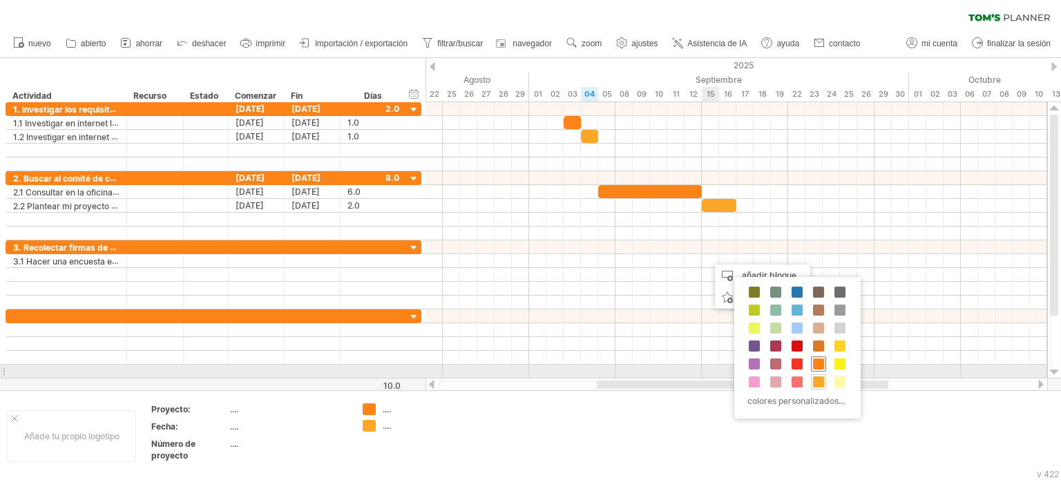
click at [818, 365] on span at bounding box center [818, 363] width 11 height 11
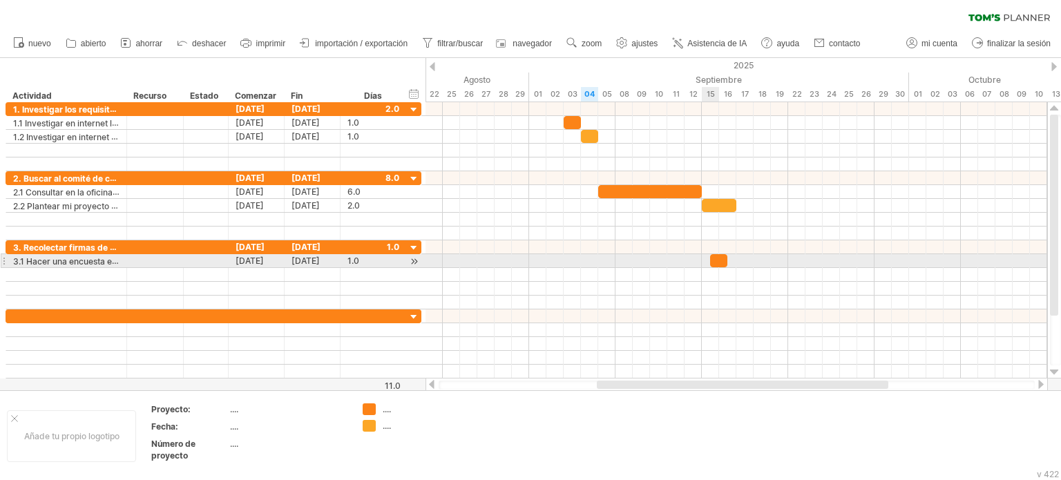
click at [712, 257] on span at bounding box center [710, 260] width 6 height 13
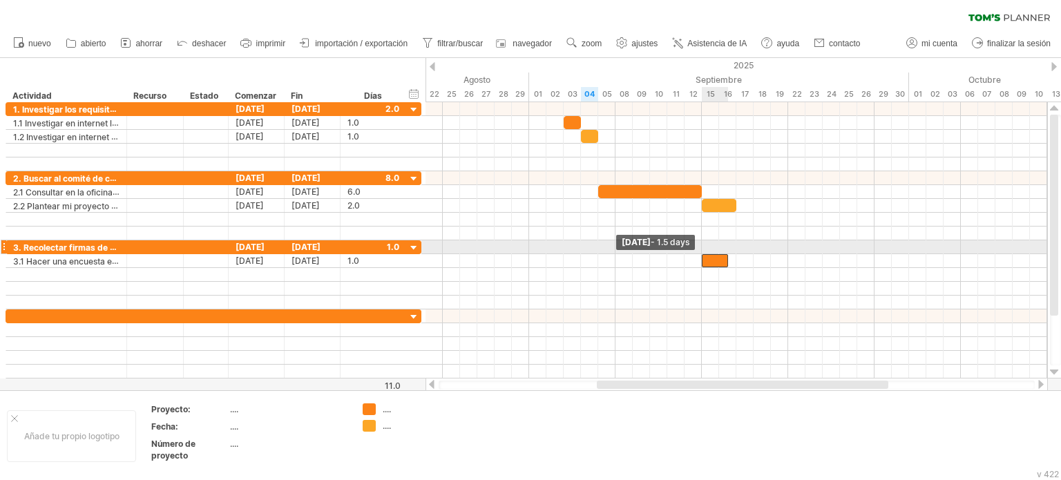
click at [705, 254] on div at bounding box center [715, 260] width 26 height 13
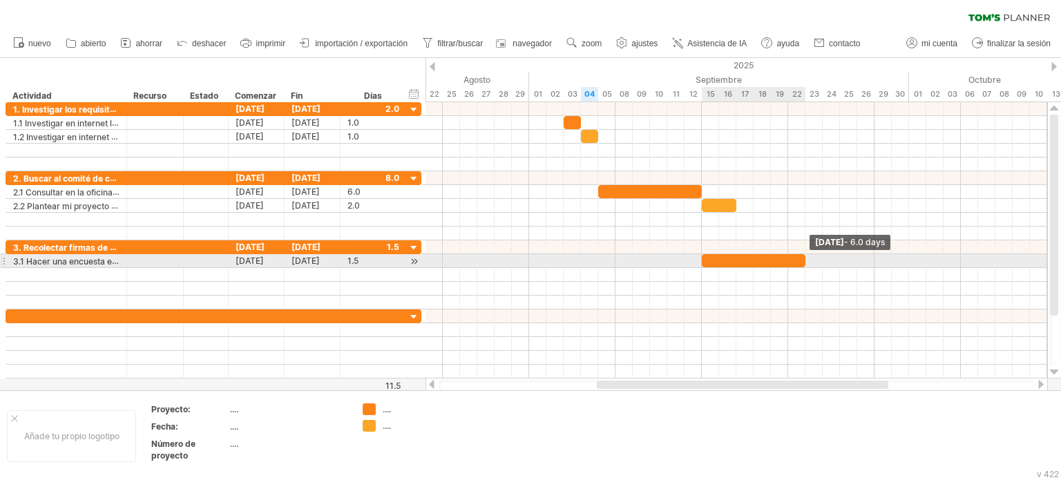
drag, startPoint x: 726, startPoint y: 255, endPoint x: 801, endPoint y: 265, distance: 75.9
click at [801, 265] on div at bounding box center [754, 260] width 104 height 13
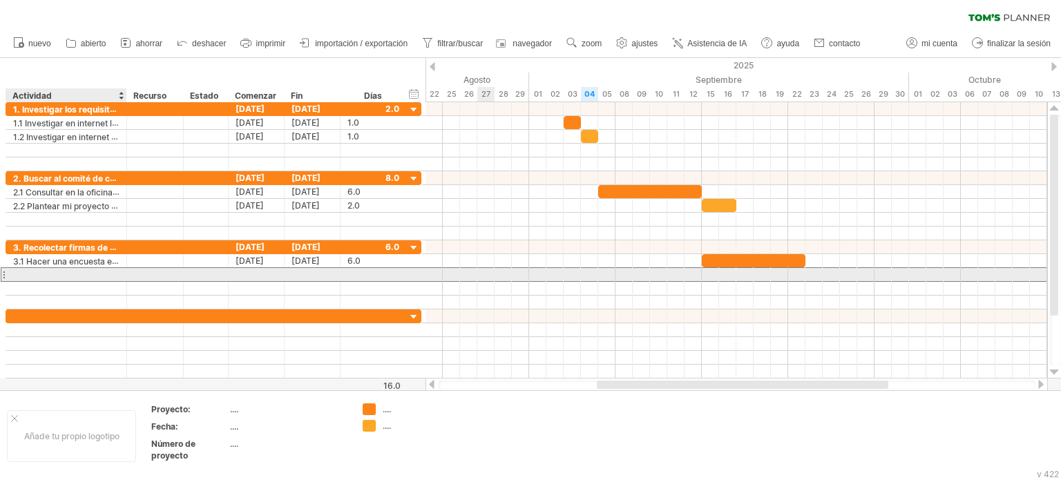
click at [120, 270] on div at bounding box center [66, 274] width 121 height 13
click at [117, 271] on div at bounding box center [66, 274] width 106 height 13
click at [0, 0] on input "text" at bounding box center [0, 0] width 0 height 0
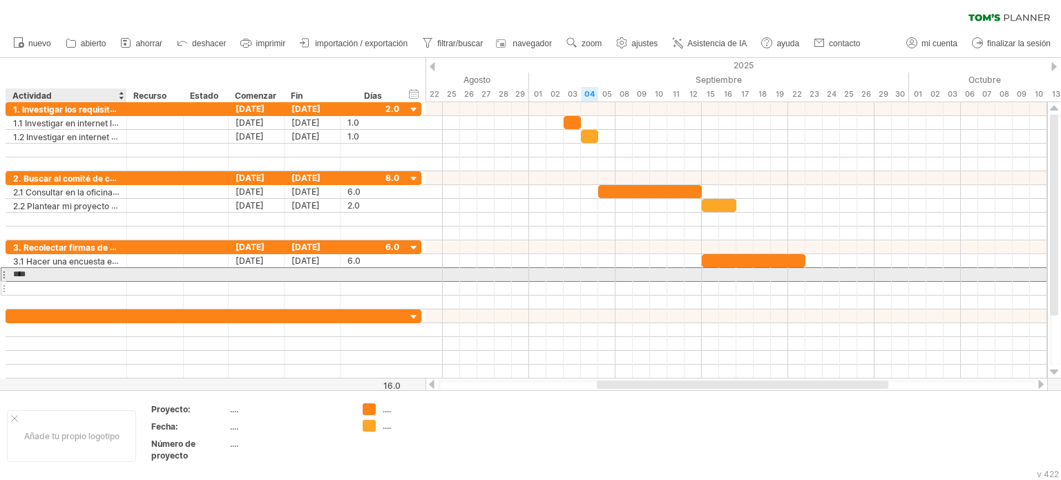
paste input "**********"
type input "**********"
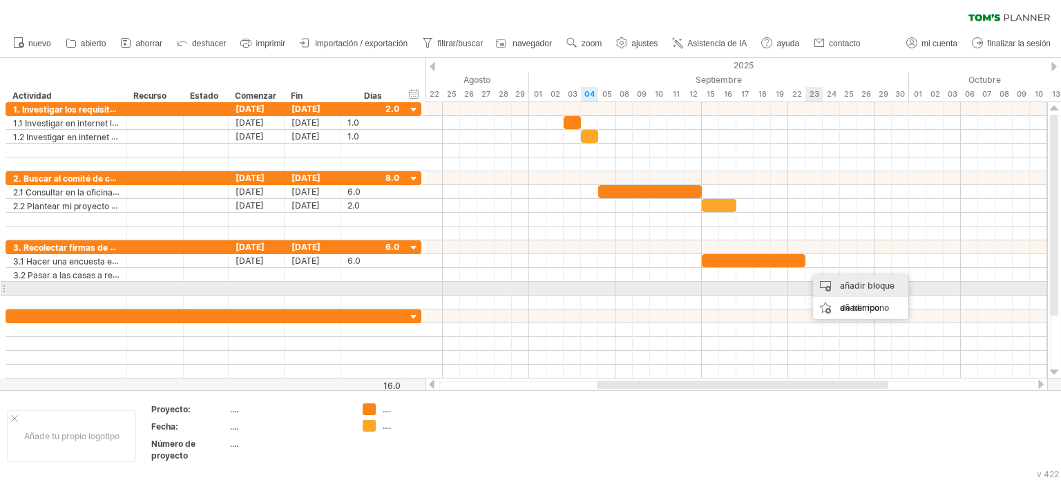
click at [831, 289] on div "añadir bloque de tiempo" at bounding box center [860, 297] width 95 height 44
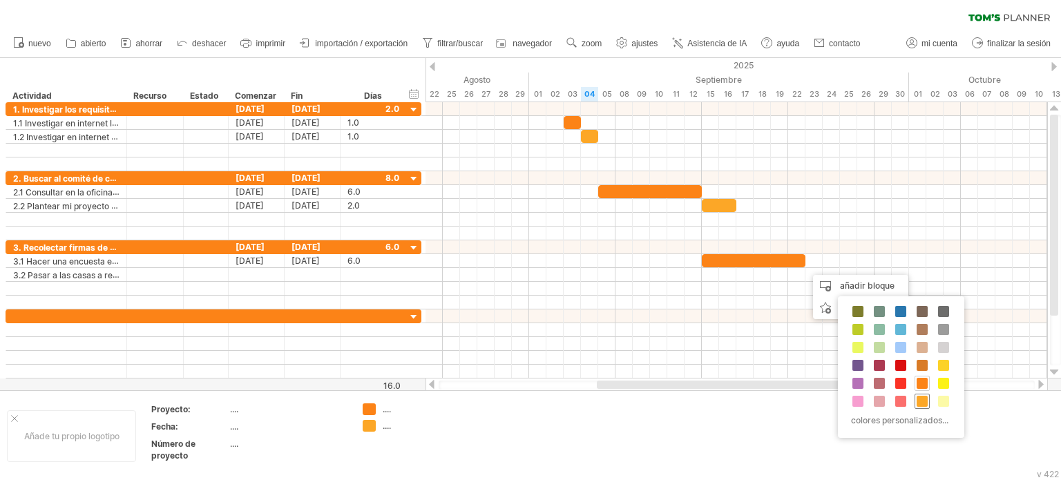
click at [917, 396] on span at bounding box center [922, 401] width 11 height 11
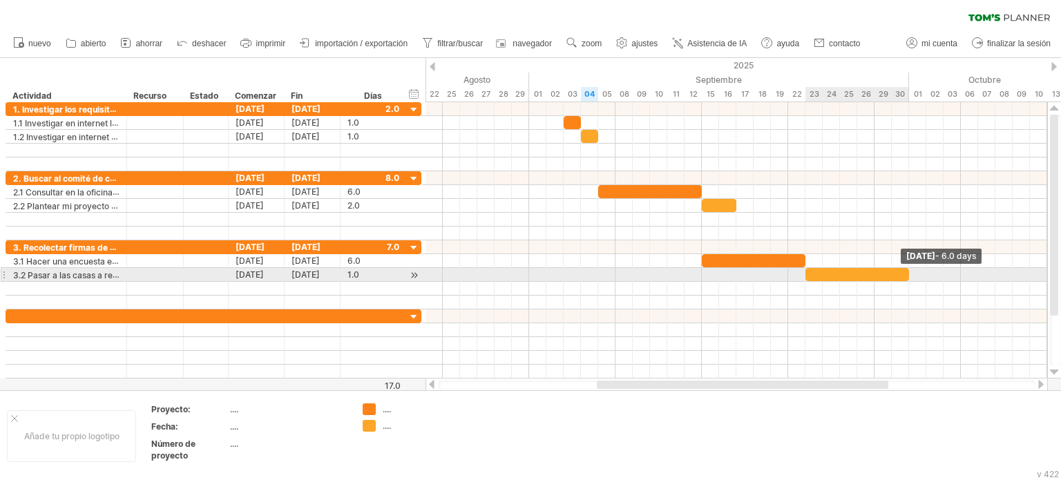
drag, startPoint x: 823, startPoint y: 270, endPoint x: 907, endPoint y: 273, distance: 84.3
click at [907, 273] on span at bounding box center [909, 274] width 6 height 13
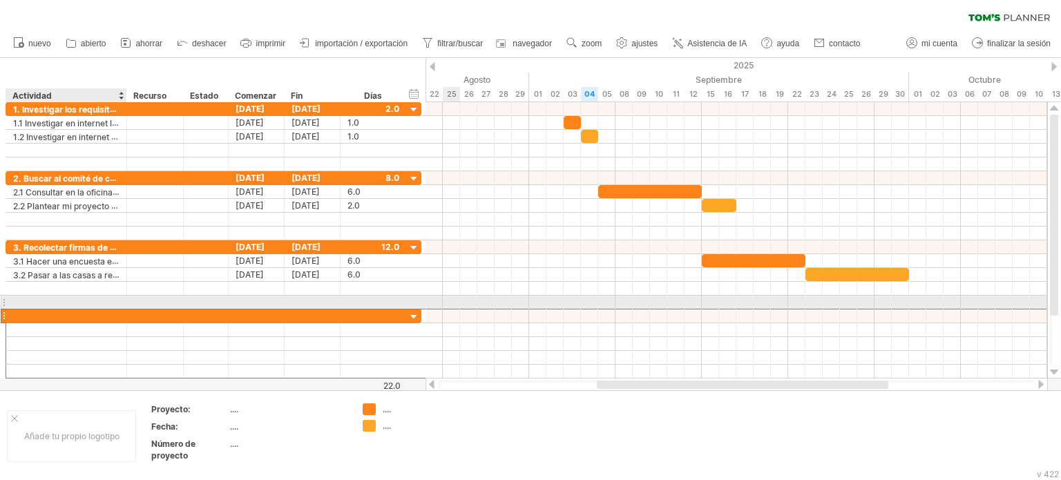
click at [52, 309] on div at bounding box center [66, 315] width 106 height 13
paste input "**********"
type input "**********"
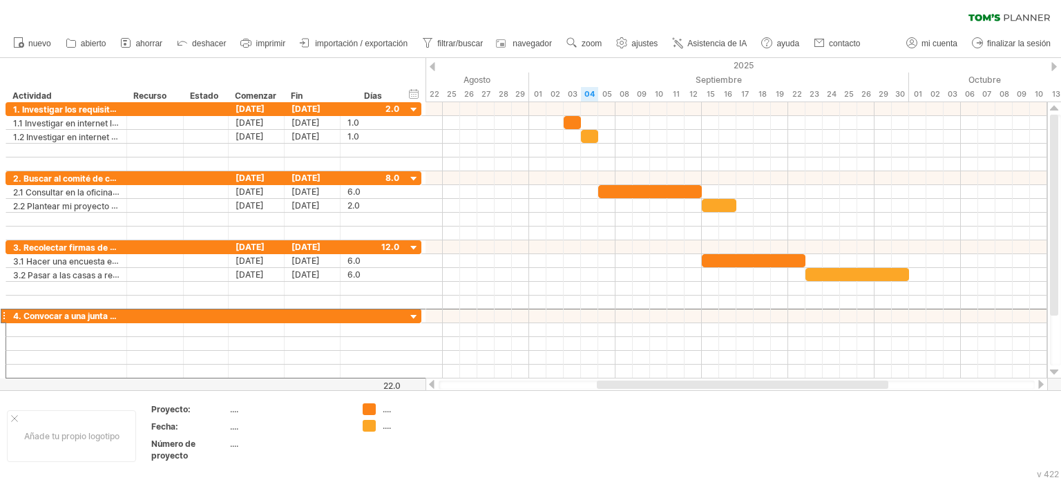
scroll to position [0, 0]
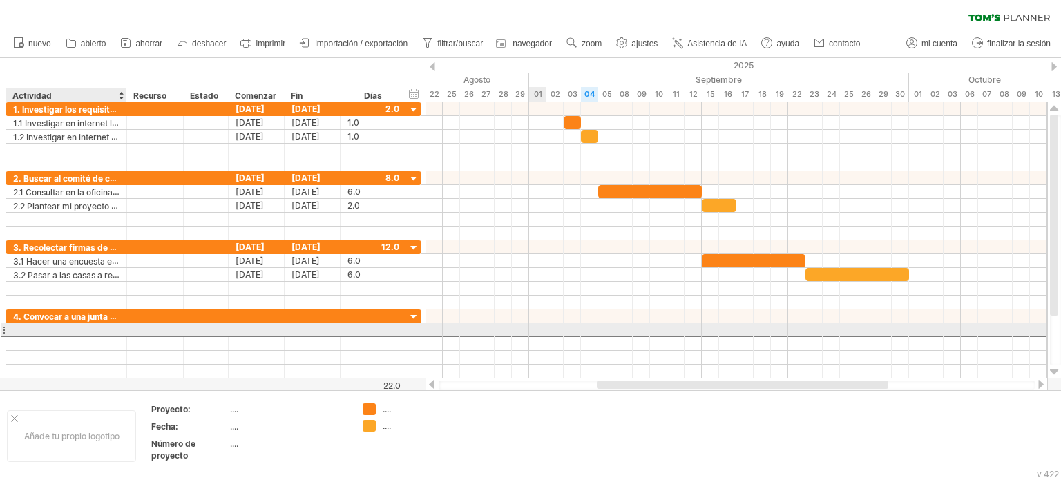
click at [19, 328] on div at bounding box center [66, 329] width 106 height 13
paste input "**********"
type input "**********"
click at [911, 324] on div at bounding box center [736, 330] width 622 height 14
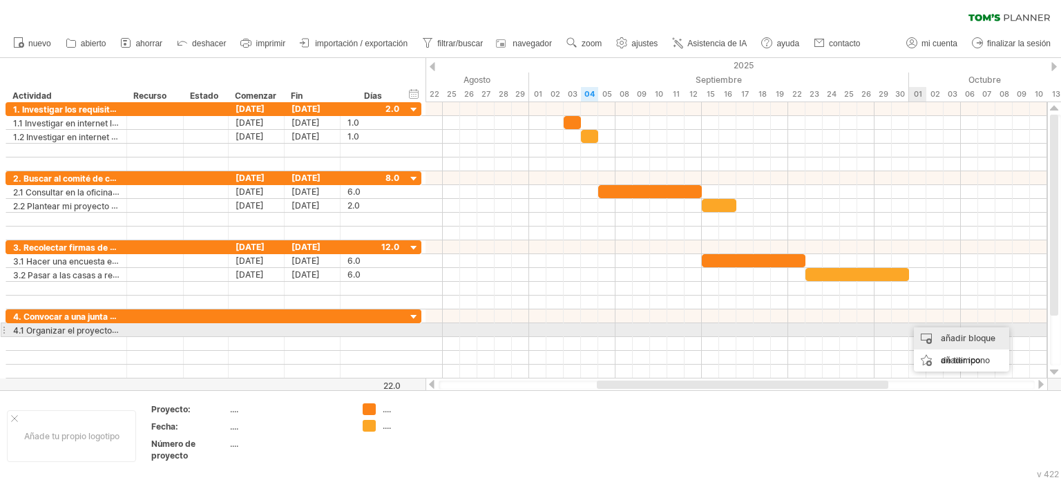
click at [921, 332] on div "añadir bloque de tiempo" at bounding box center [961, 349] width 95 height 44
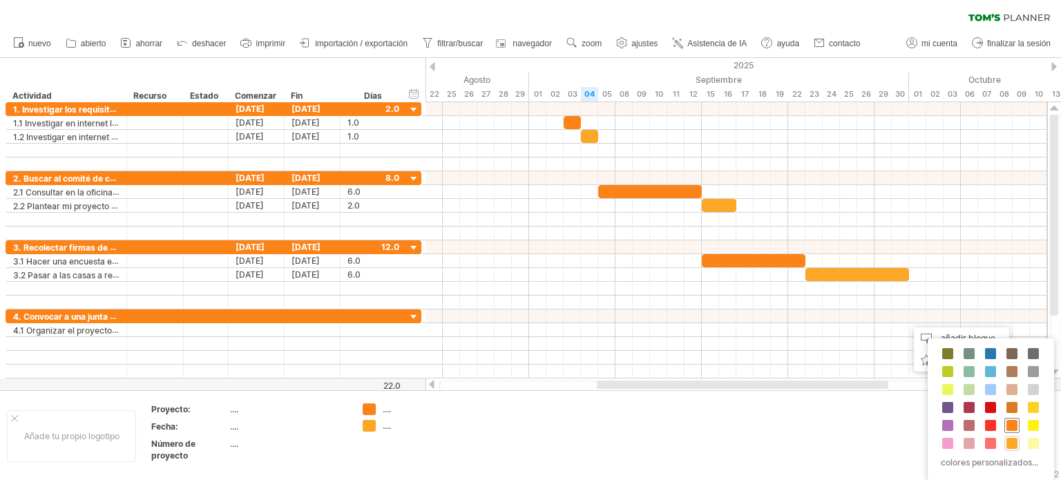
click at [1007, 420] on span at bounding box center [1011, 425] width 11 height 11
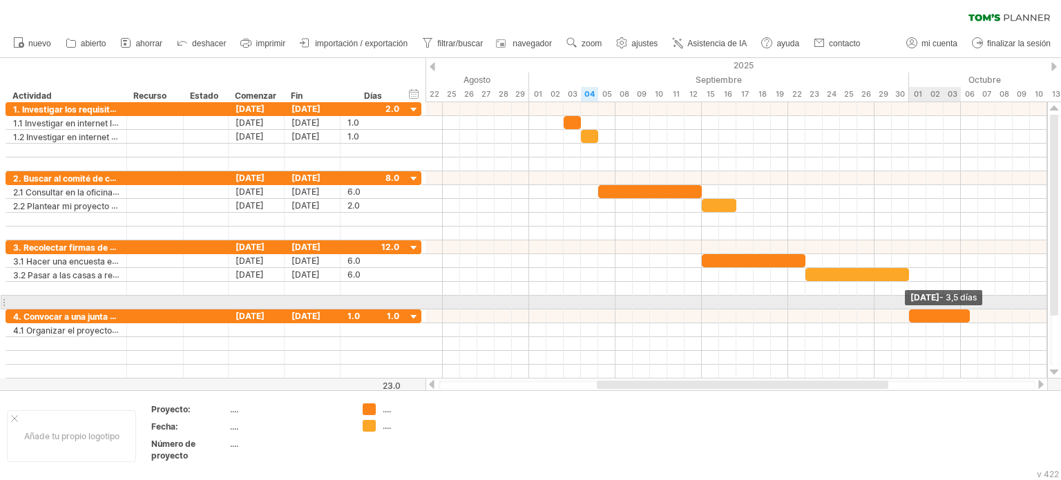
drag, startPoint x: 924, startPoint y: 314, endPoint x: 964, endPoint y: 308, distance: 39.9
click at [964, 309] on div at bounding box center [939, 315] width 61 height 13
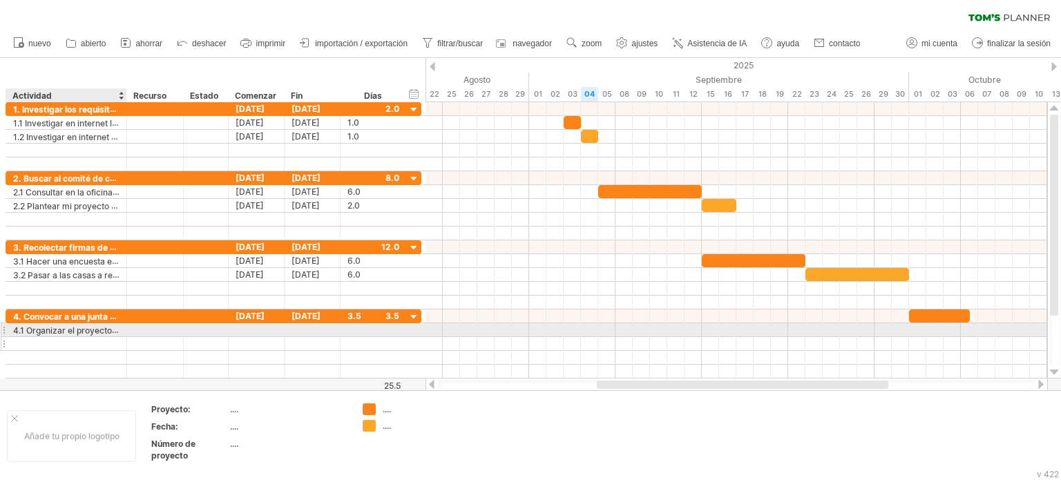
click at [95, 337] on div at bounding box center [66, 343] width 106 height 13
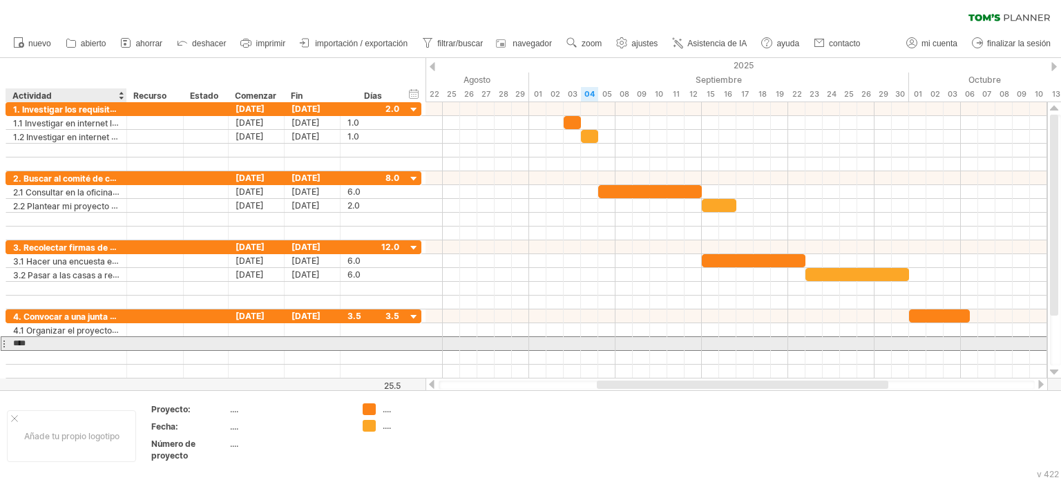
paste input "**********"
type input "**********"
click at [963, 341] on div at bounding box center [736, 343] width 622 height 15
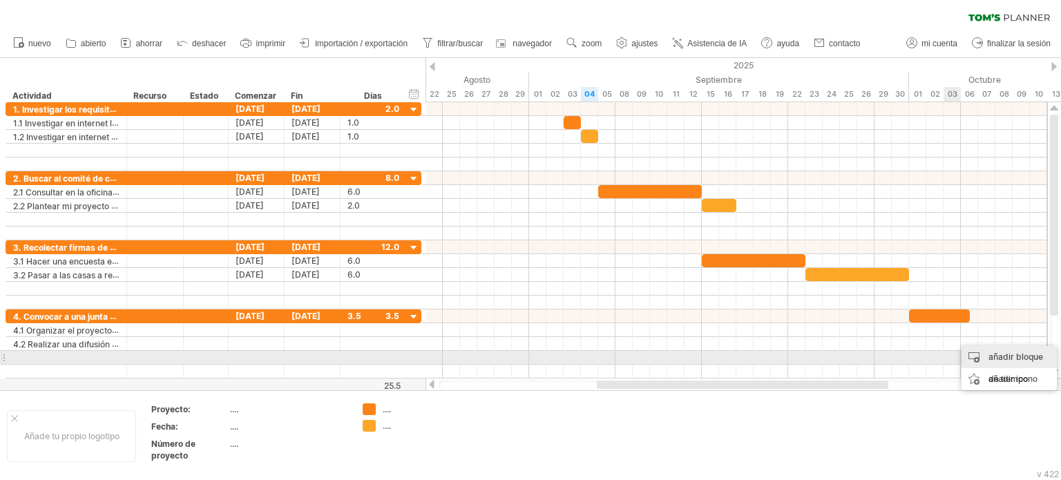
click at [984, 363] on div "añadir bloque de tiempo" at bounding box center [1008, 368] width 95 height 44
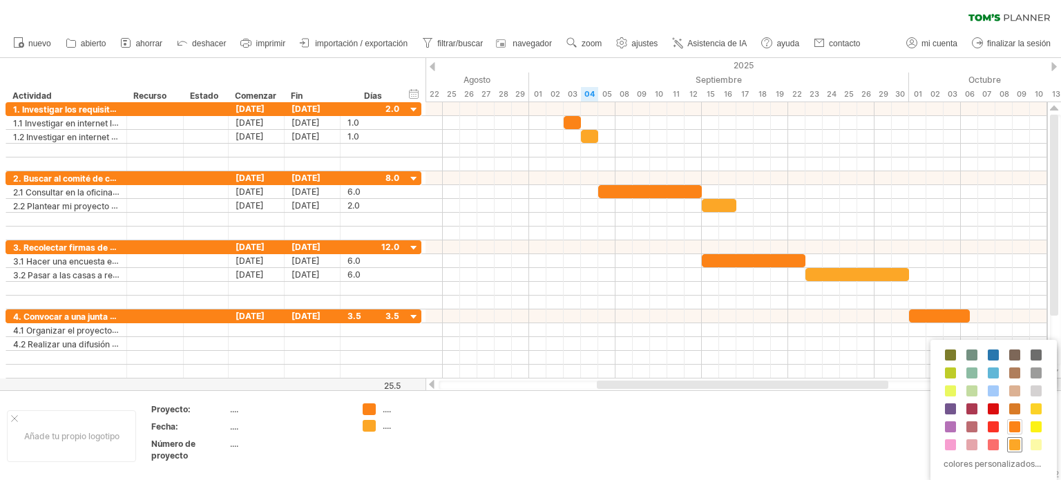
click at [1011, 437] on div at bounding box center [1014, 444] width 15 height 15
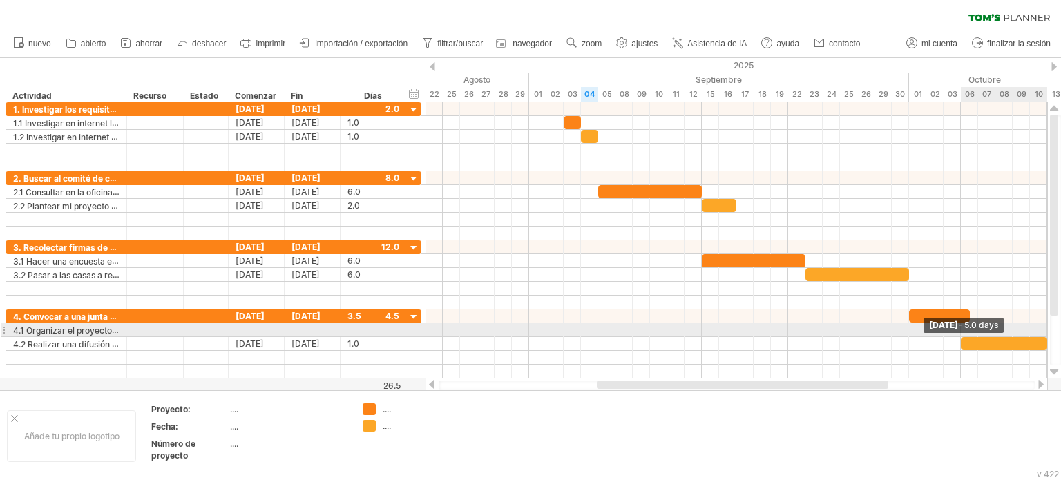
drag, startPoint x: 977, startPoint y: 339, endPoint x: 1042, endPoint y: 333, distance: 65.9
click at [1042, 333] on div "[DATE] - 5.0 days [DATE] - 1,5 días" at bounding box center [736, 240] width 622 height 276
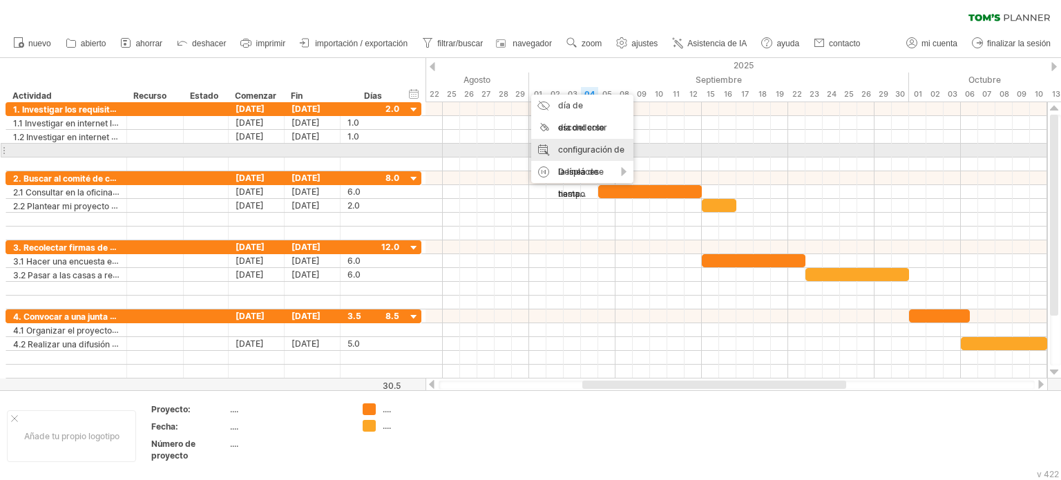
click at [581, 146] on font "configuración de la línea de tiempo" at bounding box center [591, 171] width 66 height 55
select select "*"
select select "**"
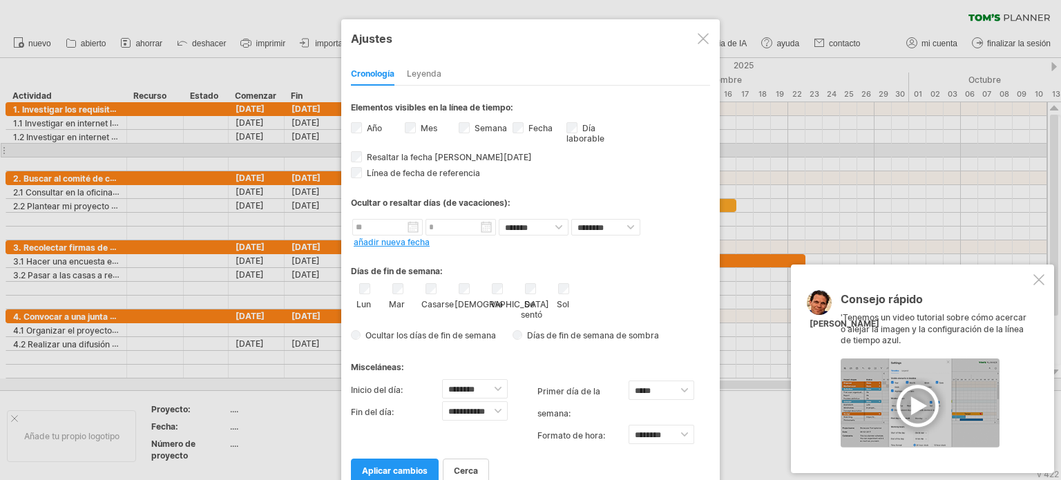
click at [492, 320] on div "Días de fin de semana: Lun Mar [GEOGRAPHIC_DATA] Jue Vie Se sentó Sol" at bounding box center [530, 297] width 359 height 96
click at [409, 253] on div "Días de fin de semana:" at bounding box center [530, 266] width 359 height 27
click at [412, 461] on link "aplicar cambios" at bounding box center [395, 471] width 88 height 24
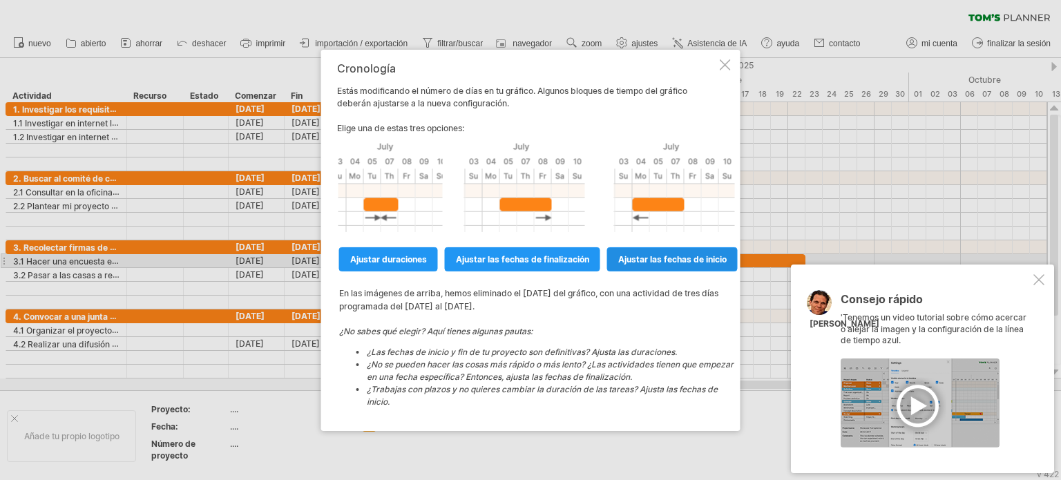
click at [625, 262] on font "ajustar las fechas de inicio" at bounding box center [672, 258] width 108 height 10
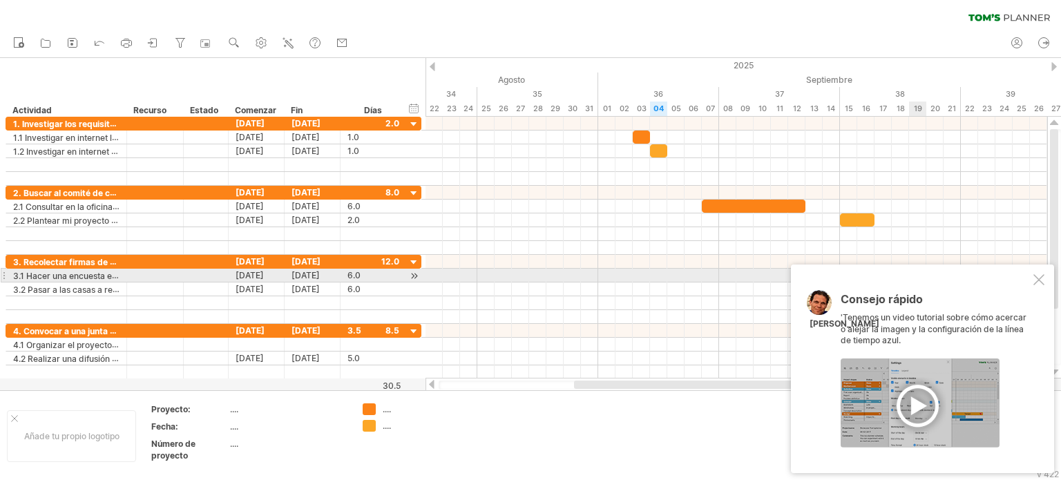
click at [1039, 280] on div at bounding box center [1038, 279] width 11 height 11
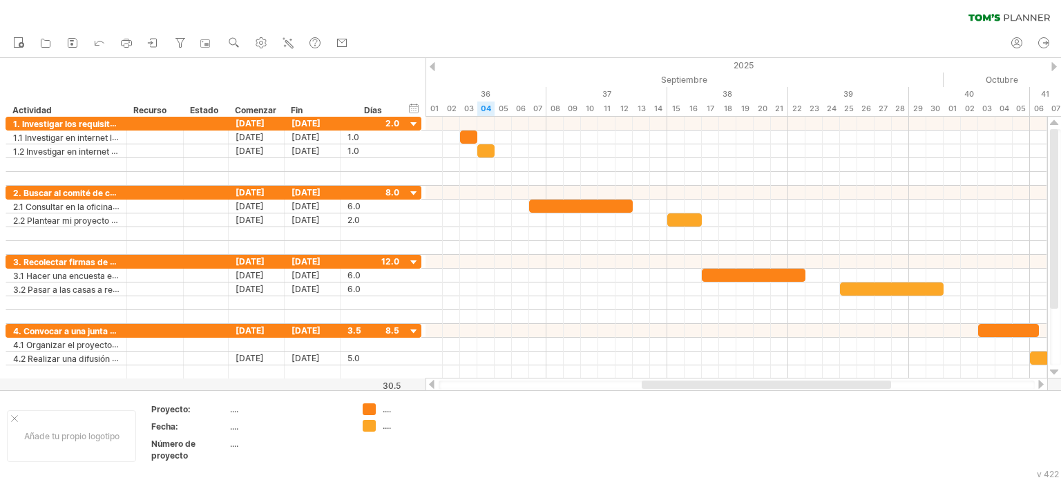
drag, startPoint x: 818, startPoint y: 389, endPoint x: 886, endPoint y: 385, distance: 67.8
click at [886, 385] on div at bounding box center [766, 385] width 249 height 8
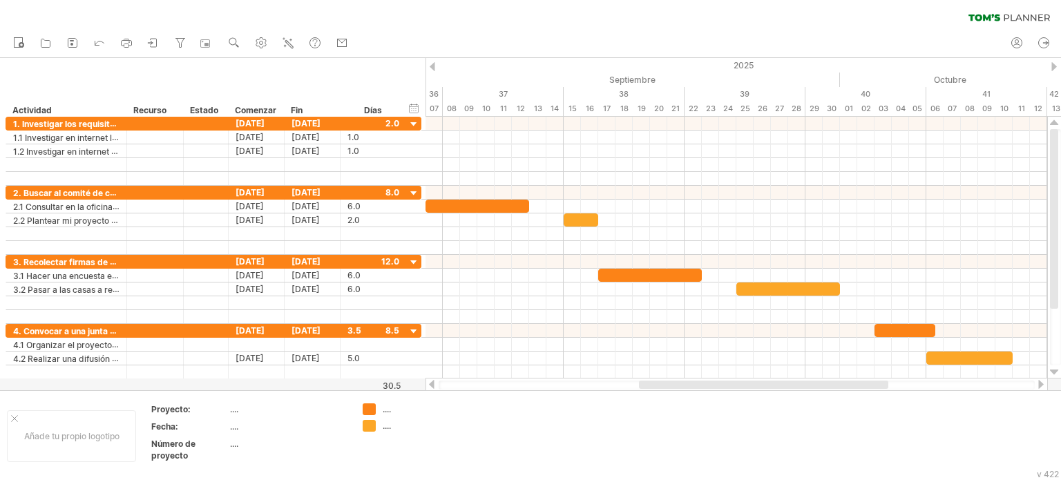
drag, startPoint x: 832, startPoint y: 385, endPoint x: 881, endPoint y: 387, distance: 49.1
click at [881, 387] on div at bounding box center [763, 385] width 249 height 8
click at [964, 390] on div "Añade tu propio logotipo Proyecto: .... Fecha: .... Número de proyecto .... ...…" at bounding box center [530, 435] width 1061 height 90
click at [968, 386] on div at bounding box center [737, 385] width 596 height 9
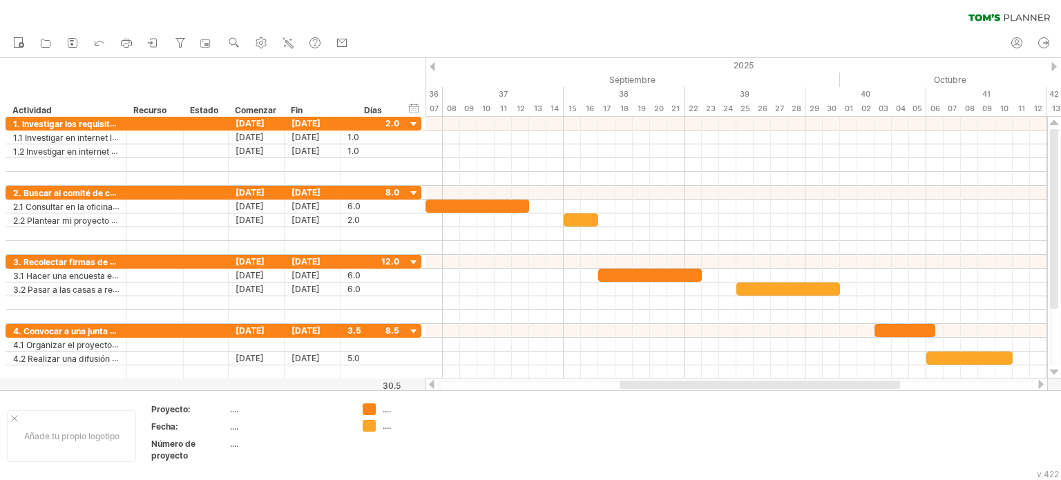
click at [1040, 383] on div at bounding box center [1040, 384] width 11 height 9
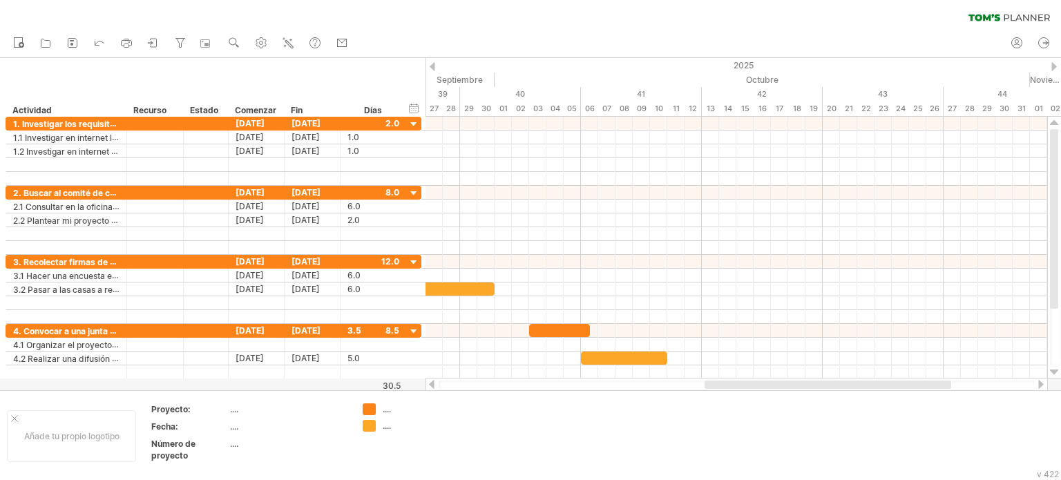
click at [1039, 383] on div at bounding box center [1040, 384] width 11 height 9
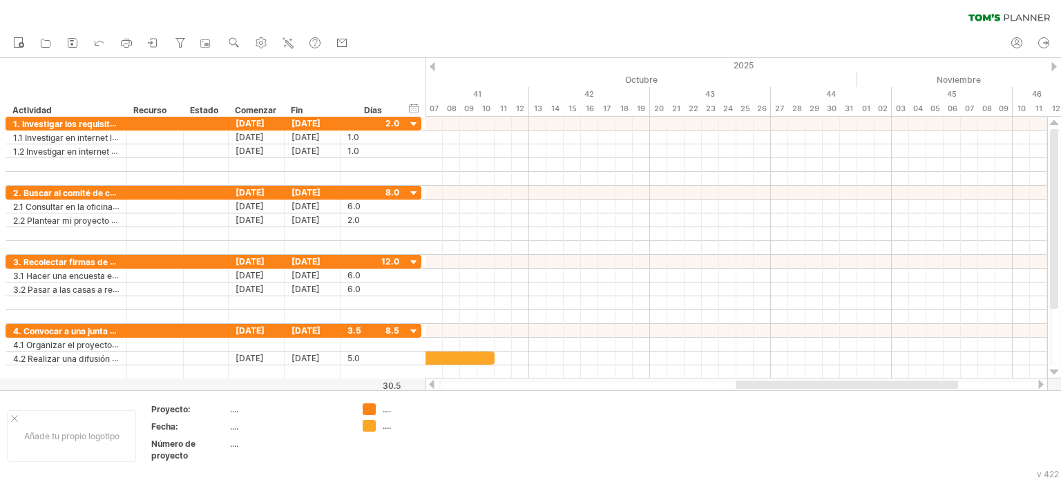
click at [428, 382] on div at bounding box center [431, 384] width 11 height 9
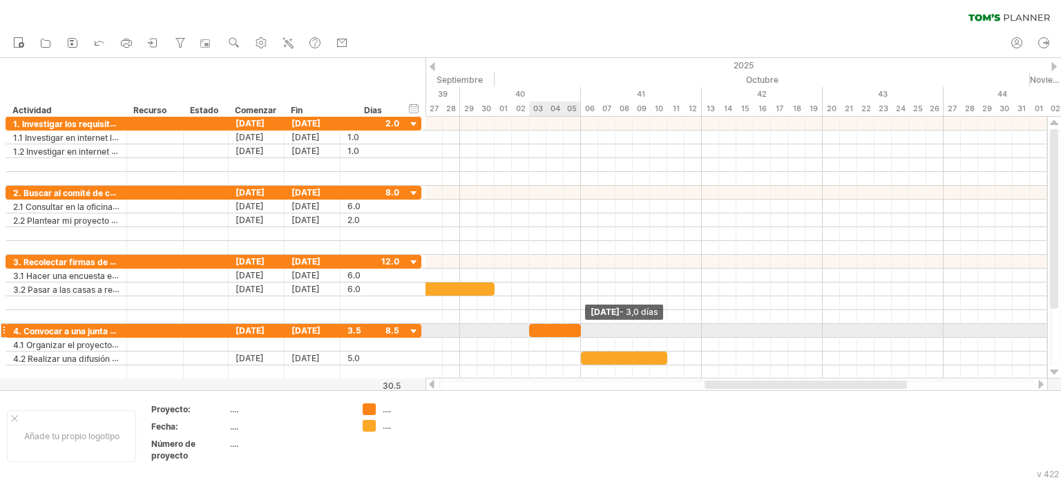
click at [580, 325] on span at bounding box center [581, 330] width 6 height 13
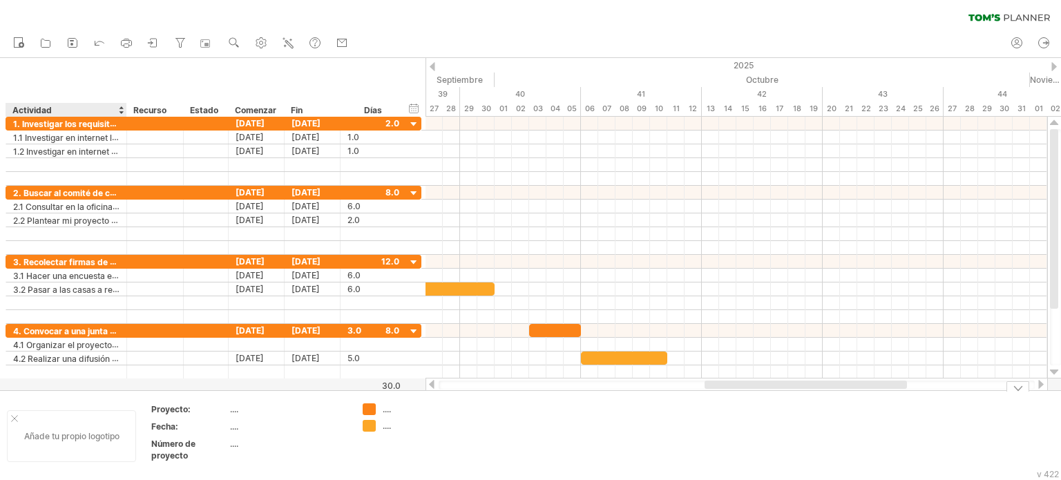
click at [12, 417] on div at bounding box center [14, 418] width 7 height 7
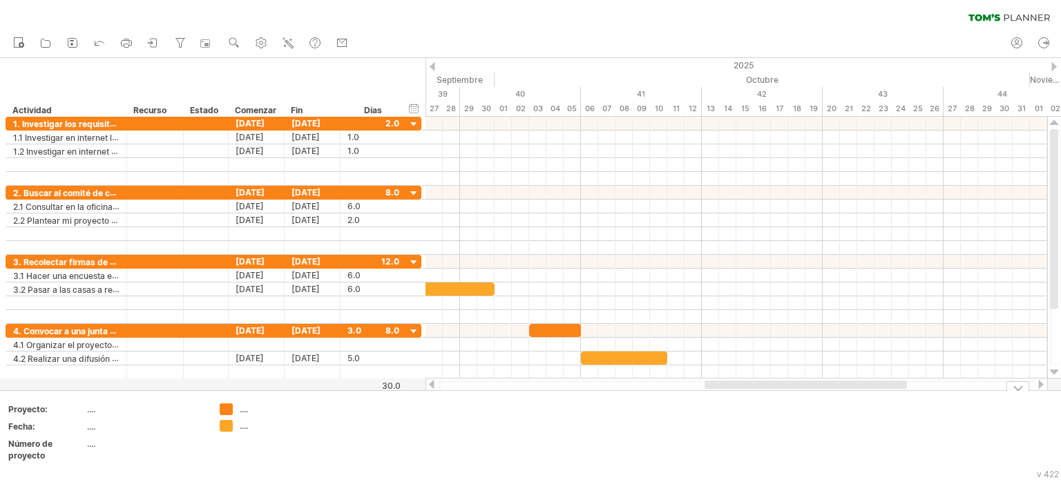
click at [1018, 393] on div "Añade tu propio logotipo Proyecto: .... Fecha: .... Número de proyecto .... ...…" at bounding box center [530, 435] width 1061 height 90
click at [1019, 389] on div at bounding box center [1017, 386] width 23 height 10
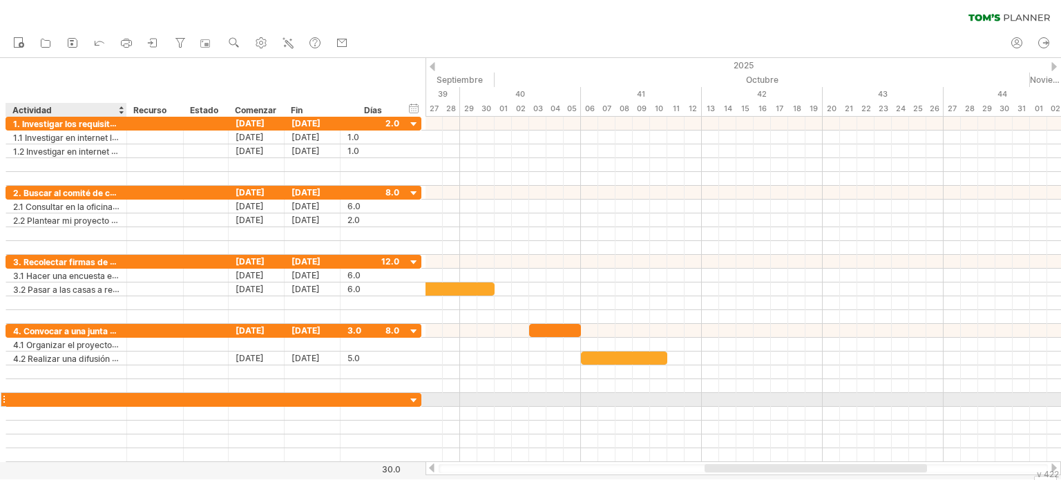
click at [55, 396] on div at bounding box center [66, 399] width 106 height 13
paste input "**********"
type input "**********"
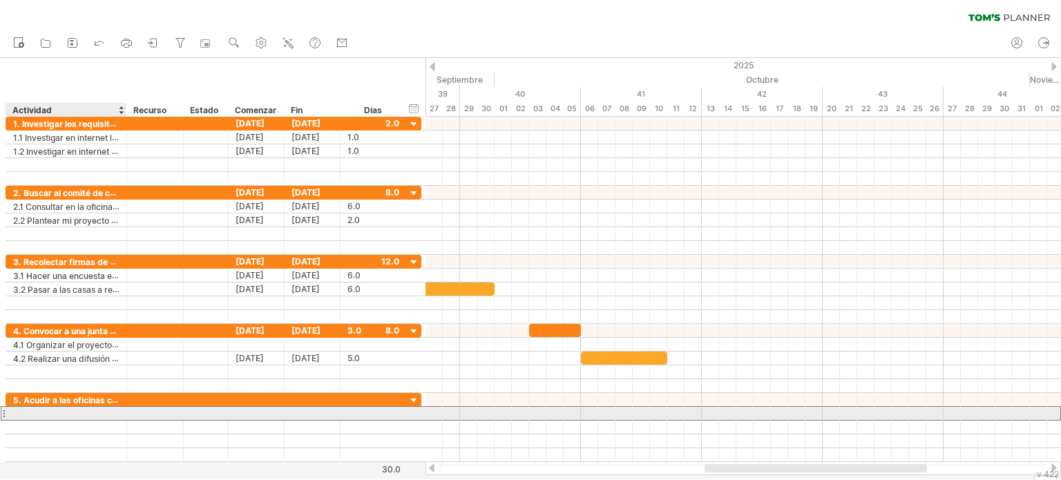
click at [119, 408] on div at bounding box center [66, 413] width 106 height 13
paste input "**********"
type input "**********"
click at [702, 408] on div at bounding box center [742, 414] width 635 height 14
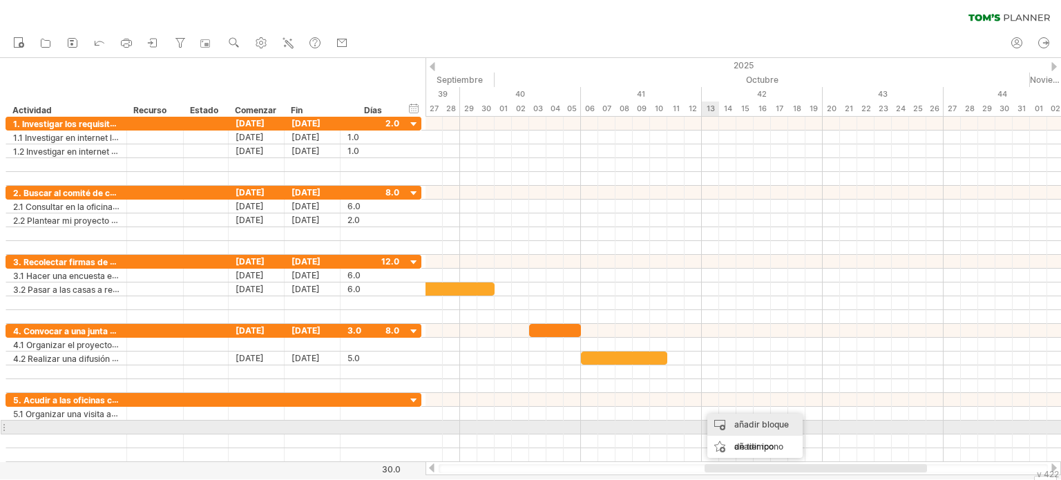
click at [715, 425] on div "añadir bloque de tiempo" at bounding box center [754, 436] width 95 height 44
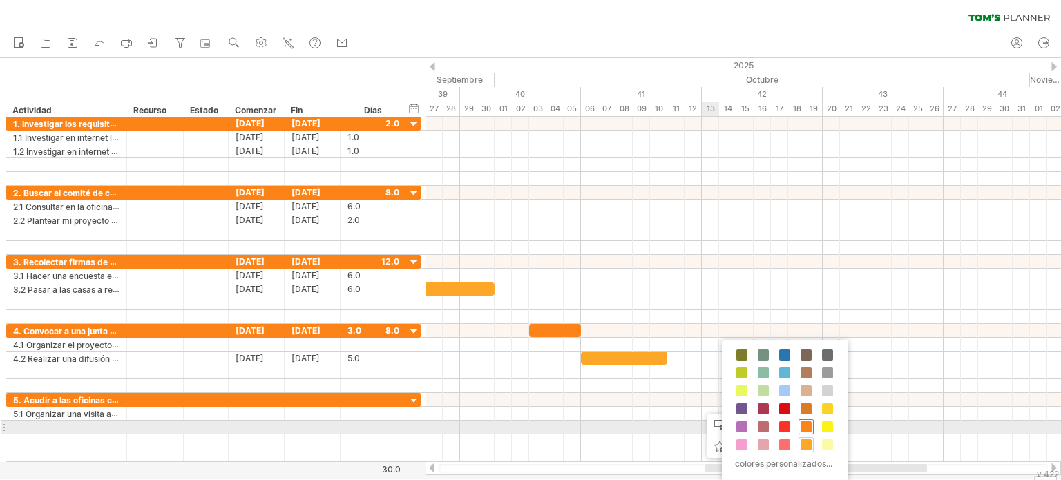
click at [803, 425] on span at bounding box center [806, 426] width 11 height 11
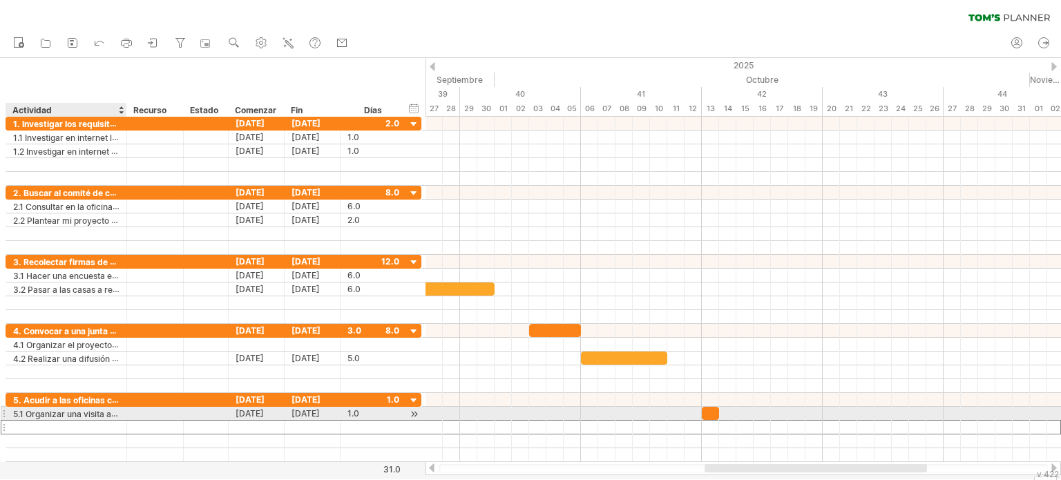
click at [119, 421] on div at bounding box center [66, 427] width 106 height 13
paste input "**********"
type input "**********"
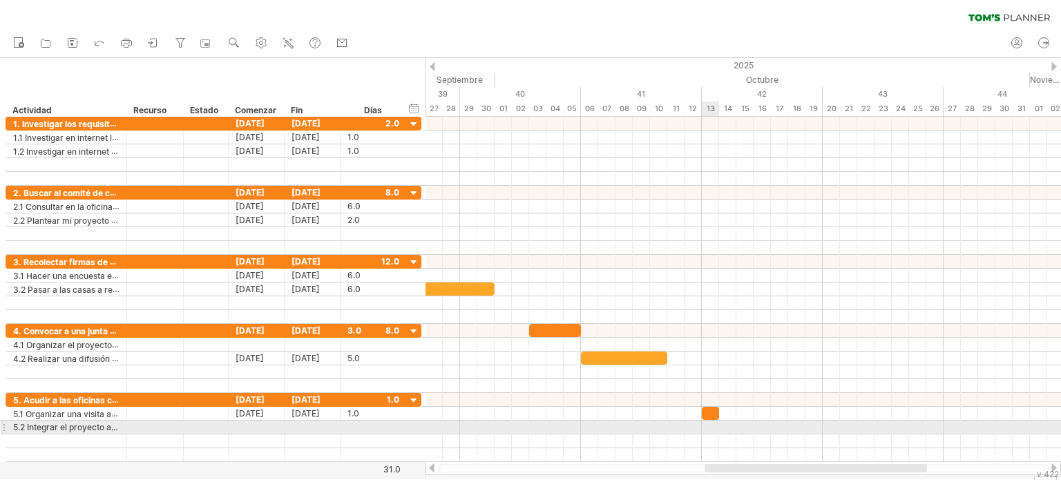
scroll to position [0, 0]
click at [720, 424] on div at bounding box center [742, 428] width 635 height 14
click at [733, 434] on div "añadir bloque de tiempo" at bounding box center [773, 451] width 95 height 44
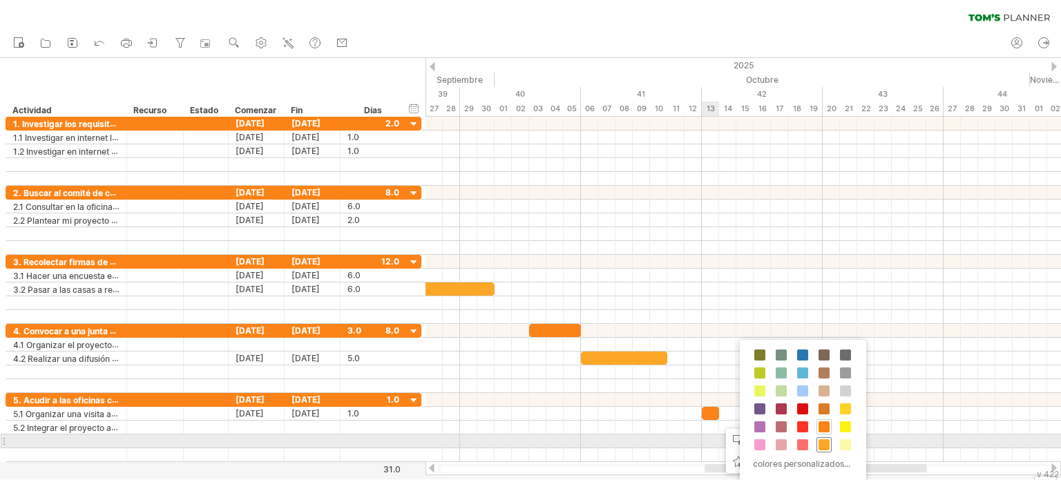
click at [821, 442] on span at bounding box center [824, 444] width 11 height 11
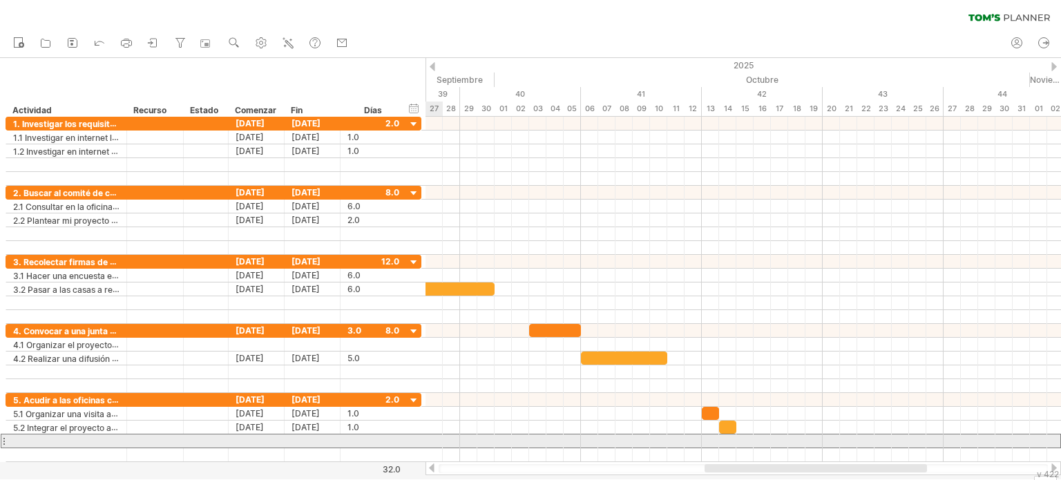
click at [421, 441] on div at bounding box center [214, 441] width 416 height 15
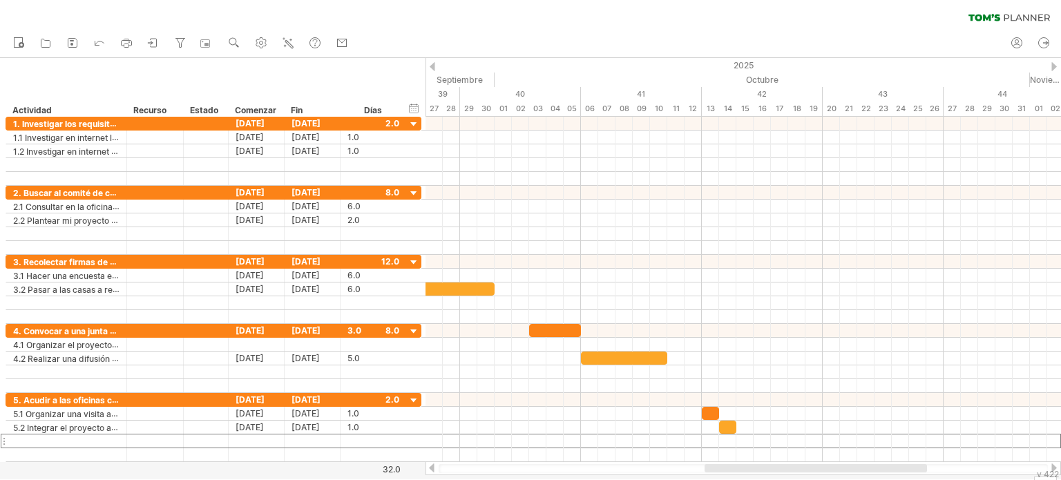
click at [848, 466] on div at bounding box center [816, 468] width 222 height 8
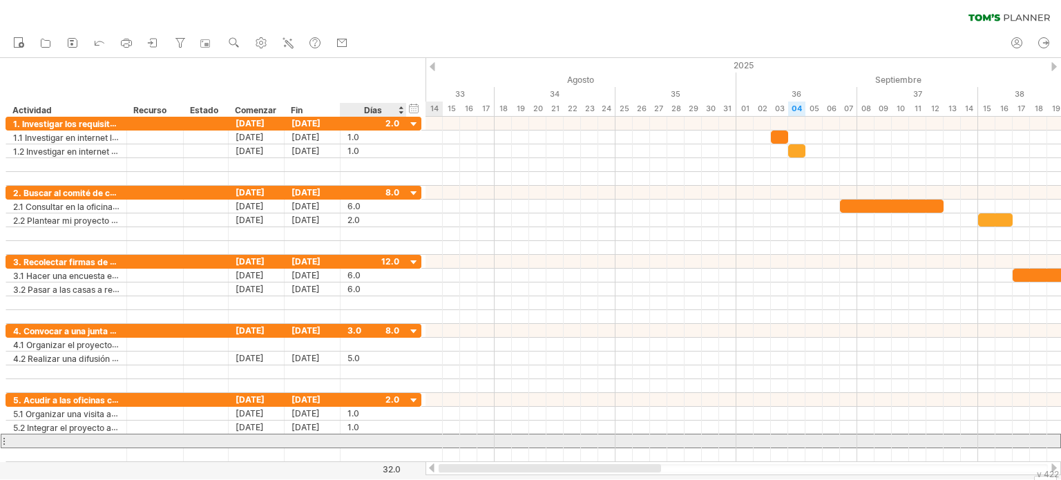
drag, startPoint x: 923, startPoint y: 470, endPoint x: 361, endPoint y: 439, distance: 562.4
click at [361, 439] on div "Intentando acceder a [DOMAIN_NAME] Conectado de nuevo... 0% borrar filtro" at bounding box center [530, 240] width 1061 height 480
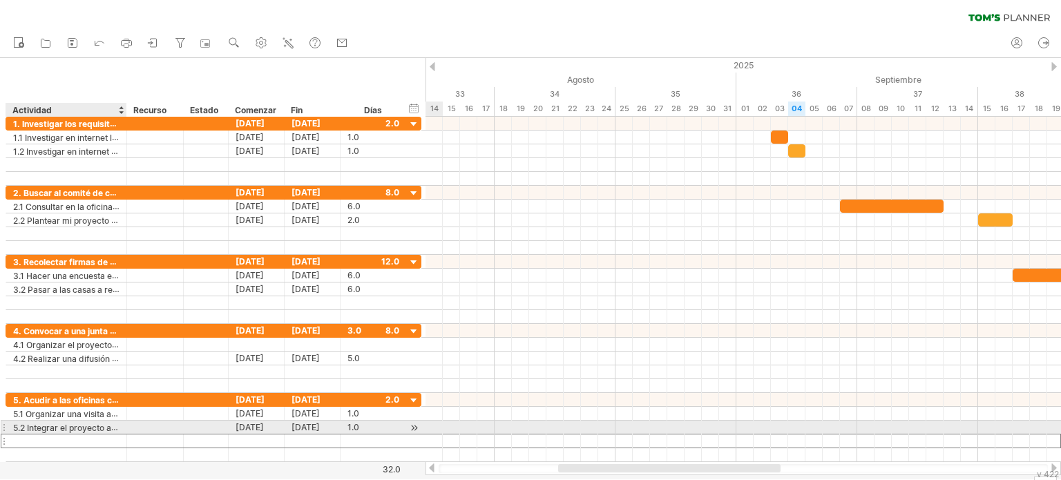
click at [37, 434] on div at bounding box center [66, 440] width 106 height 13
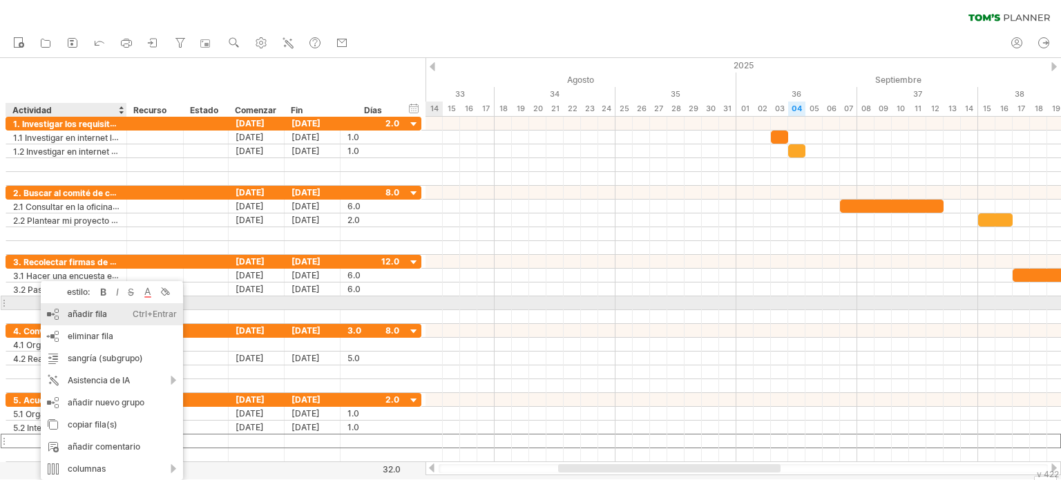
click at [120, 309] on div "añadir fila Ctrl+Entrar Cmd+Entrar" at bounding box center [112, 314] width 142 height 22
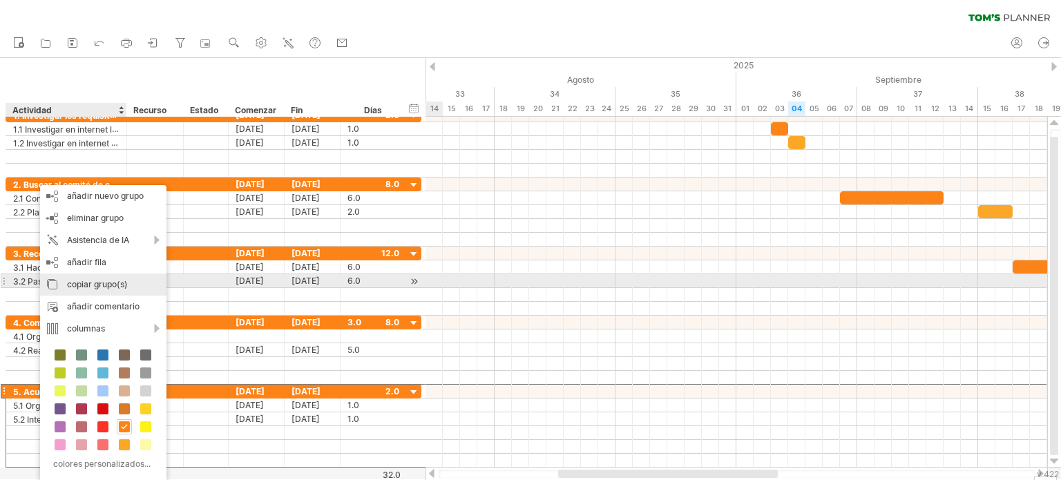
click at [101, 278] on div "copiar grupo(s)" at bounding box center [103, 285] width 126 height 22
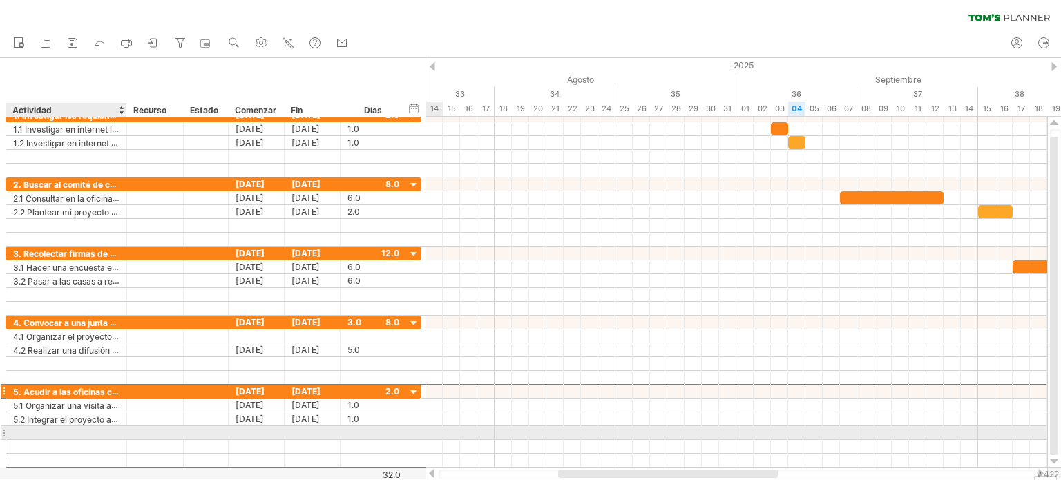
click at [42, 430] on div at bounding box center [66, 432] width 106 height 13
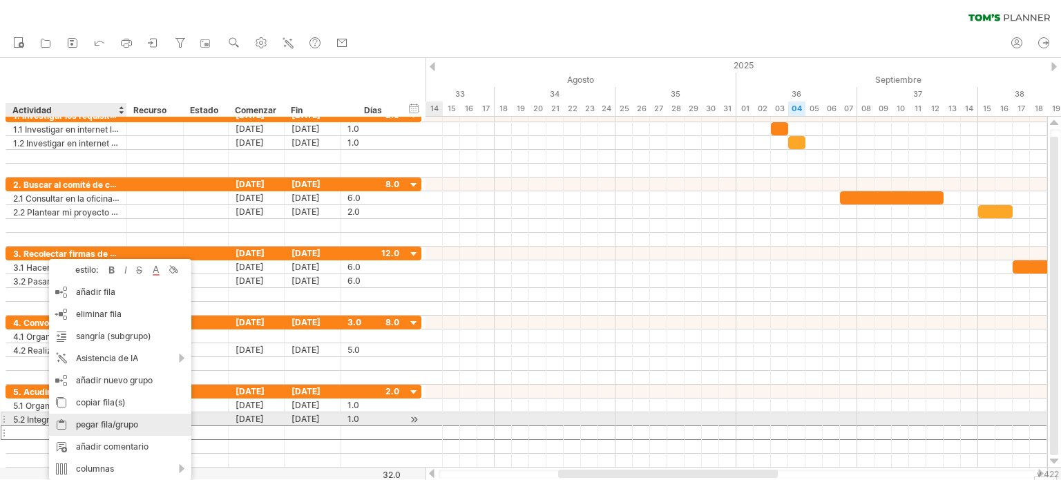
click at [88, 421] on font "pegar fila/grupo" at bounding box center [107, 424] width 62 height 10
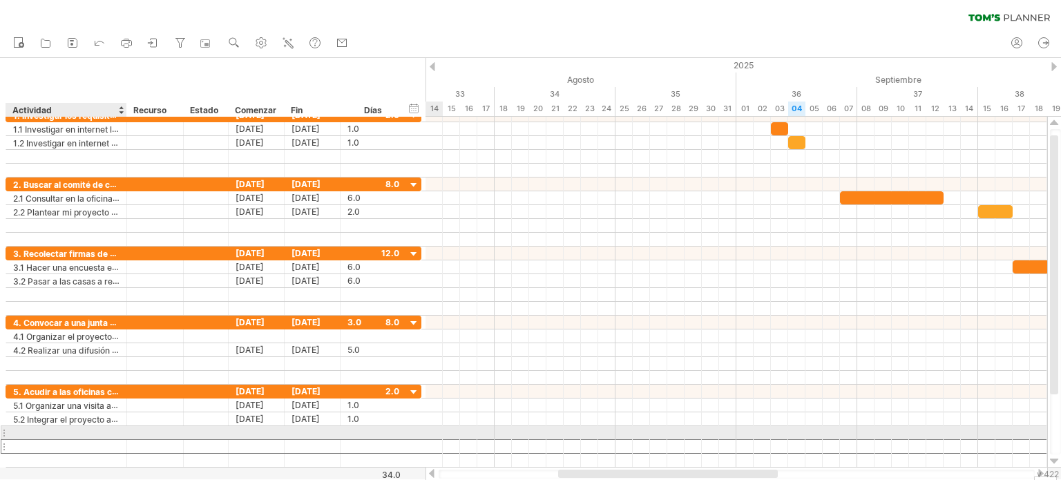
click at [79, 440] on div at bounding box center [66, 446] width 106 height 13
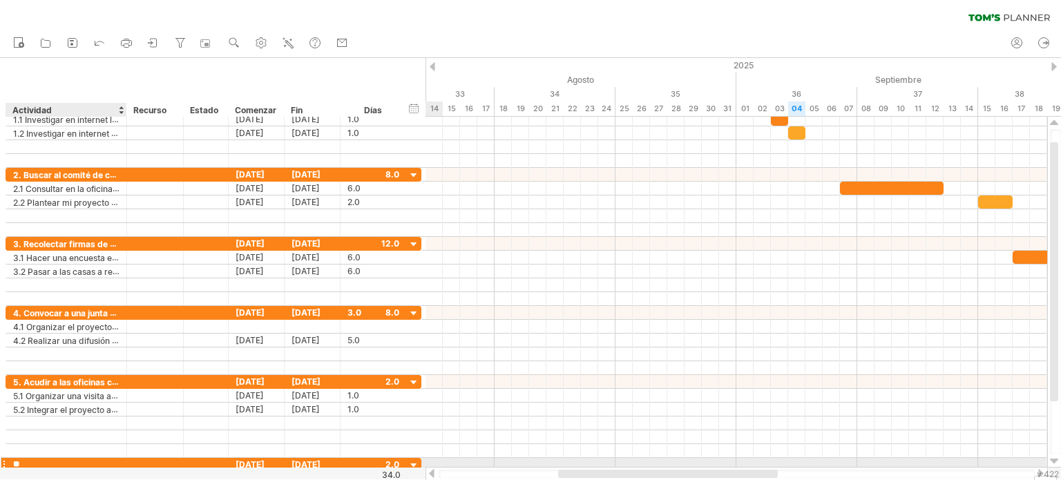
type input "*"
paste input "**********"
type input "**********"
click at [426, 459] on div at bounding box center [736, 465] width 622 height 14
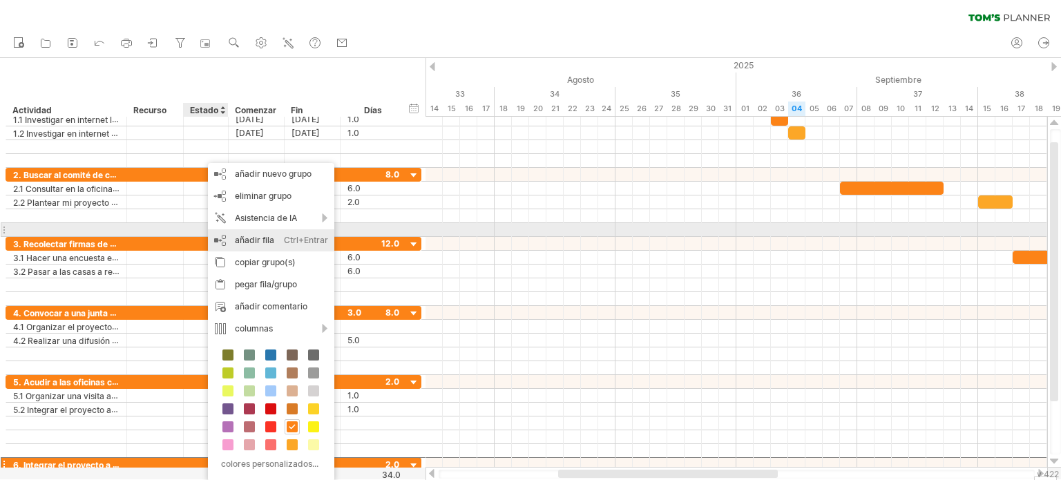
click at [262, 235] on font "añadir fila" at bounding box center [254, 240] width 39 height 10
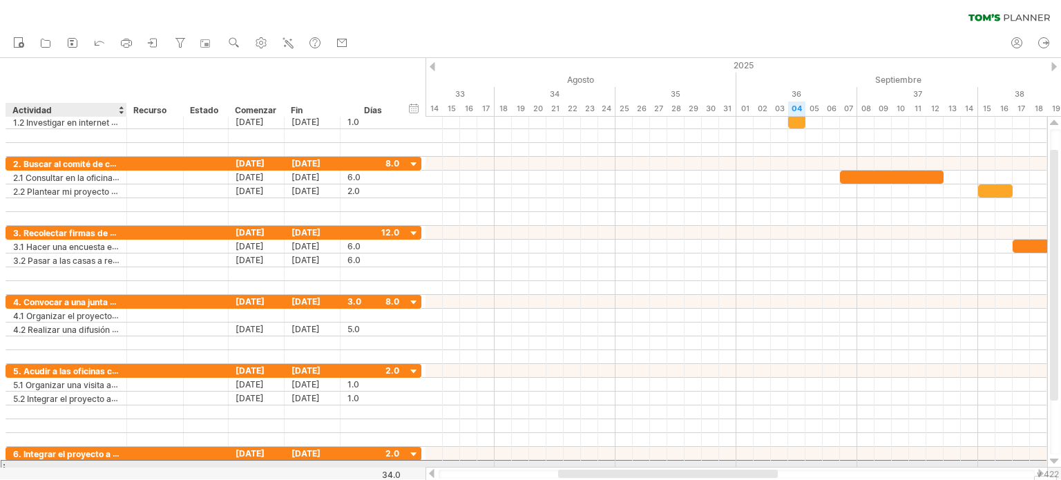
click at [97, 461] on input "text" at bounding box center [66, 467] width 106 height 13
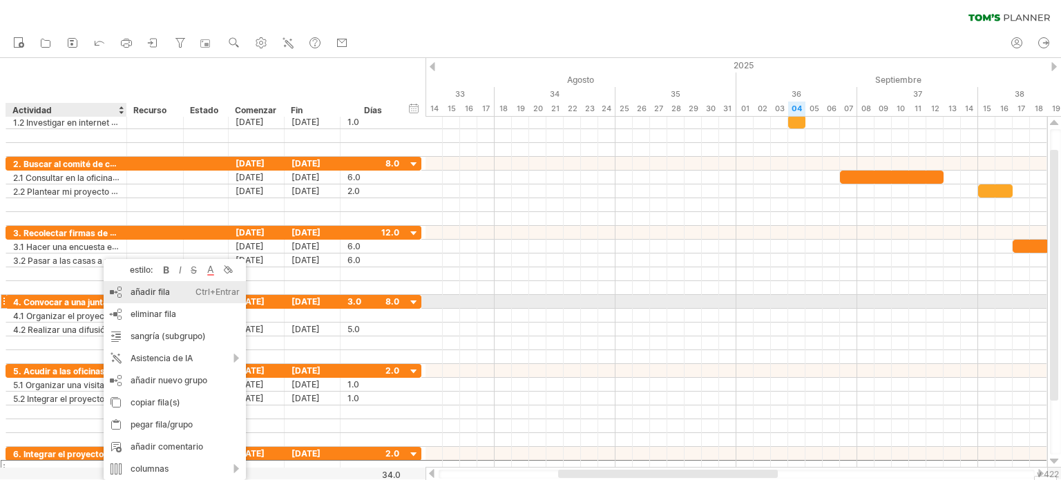
click at [177, 295] on div "añadir fila Ctrl+Entrar Cmd+Entrar" at bounding box center [175, 292] width 142 height 22
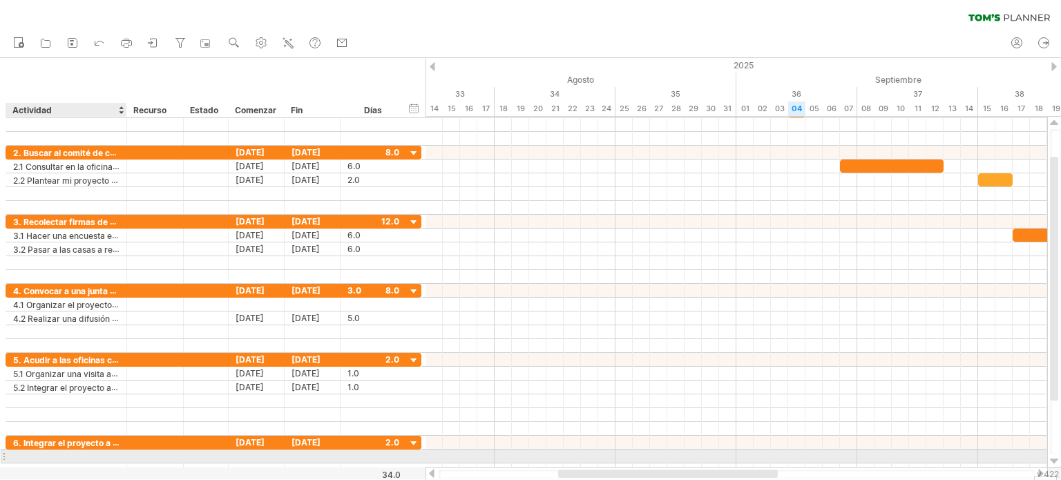
click at [77, 457] on div at bounding box center [66, 456] width 106 height 13
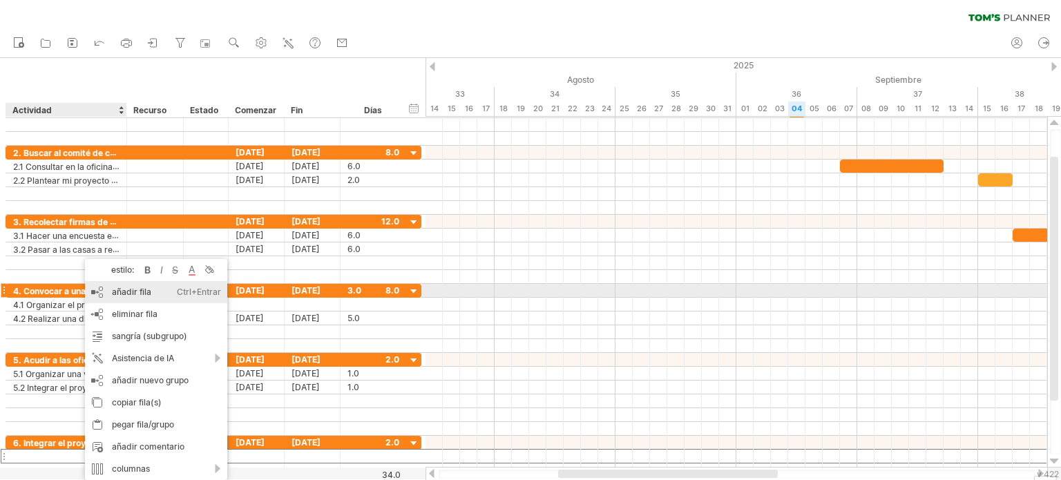
click at [159, 292] on div "añadir fila Ctrl+Entrar Cmd+Entrar" at bounding box center [156, 292] width 142 height 22
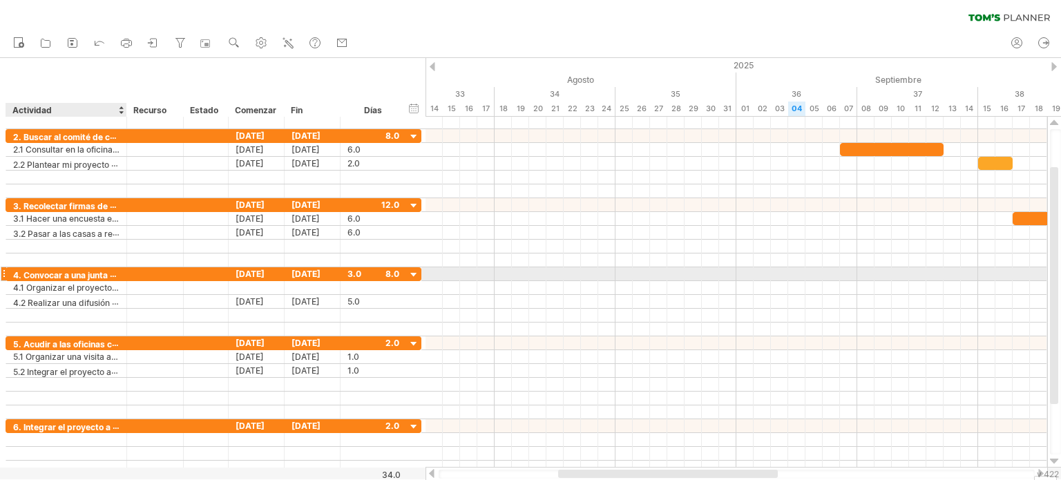
scroll to position [0, 0]
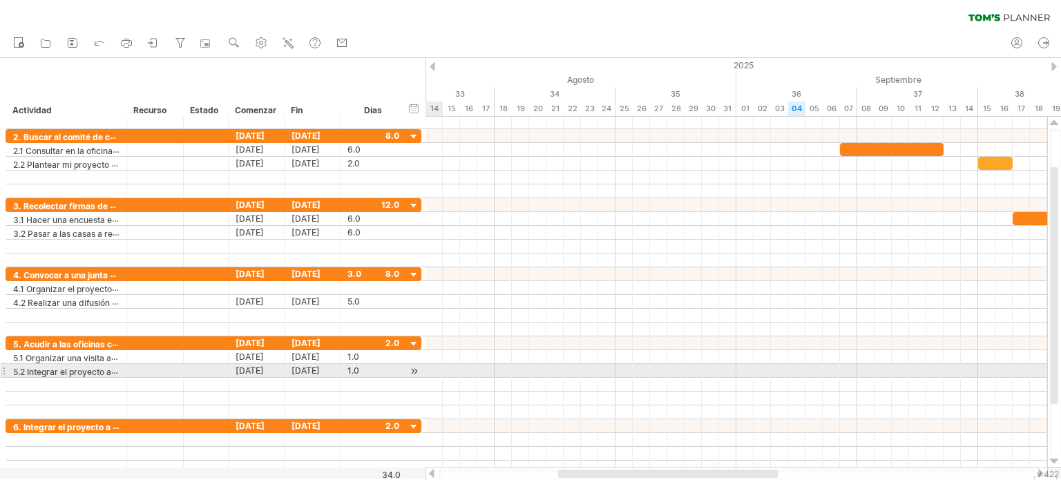
click at [419, 366] on div at bounding box center [414, 371] width 13 height 15
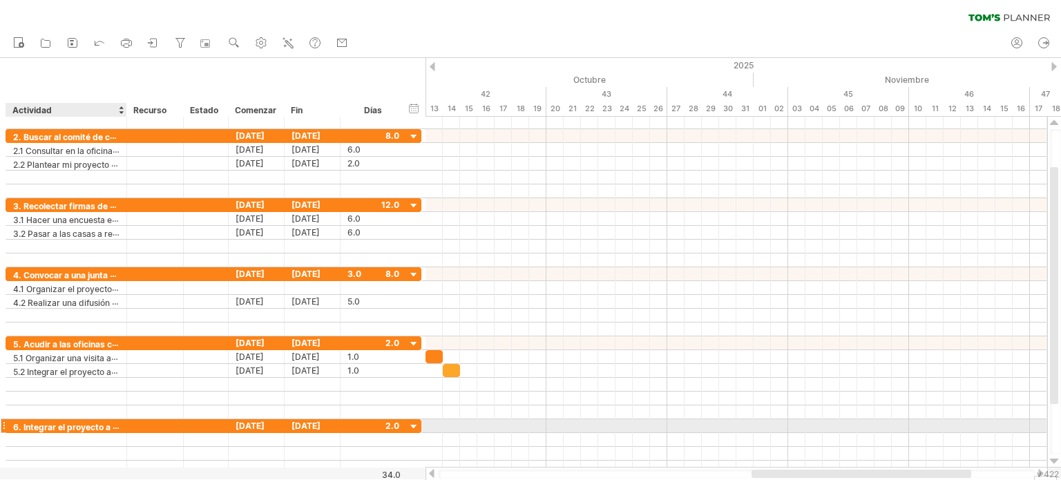
click at [104, 428] on font "6. Integrar el proyecto a un programa que oferta la SEP para votación" at bounding box center [153, 426] width 280 height 11
click at [105, 426] on font "6. Integrar el proyecto a un programa que oferta la SEP para votación" at bounding box center [153, 426] width 280 height 11
click at [105, 425] on font "6. Integrar el proyecto a un programa que oferta la SEP para votación" at bounding box center [153, 426] width 280 height 11
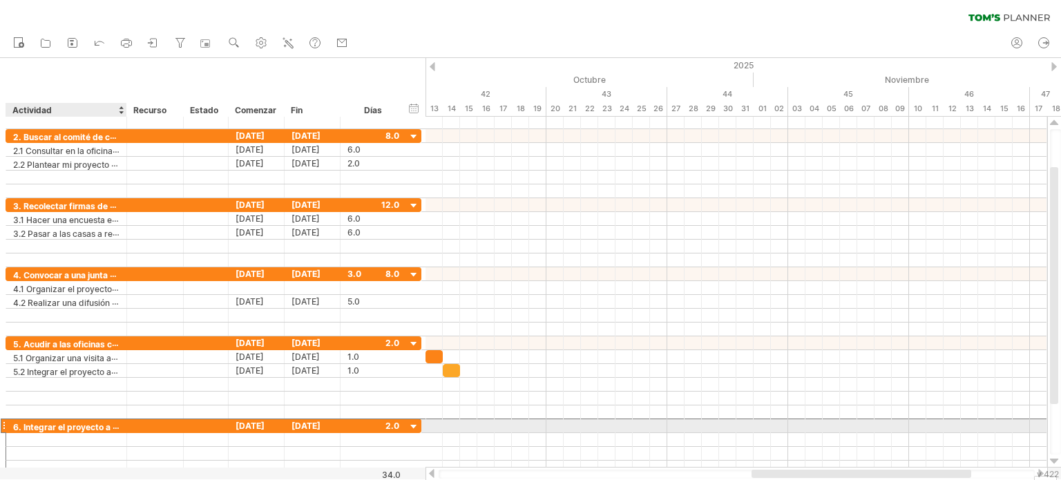
click at [104, 425] on font "6. Integrar el proyecto a un programa que oferta la SEP para votación" at bounding box center [153, 426] width 280 height 11
click at [104, 426] on font "6. Integrar el proyecto a un programa que oferta la SEP para votación" at bounding box center [153, 426] width 280 height 11
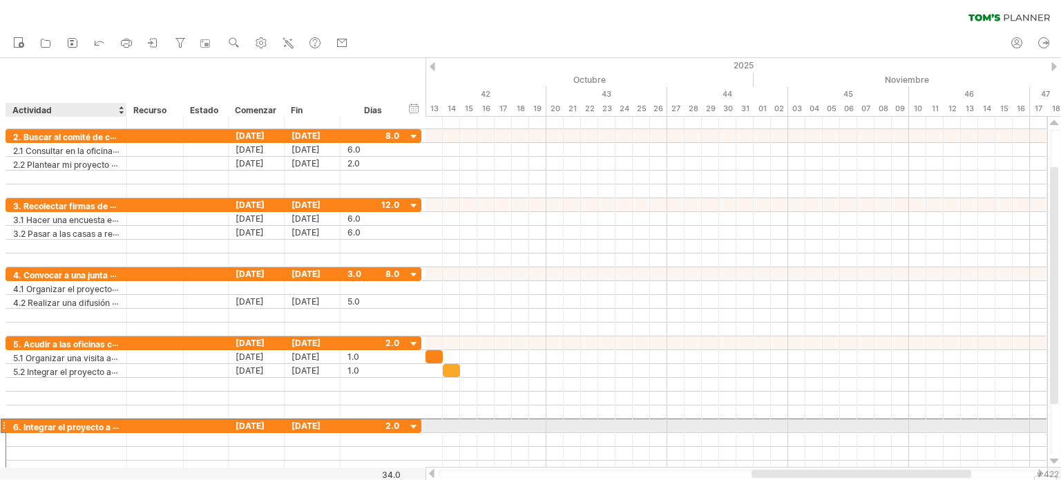
click at [104, 426] on font "6. Integrar el proyecto a un programa que oferta la SEP para votación" at bounding box center [153, 426] width 280 height 11
click at [104, 425] on font "6. Integrar el proyecto a un programa que oferta la SEP para votación" at bounding box center [153, 426] width 280 height 11
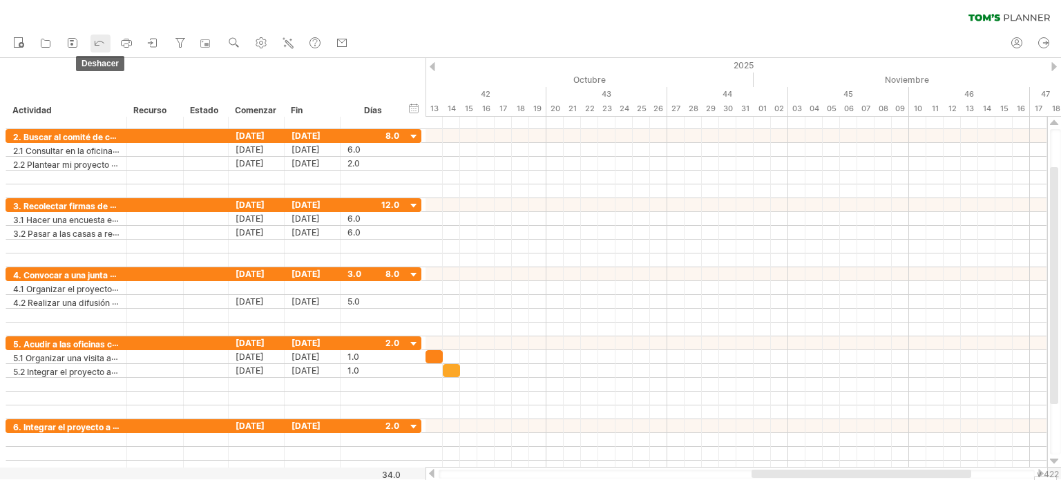
click at [99, 44] on icon at bounding box center [100, 42] width 14 height 14
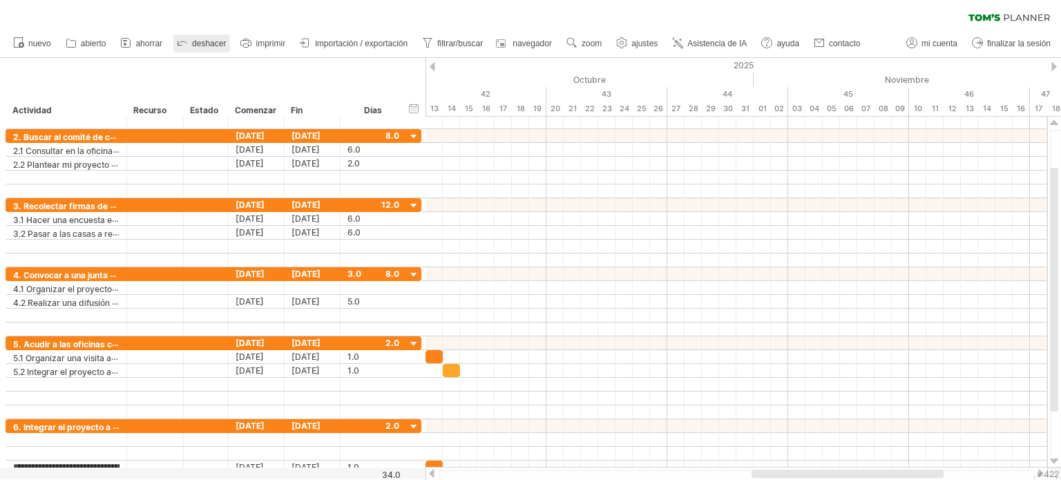
click at [185, 44] on icon at bounding box center [182, 42] width 14 height 14
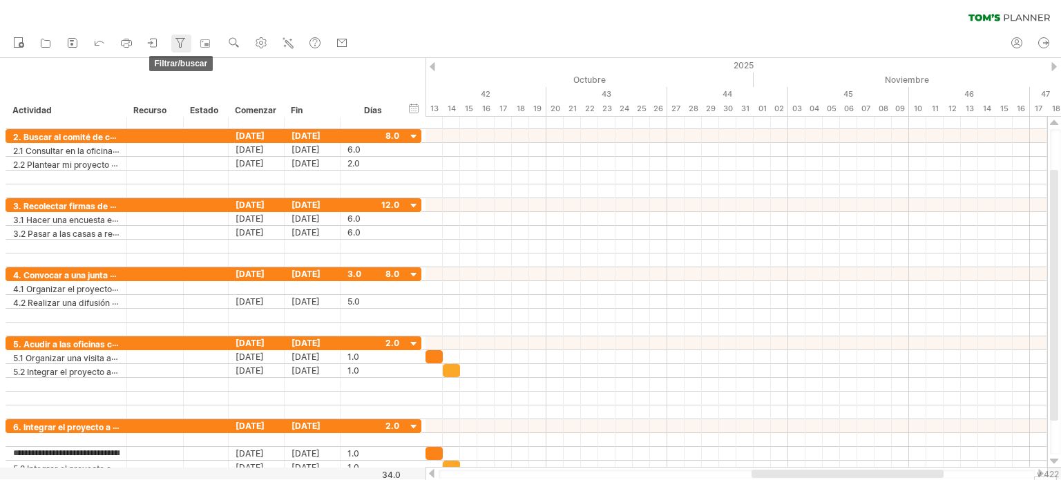
click at [185, 44] on icon at bounding box center [180, 43] width 14 height 14
type input "**********"
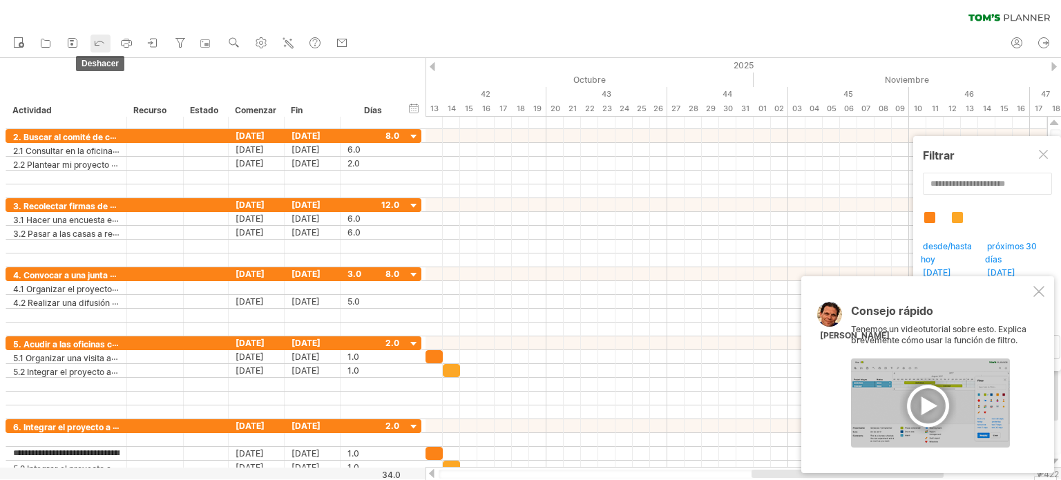
click at [102, 45] on icon at bounding box center [100, 42] width 14 height 14
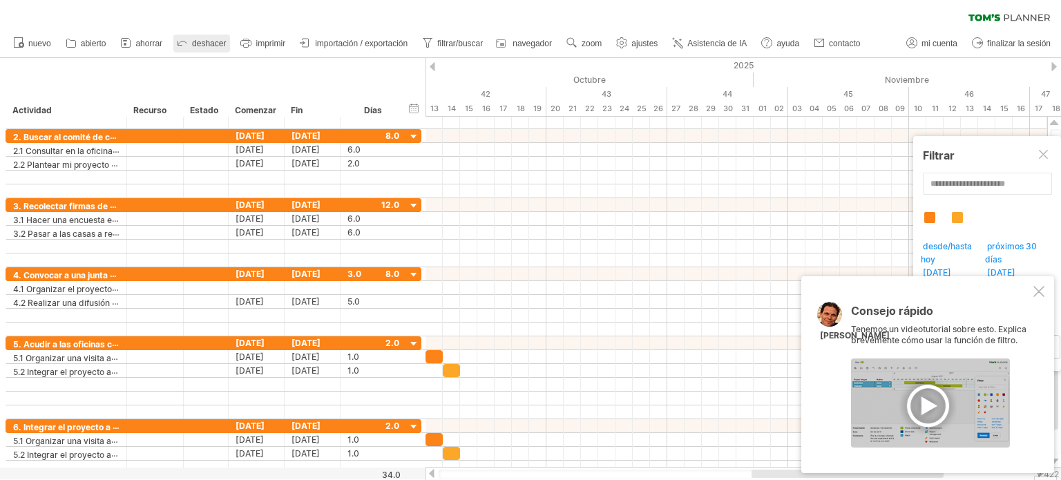
click at [176, 43] on icon at bounding box center [182, 42] width 14 height 14
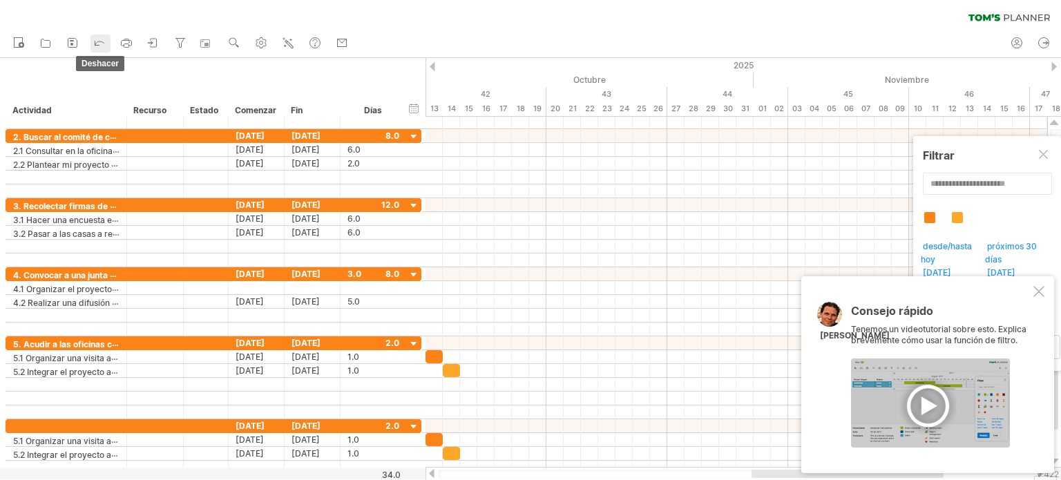
click at [91, 41] on link "deshacer" at bounding box center [100, 44] width 20 height 18
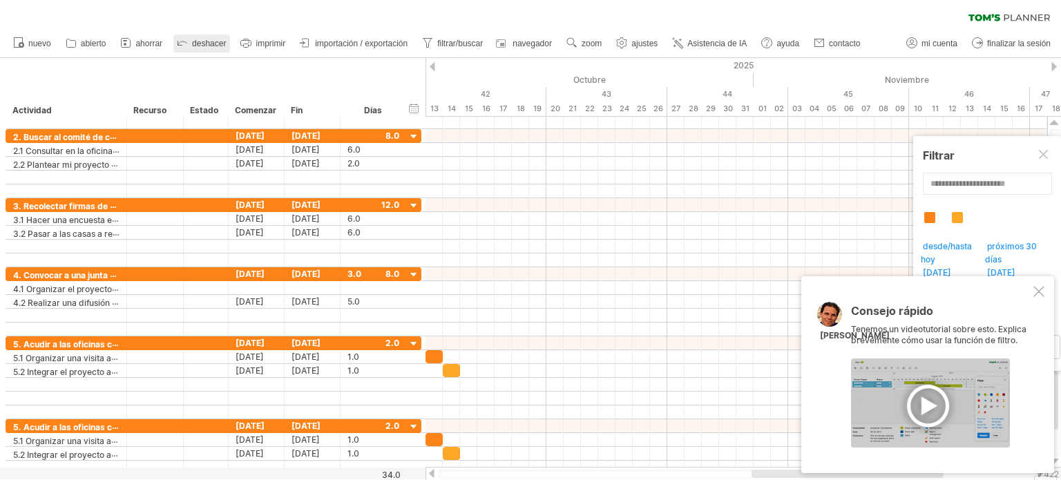
click at [176, 44] on icon at bounding box center [182, 42] width 14 height 14
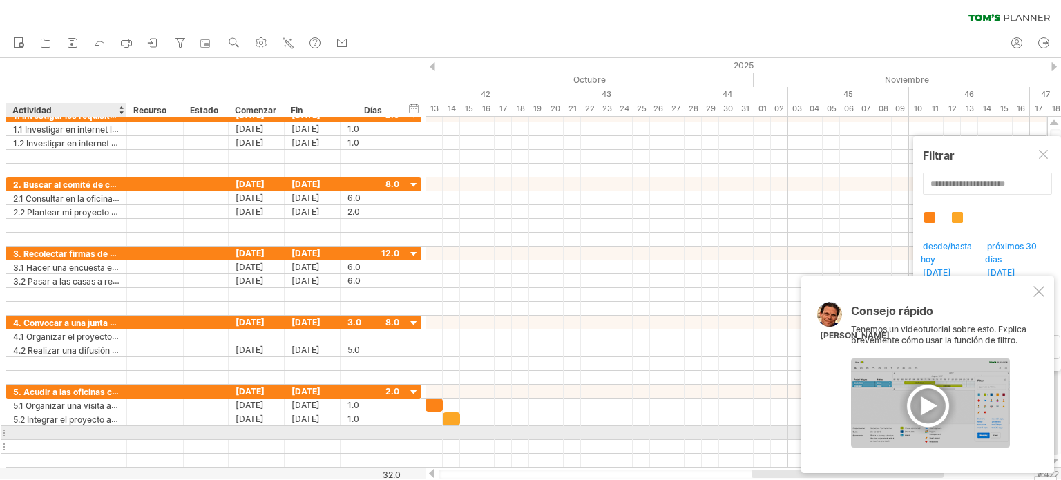
click at [48, 440] on div at bounding box center [66, 446] width 106 height 13
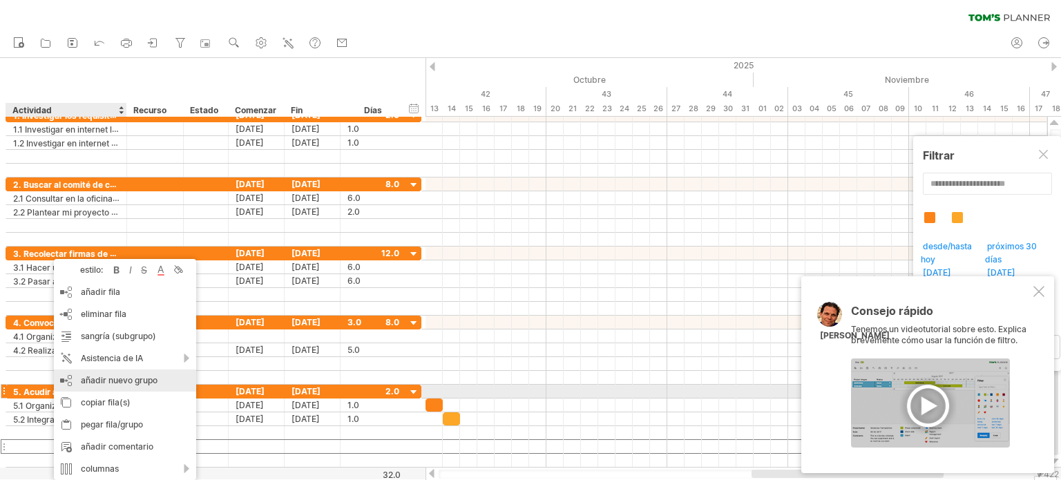
click at [111, 385] on font "añadir nuevo grupo" at bounding box center [119, 380] width 77 height 10
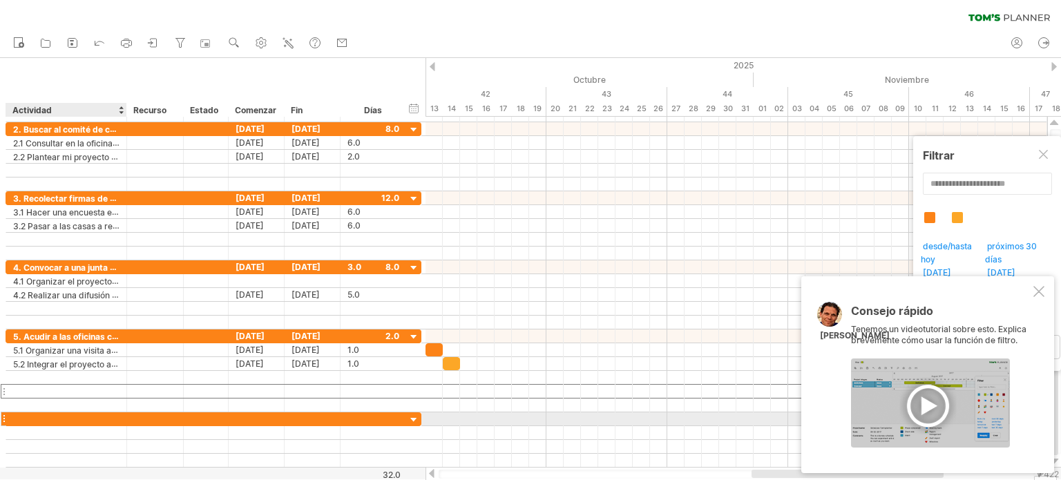
click at [54, 417] on div at bounding box center [66, 418] width 106 height 13
paste input "text"
type input "**********"
click at [122, 426] on div at bounding box center [125, 433] width 7 height 14
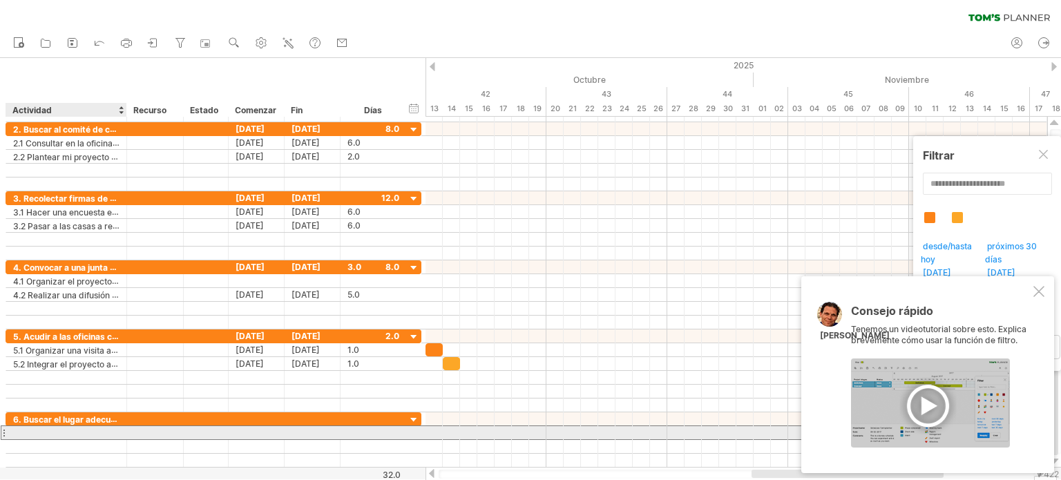
click at [116, 431] on div at bounding box center [66, 432] width 106 height 13
paste input "**********"
type input "**********"
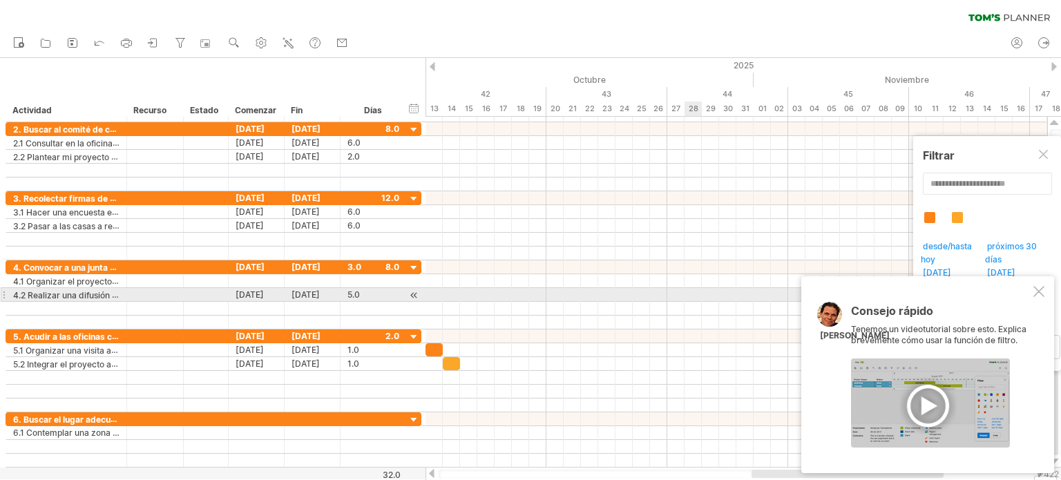
click at [1037, 289] on div at bounding box center [1038, 291] width 11 height 11
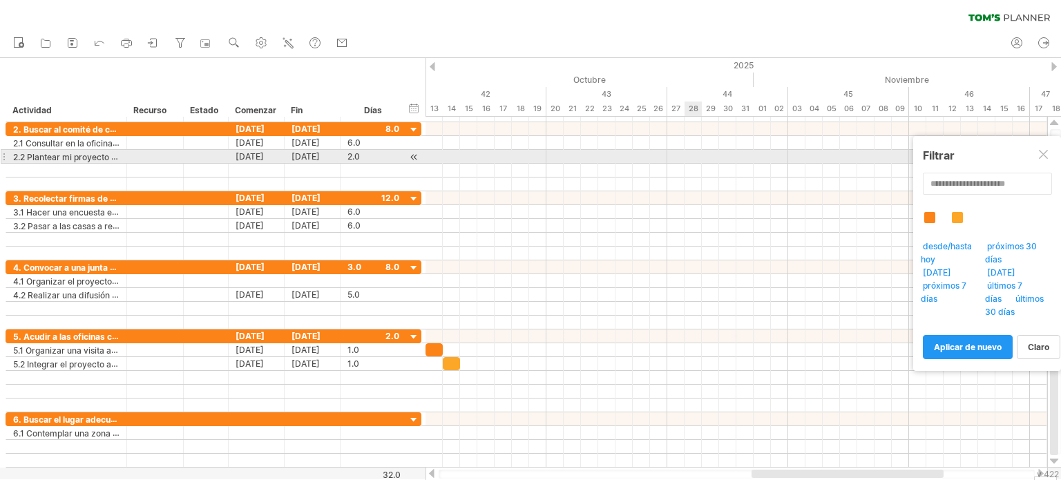
click at [1044, 160] on div at bounding box center [1044, 155] width 11 height 11
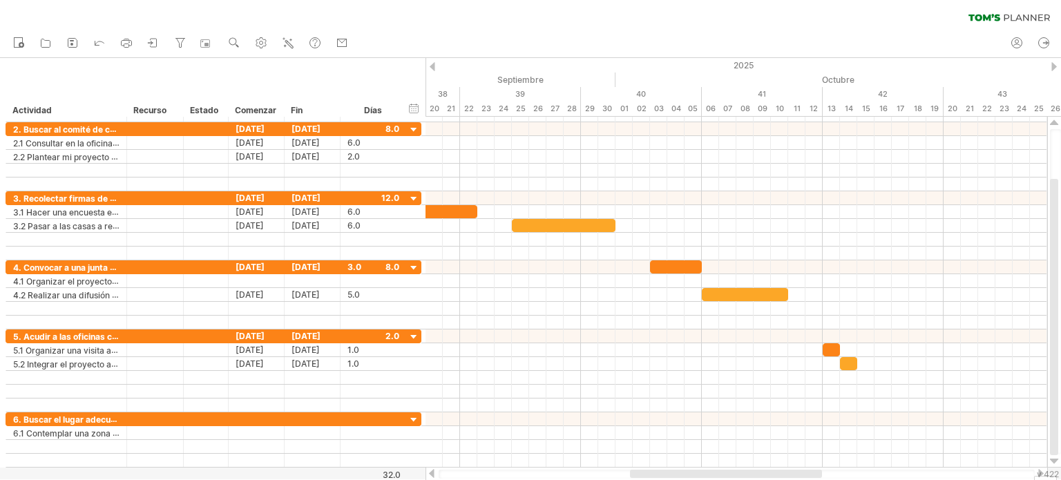
drag, startPoint x: 938, startPoint y: 475, endPoint x: 816, endPoint y: 472, distance: 121.6
click at [816, 472] on div at bounding box center [726, 474] width 192 height 8
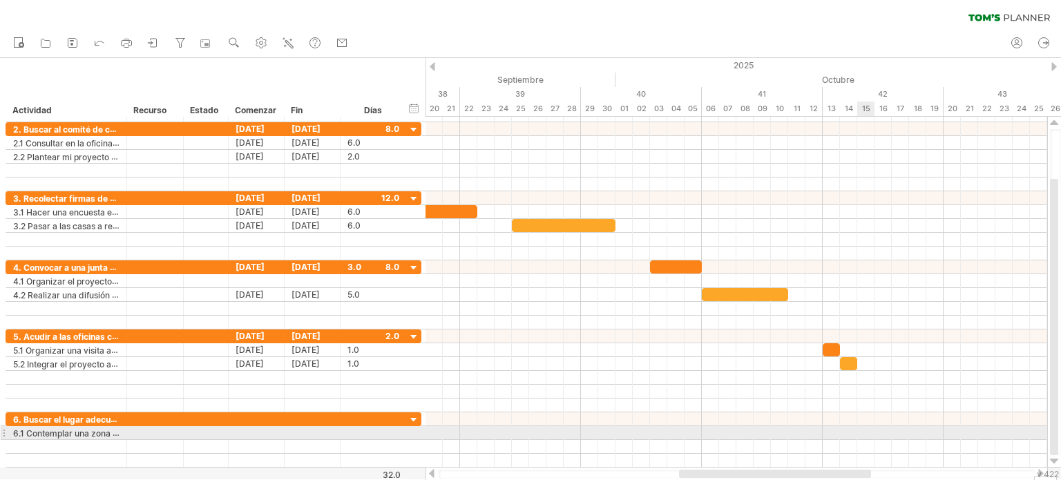
click at [861, 430] on div at bounding box center [736, 433] width 622 height 14
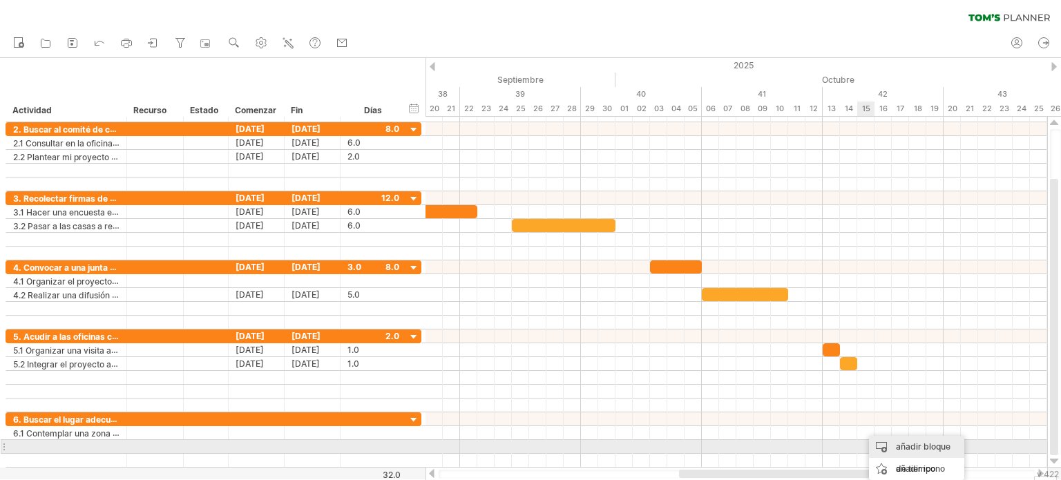
click at [879, 447] on div "añadir bloque de tiempo" at bounding box center [916, 458] width 95 height 44
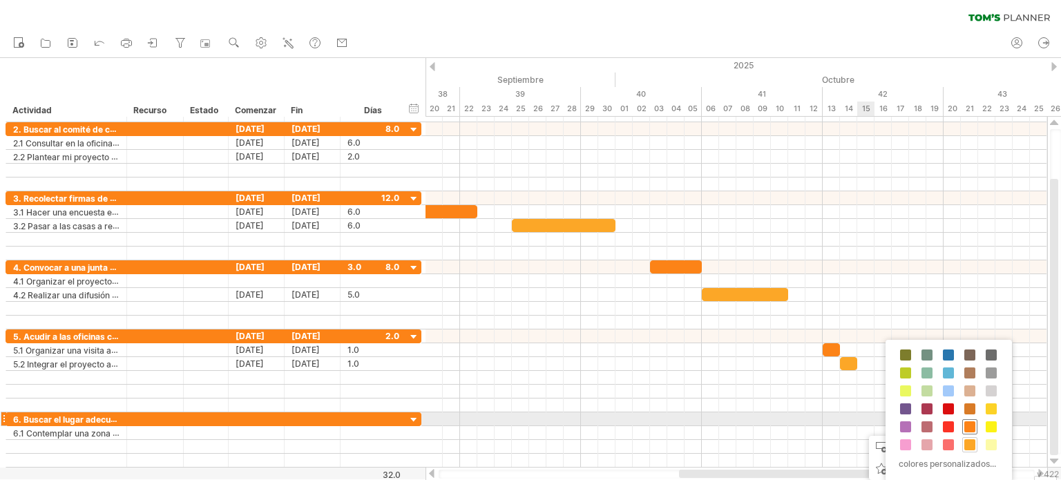
click at [969, 423] on span at bounding box center [969, 426] width 11 height 11
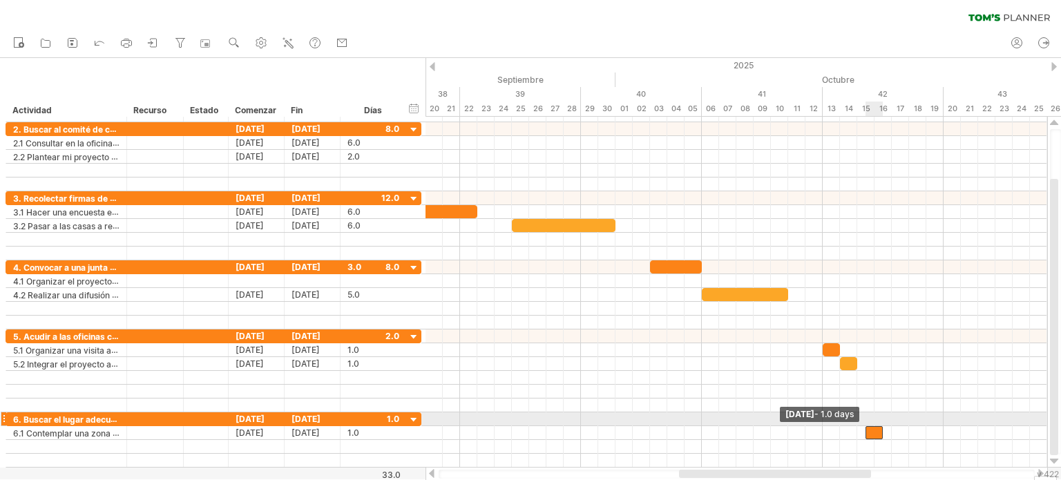
click at [868, 426] on span at bounding box center [866, 432] width 6 height 13
click at [859, 426] on span at bounding box center [857, 432] width 6 height 13
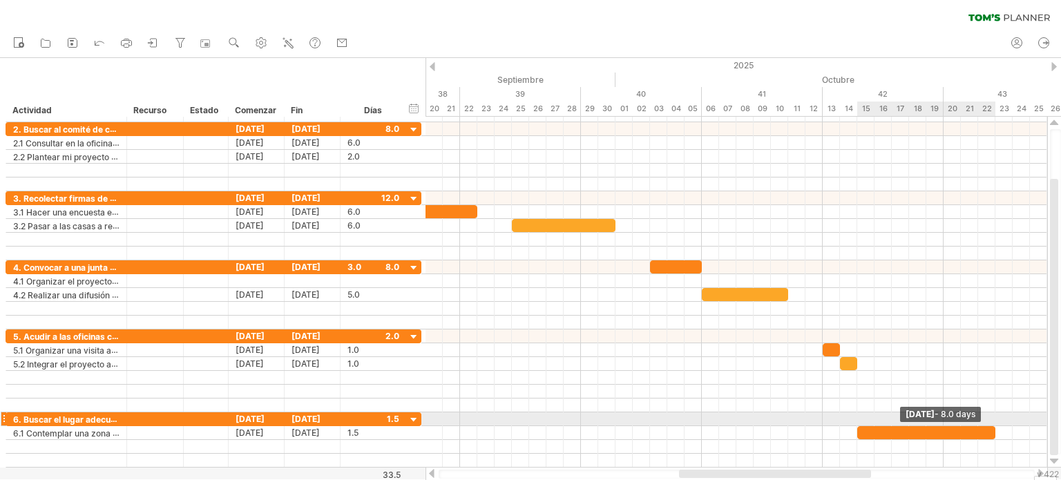
drag, startPoint x: 881, startPoint y: 426, endPoint x: 993, endPoint y: 423, distance: 111.9
click at [993, 426] on span at bounding box center [996, 432] width 6 height 13
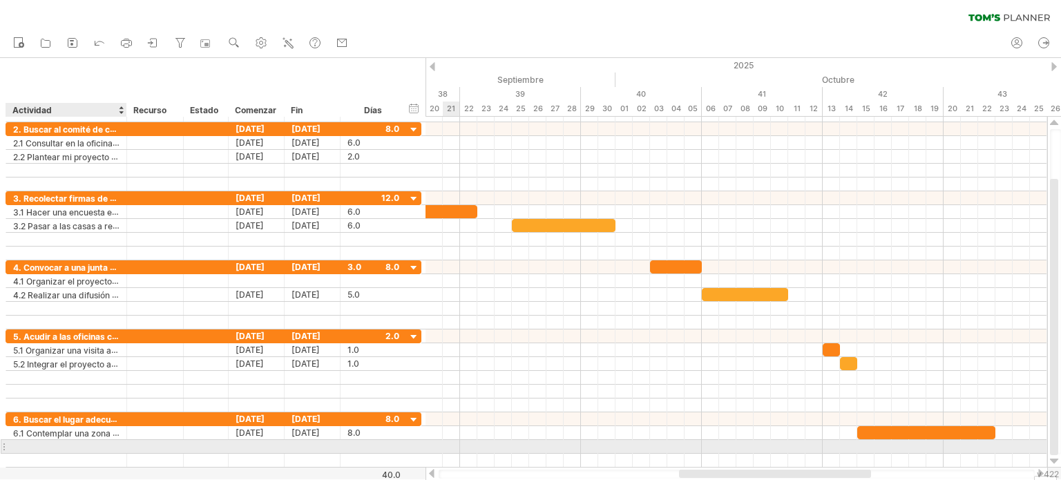
click at [102, 443] on div at bounding box center [66, 446] width 106 height 13
paste input "**********"
type input "**********"
click at [987, 442] on div at bounding box center [736, 447] width 622 height 14
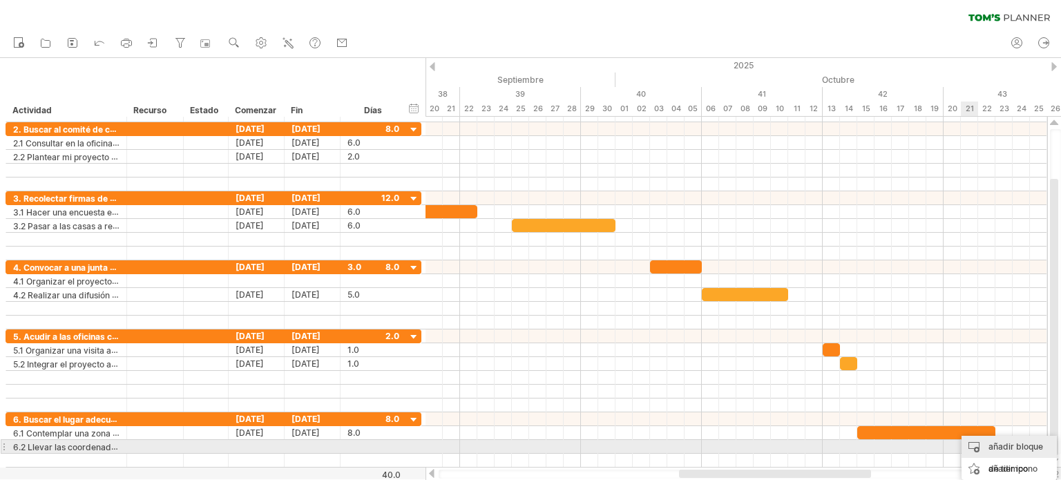
click at [978, 440] on div "añadir bloque de tiempo" at bounding box center [1008, 458] width 95 height 44
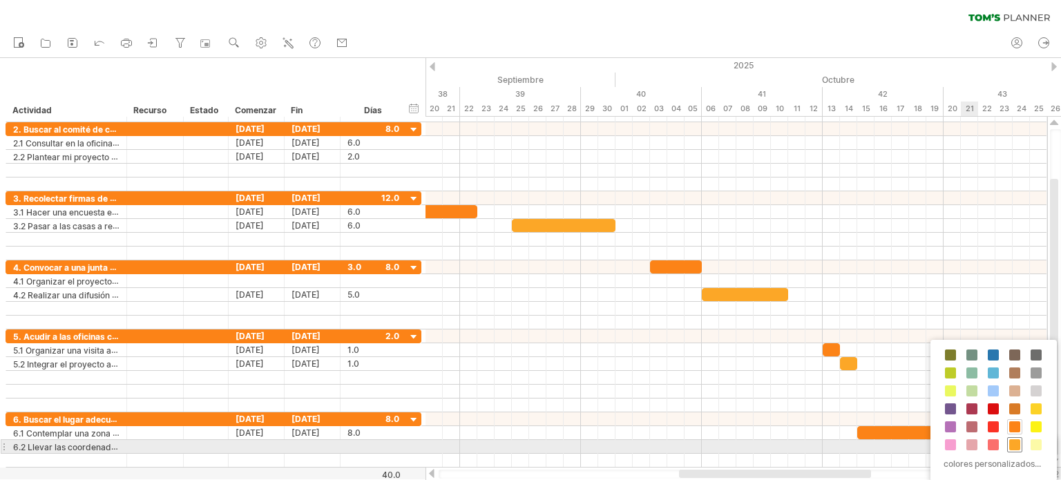
click at [1009, 441] on span at bounding box center [1014, 444] width 11 height 11
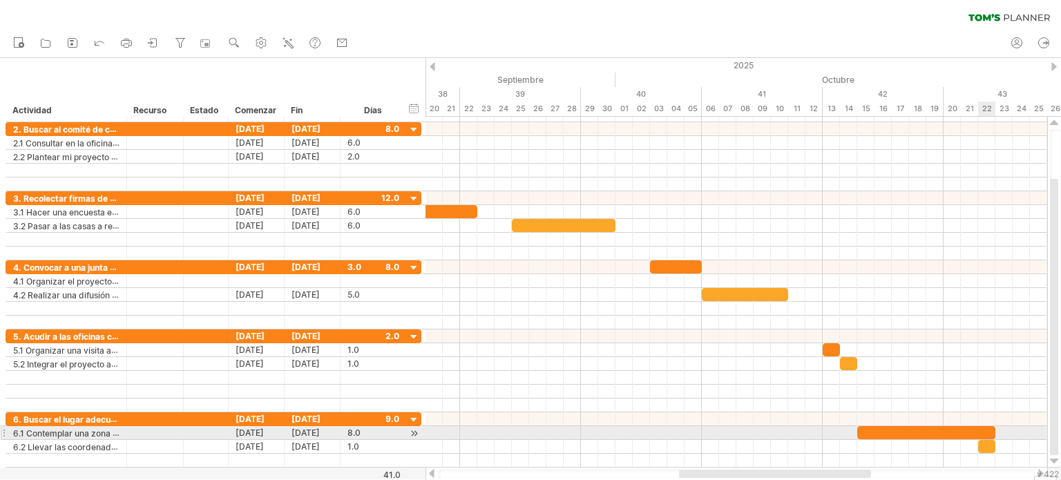
click at [989, 426] on div at bounding box center [926, 432] width 138 height 13
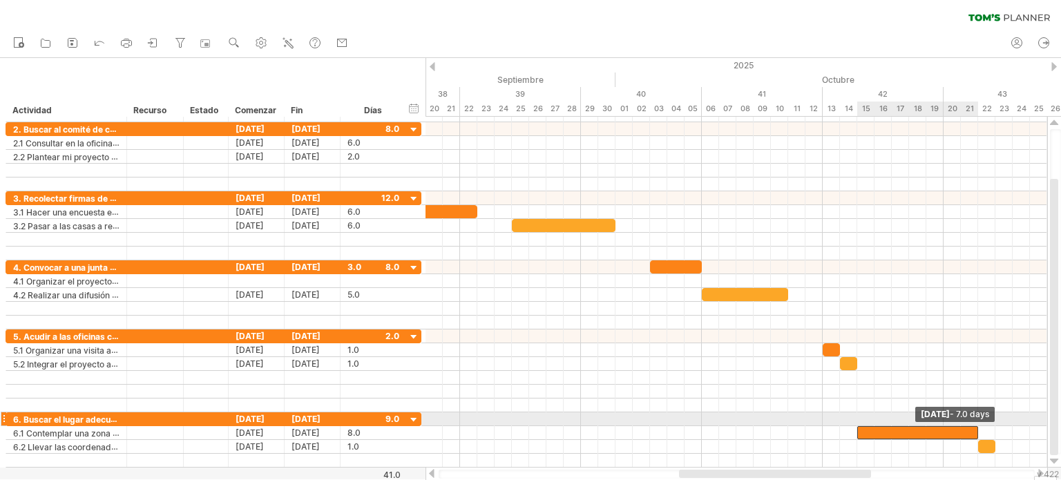
drag, startPoint x: 995, startPoint y: 428, endPoint x: 981, endPoint y: 425, distance: 14.0
click at [981, 425] on div "[DATE] - 7.0 days [DATE]" at bounding box center [736, 292] width 622 height 351
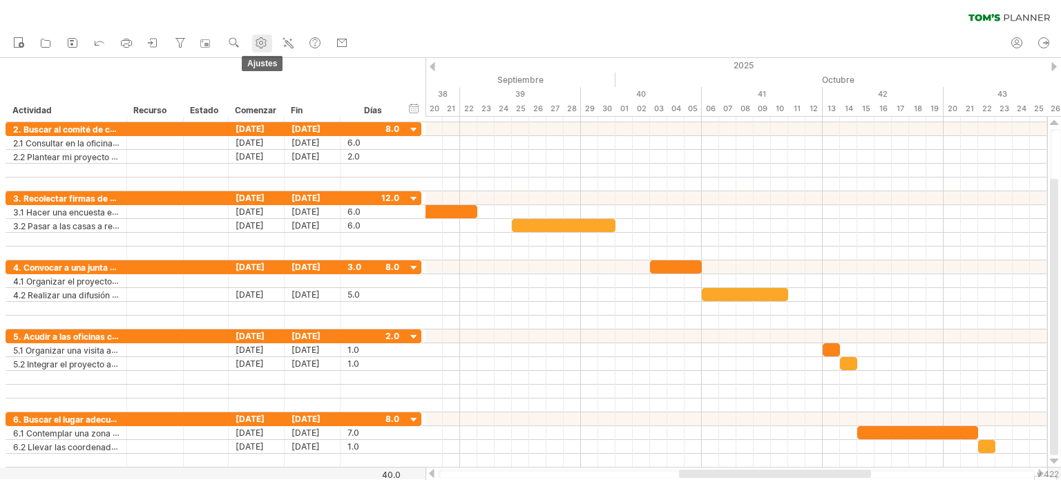
click at [268, 40] on use at bounding box center [261, 43] width 14 height 14
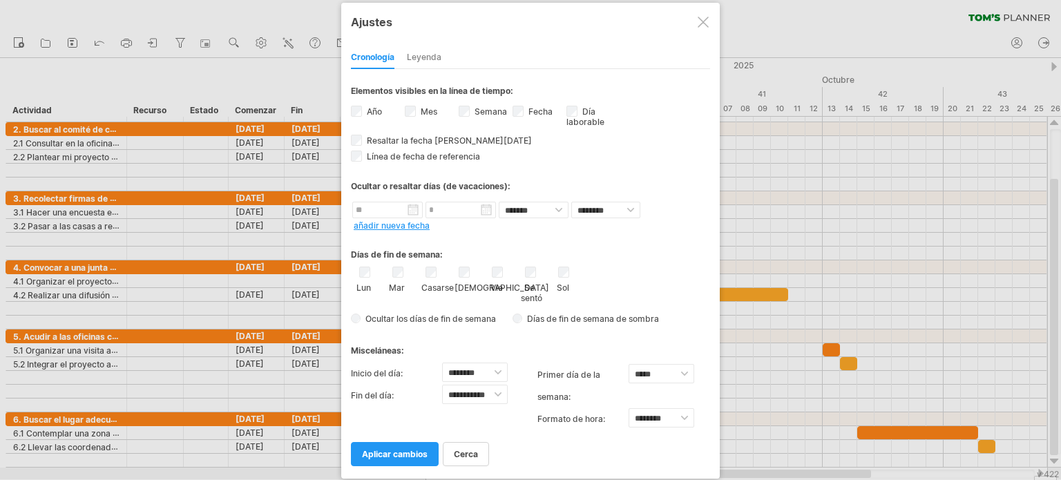
click at [227, 44] on div at bounding box center [530, 240] width 1061 height 480
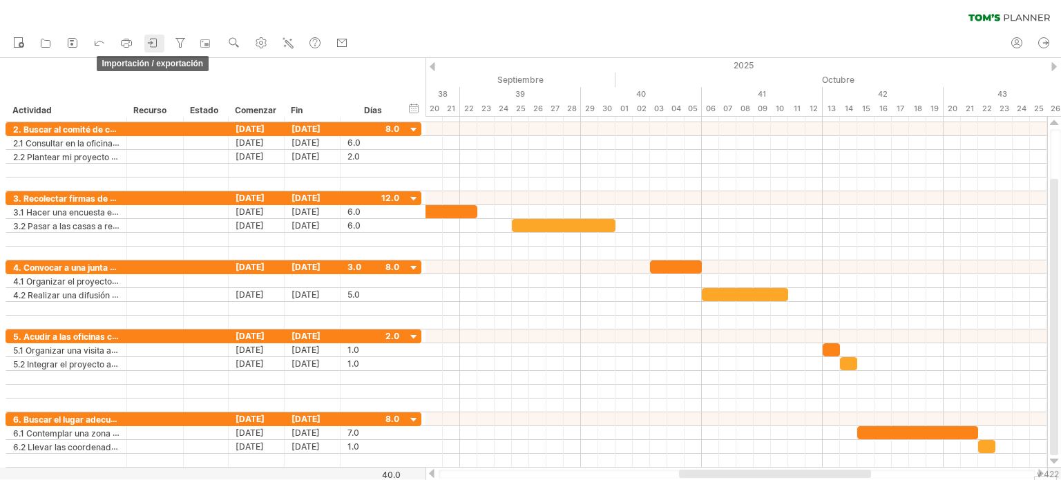
click at [148, 41] on icon at bounding box center [153, 43] width 14 height 14
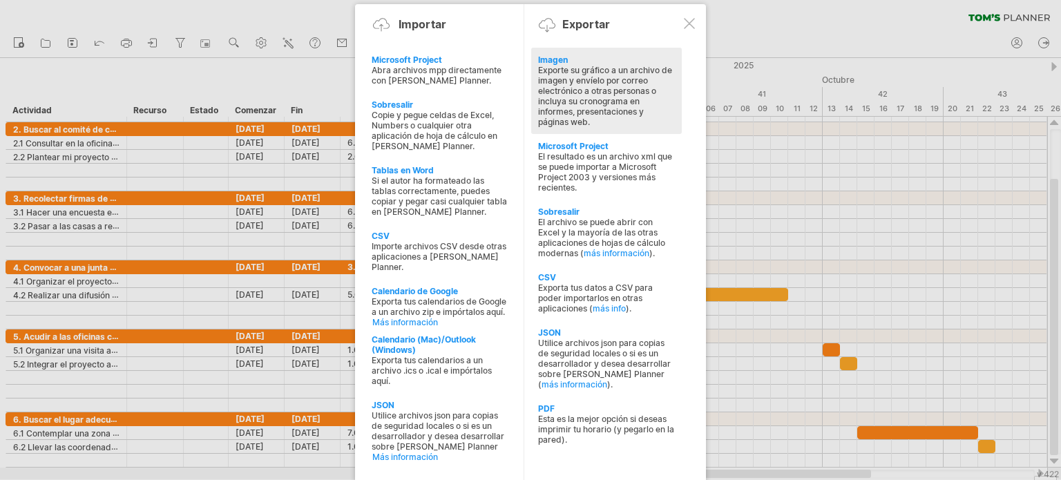
click at [553, 61] on font "Imagen" at bounding box center [553, 60] width 30 height 10
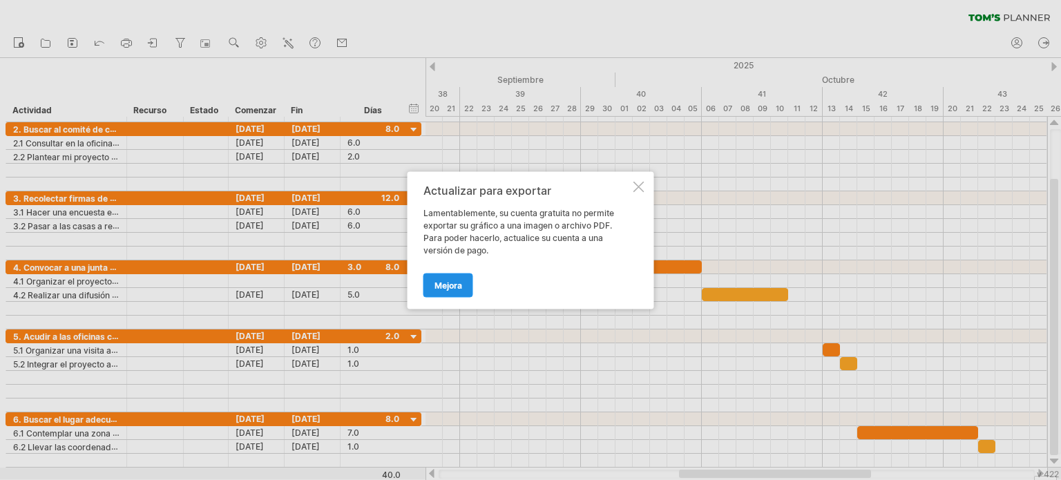
click at [452, 276] on link "Mejora" at bounding box center [448, 285] width 50 height 24
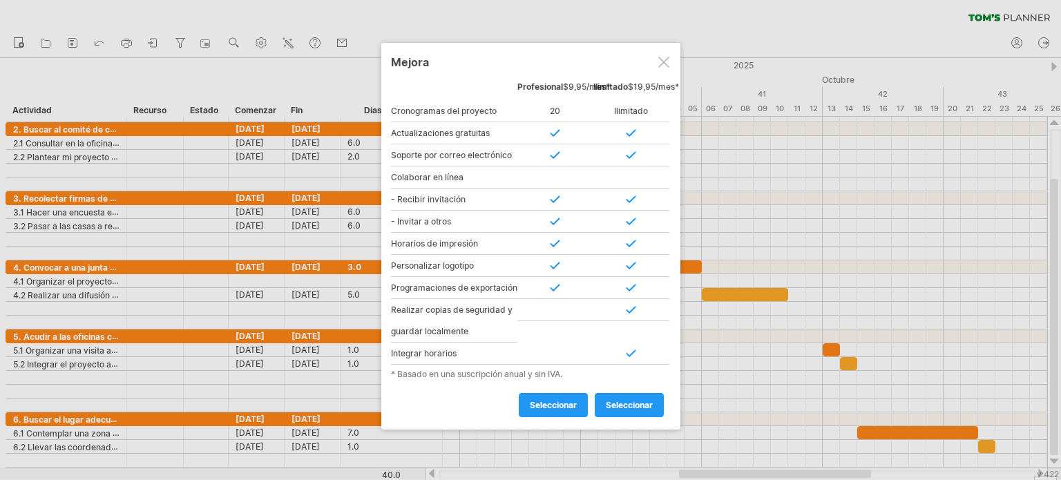
click at [662, 64] on div at bounding box center [663, 62] width 11 height 11
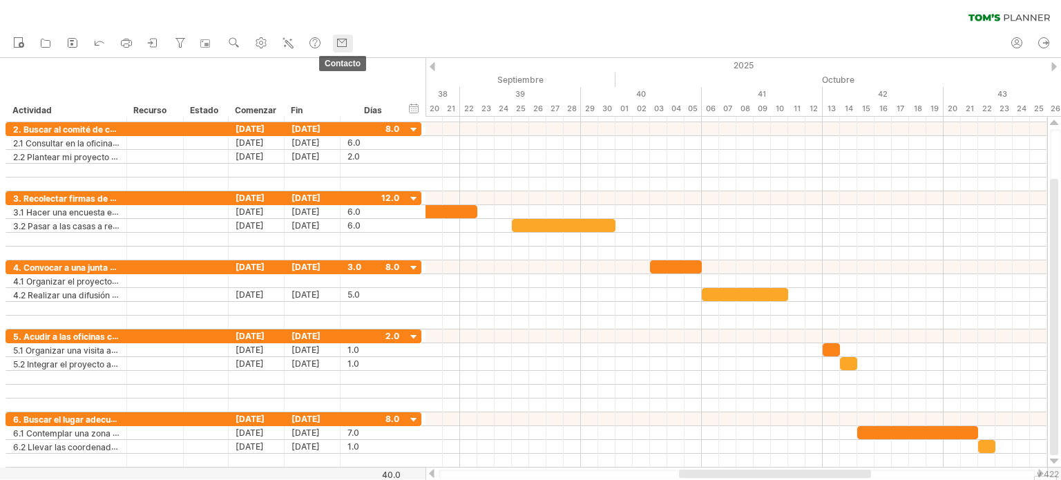
click at [345, 42] on use at bounding box center [342, 43] width 14 height 14
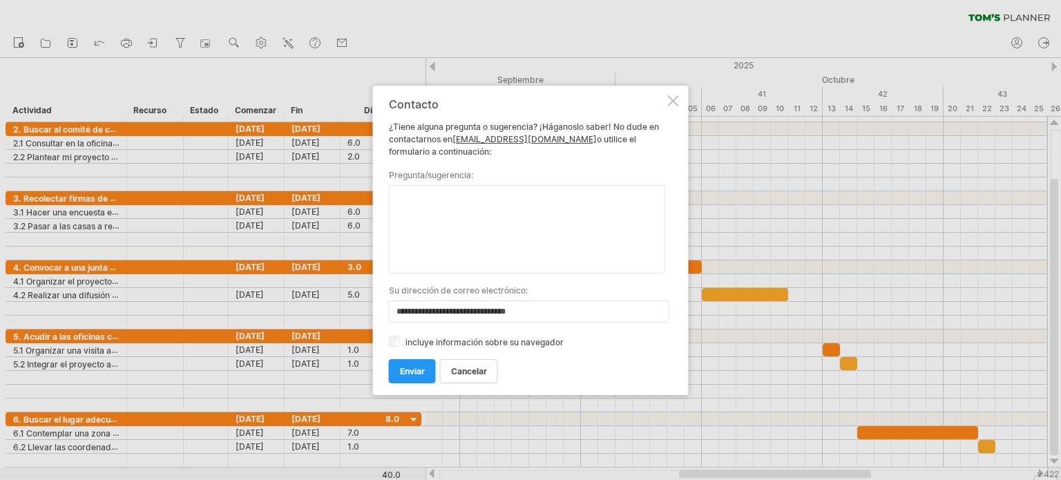
click at [671, 104] on div at bounding box center [673, 100] width 11 height 11
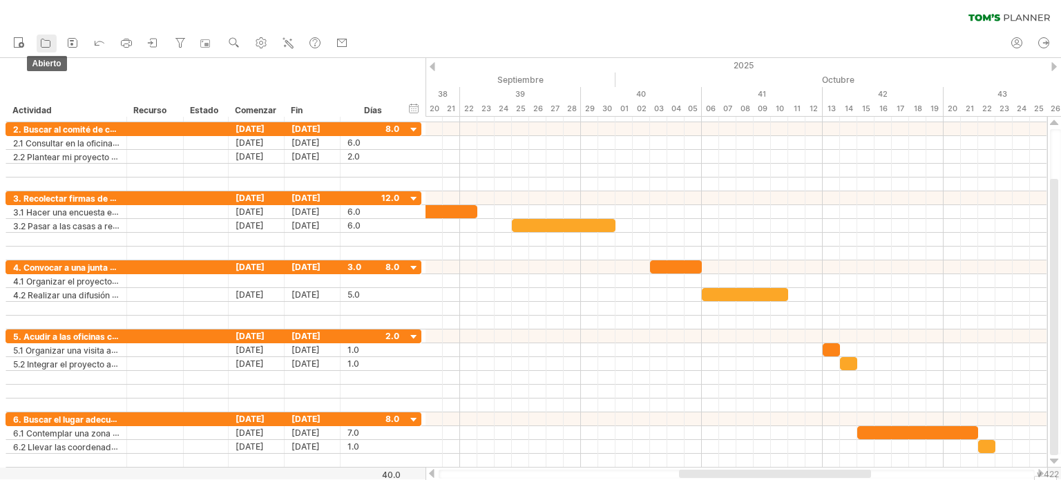
click at [39, 41] on icon at bounding box center [46, 43] width 14 height 14
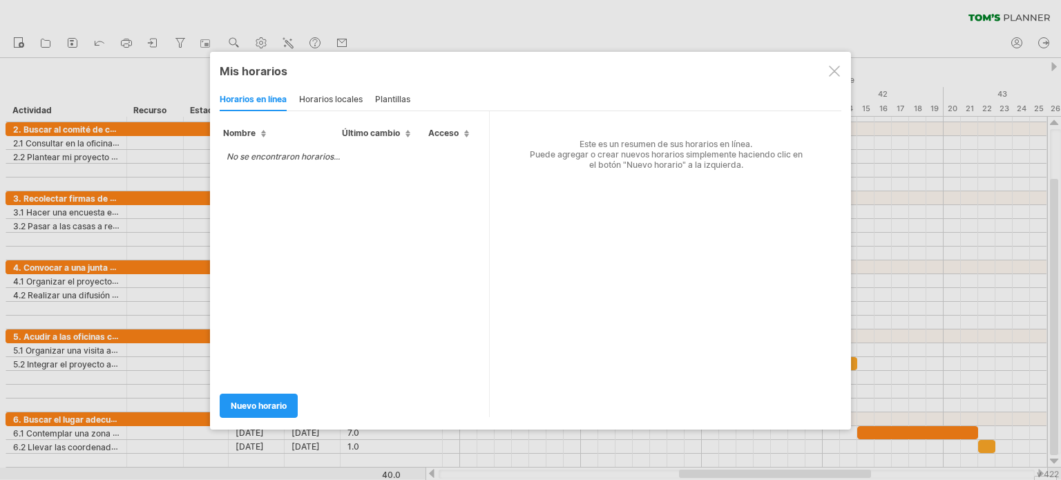
click at [830, 71] on div at bounding box center [834, 71] width 11 height 11
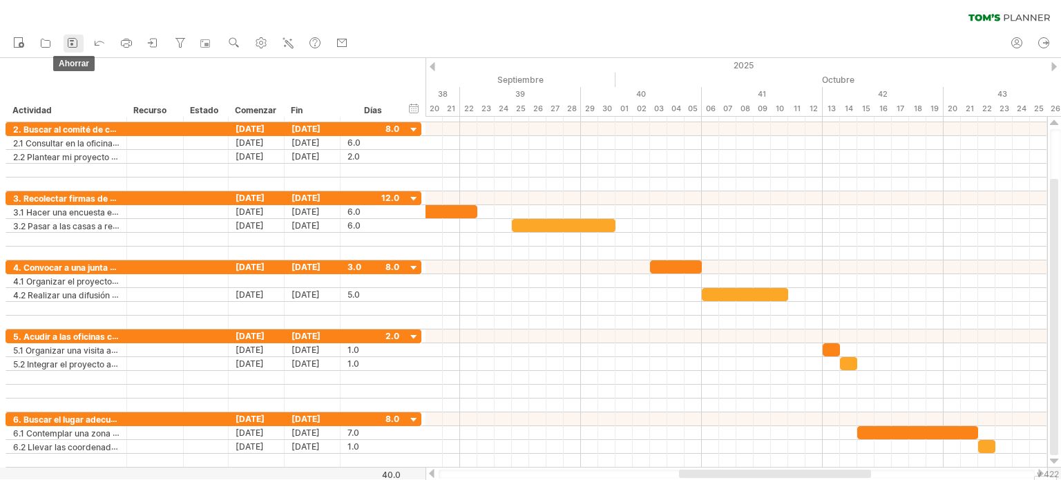
click at [76, 40] on icon at bounding box center [73, 43] width 14 height 14
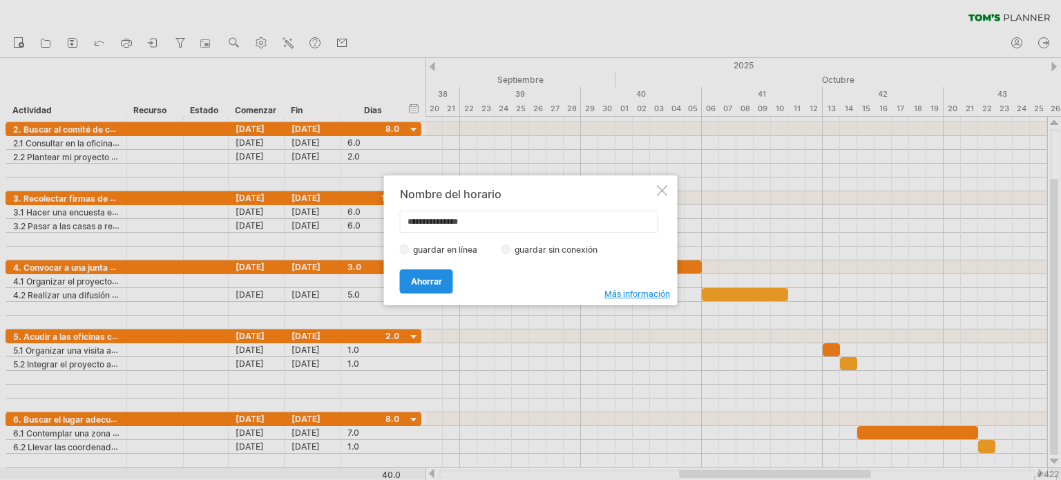
type input "**********"
click at [442, 273] on link "Ahorrar" at bounding box center [426, 281] width 53 height 24
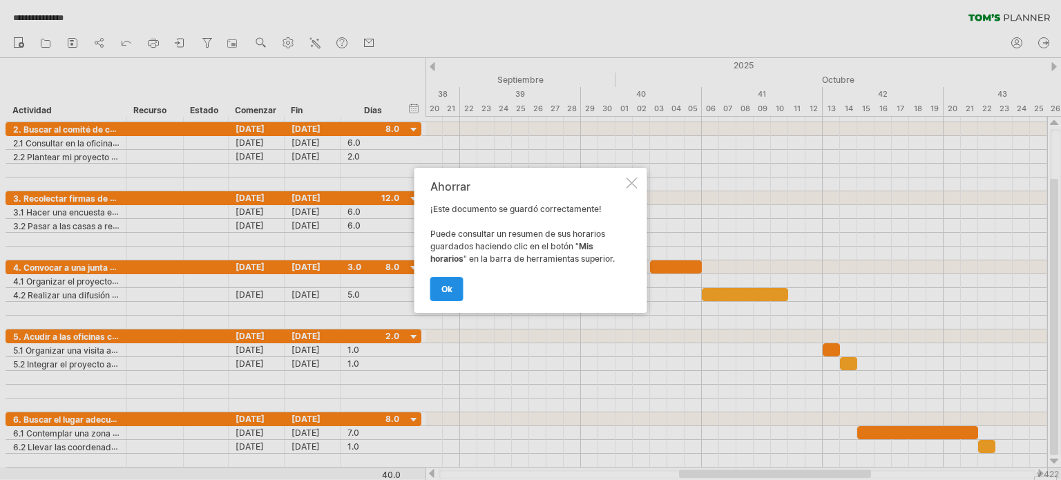
click at [442, 284] on font "OK" at bounding box center [446, 289] width 11 height 10
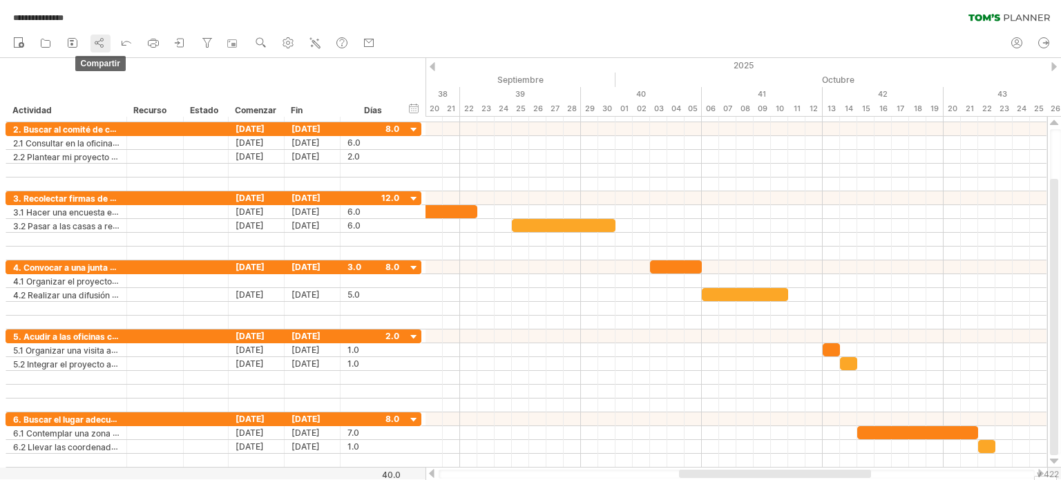
click at [97, 39] on icon at bounding box center [100, 43] width 14 height 14
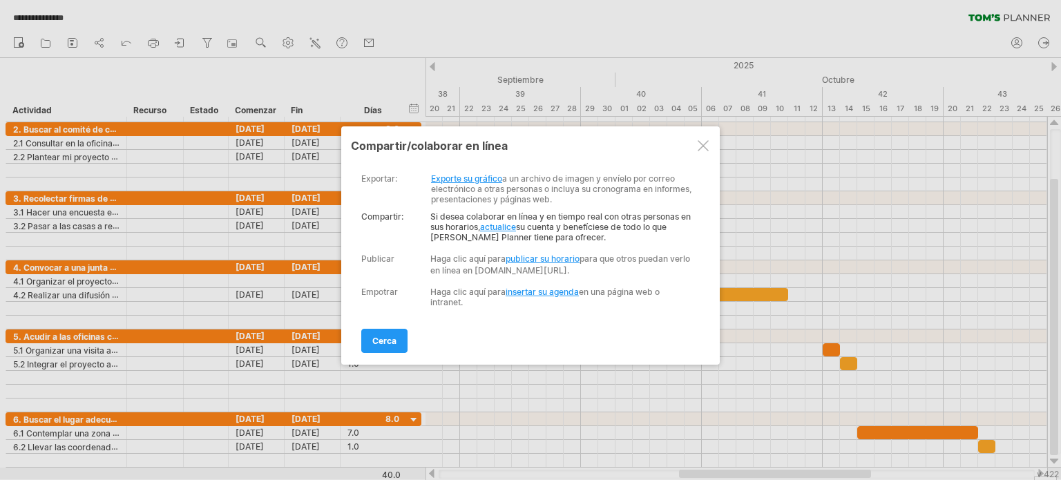
click at [530, 256] on font "publicar su horario" at bounding box center [543, 258] width 74 height 10
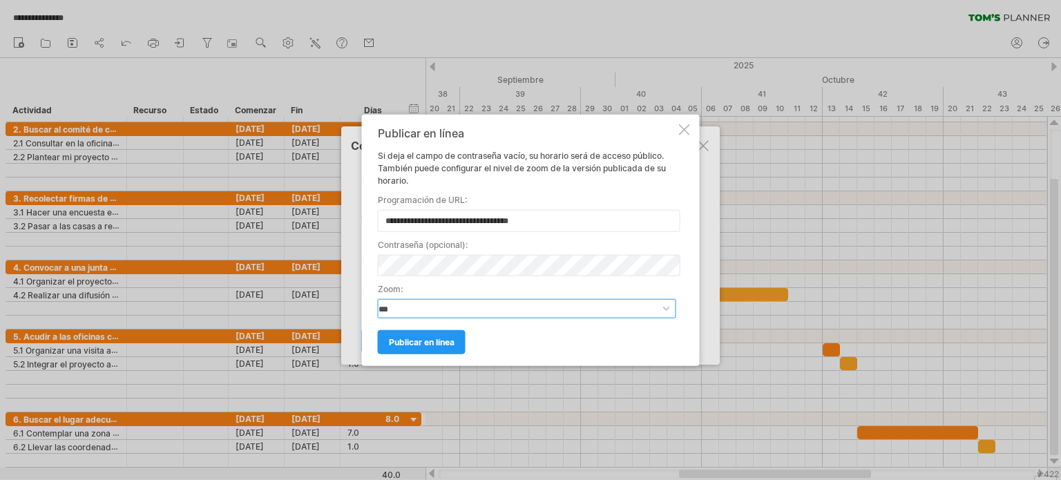
click at [666, 309] on select "**********" at bounding box center [527, 308] width 298 height 19
click at [666, 306] on select "**********" at bounding box center [527, 308] width 298 height 19
click at [666, 308] on select "**********" at bounding box center [527, 308] width 298 height 19
select select "*"
click at [378, 299] on select "**********" at bounding box center [527, 308] width 298 height 19
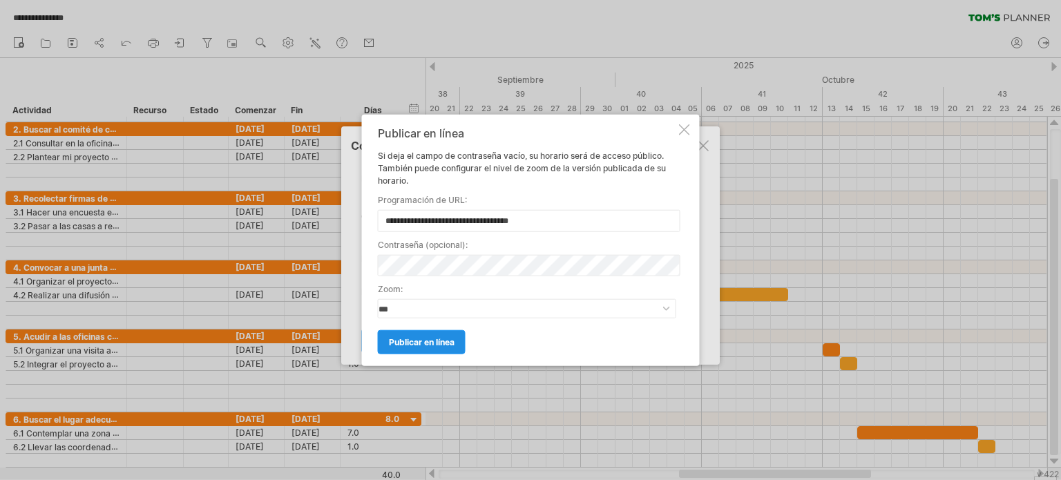
click at [452, 341] on font "publicar en línea" at bounding box center [422, 342] width 66 height 10
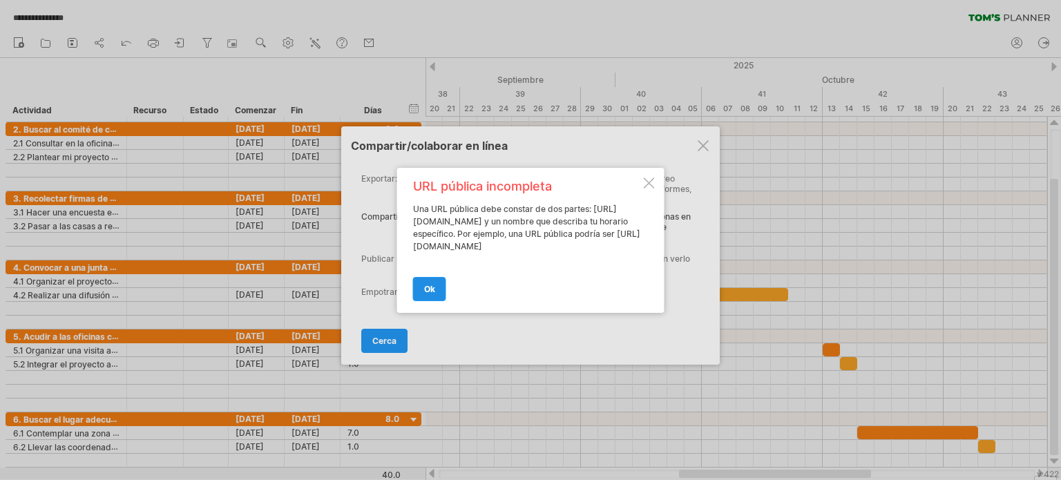
click at [429, 285] on link "OK" at bounding box center [429, 289] width 33 height 24
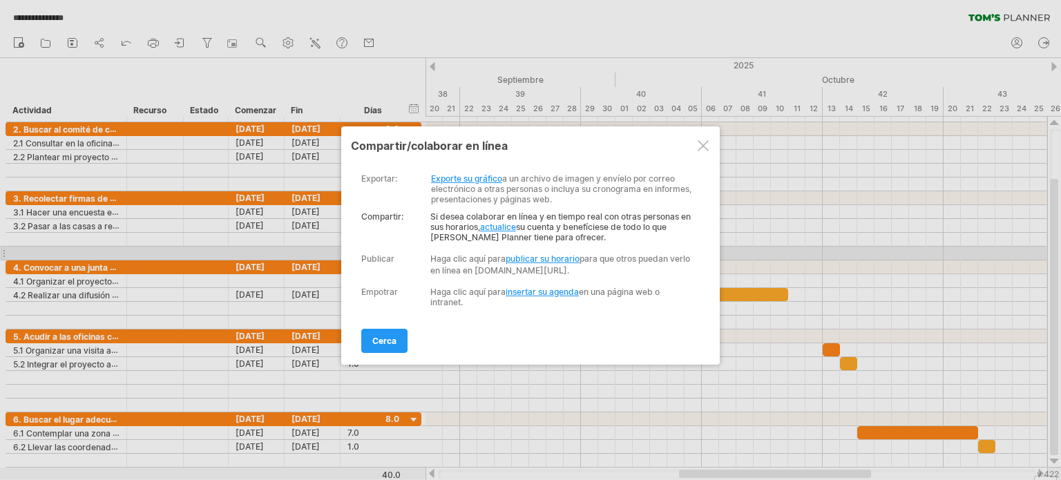
click at [554, 260] on font "publicar su horario" at bounding box center [543, 258] width 74 height 10
select select "*"
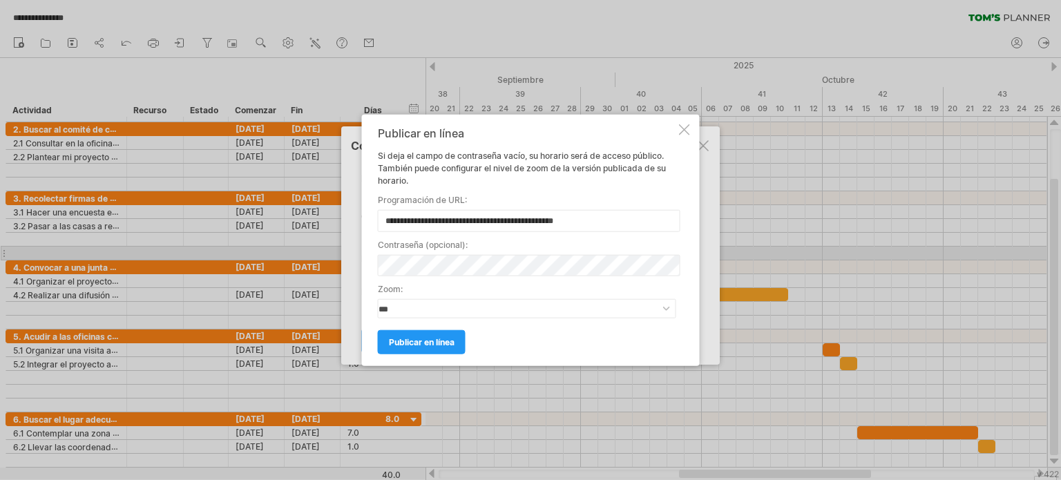
type input "**********"
click at [448, 312] on select "**********" at bounding box center [527, 308] width 298 height 19
click at [667, 305] on select "**********" at bounding box center [527, 308] width 298 height 19
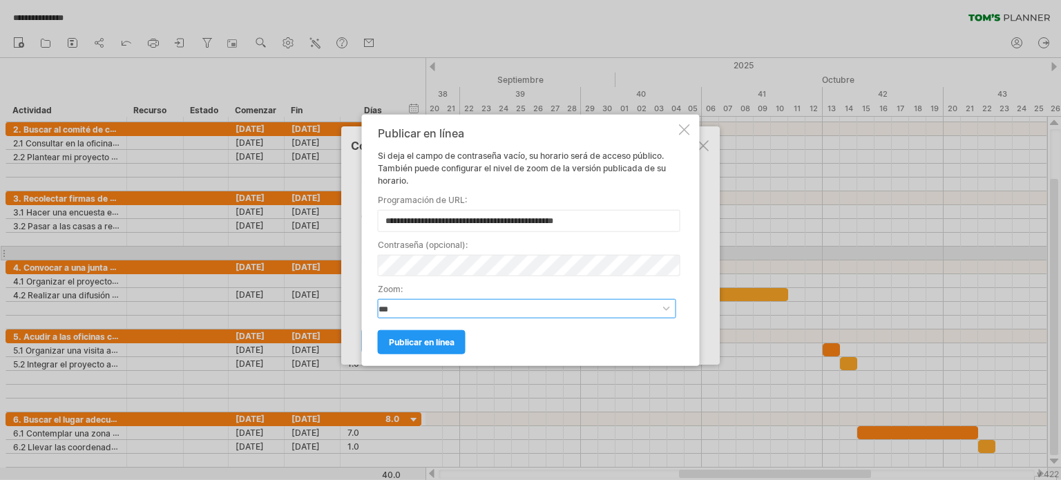
click at [667, 304] on select "**********" at bounding box center [527, 308] width 298 height 19
click at [667, 305] on select "**********" at bounding box center [527, 308] width 298 height 19
click at [667, 306] on select "**********" at bounding box center [527, 308] width 298 height 19
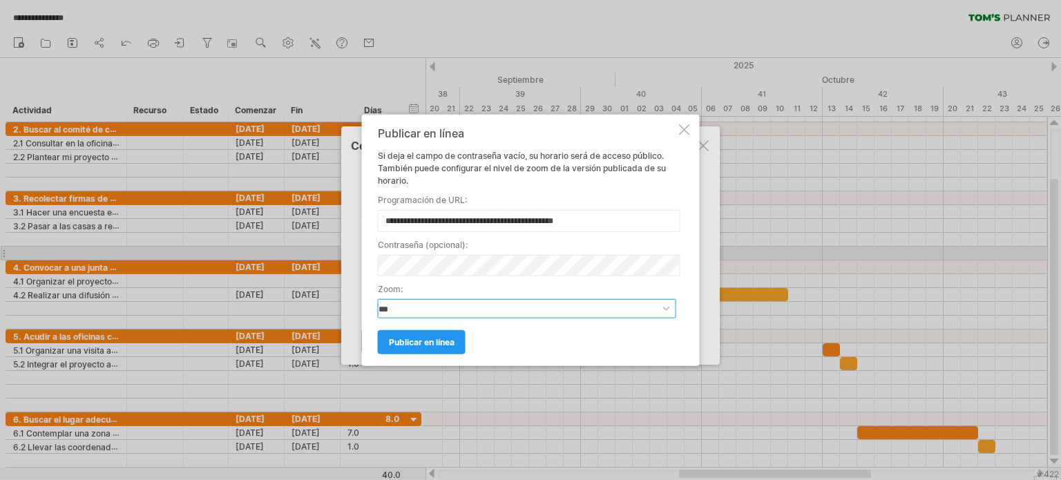
select select "*"
click at [378, 299] on select "**********" at bounding box center [527, 308] width 298 height 19
click at [431, 337] on font "publicar en línea" at bounding box center [422, 342] width 66 height 10
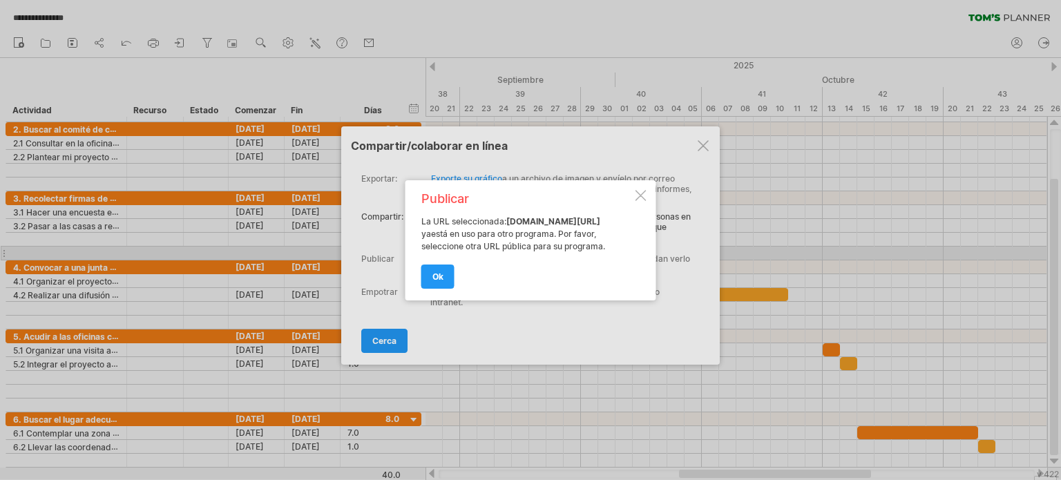
drag, startPoint x: 420, startPoint y: 227, endPoint x: 546, endPoint y: 223, distance: 126.4
click at [546, 223] on font "[DOMAIN_NAME][URL]" at bounding box center [553, 221] width 94 height 10
click at [431, 278] on link "OK" at bounding box center [437, 277] width 33 height 24
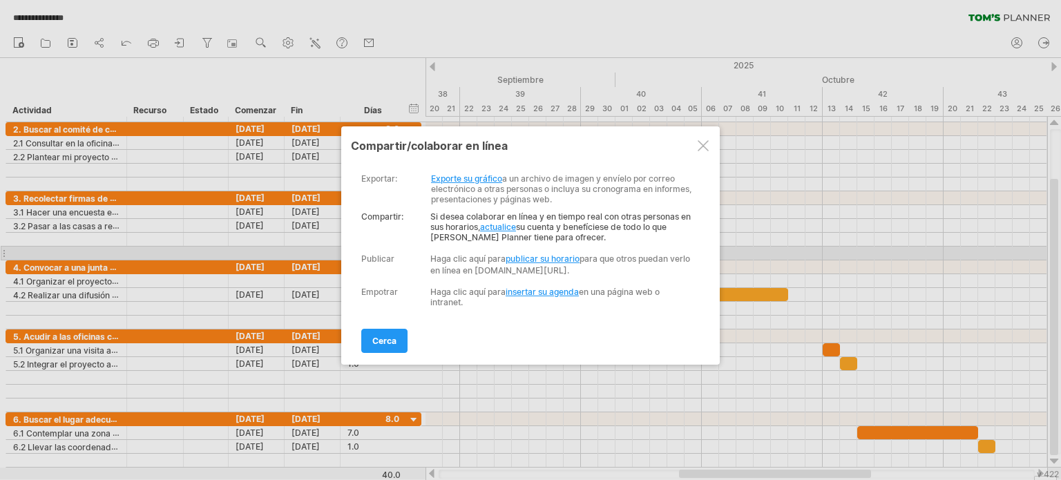
click at [542, 253] on div "Haga clic aquí para publicar su horario para que otros puedan verlo en línea en…" at bounding box center [561, 264] width 263 height 23
click at [542, 259] on font "publicar su horario" at bounding box center [543, 258] width 74 height 10
select select "*"
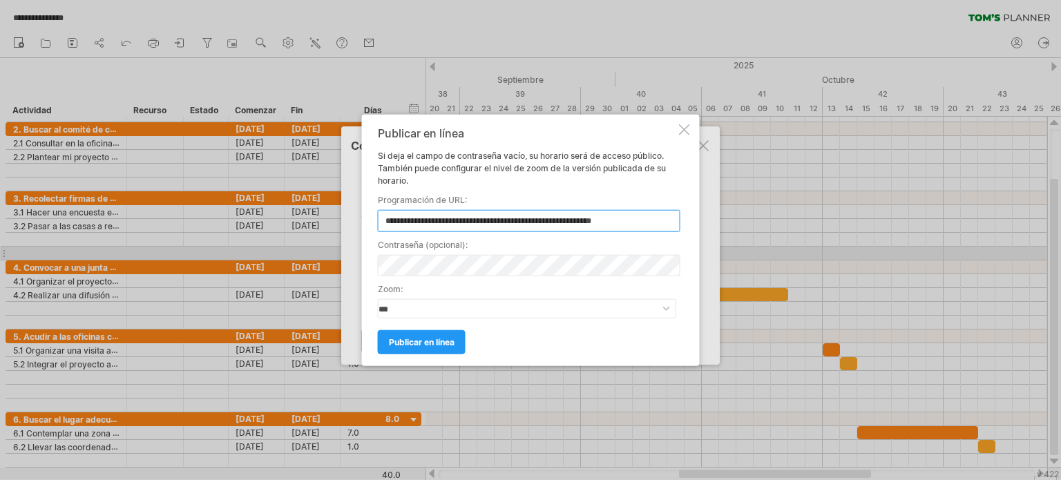
type input "**********"
click at [666, 303] on select "**********" at bounding box center [527, 308] width 298 height 19
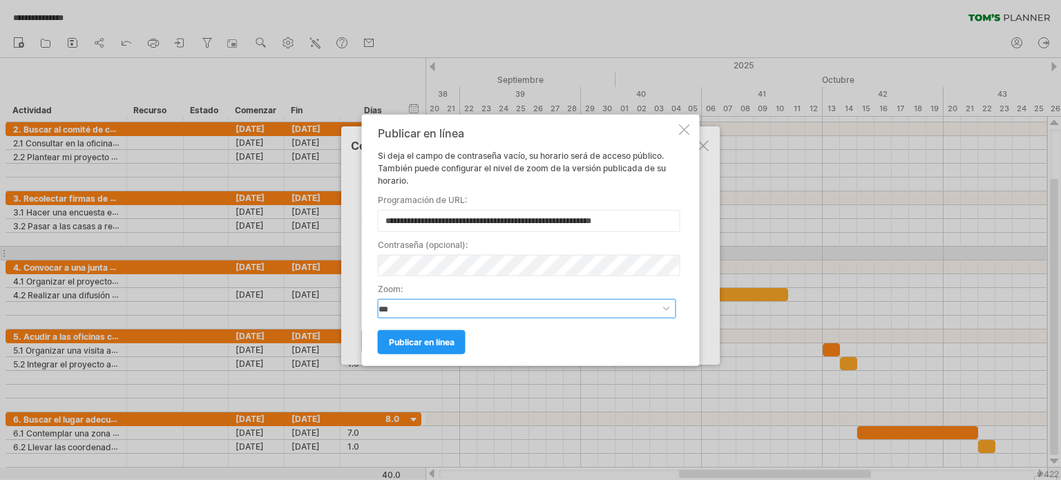
click at [666, 303] on select "**********" at bounding box center [527, 308] width 298 height 19
select select "*"
click at [378, 299] on select "**********" at bounding box center [527, 308] width 298 height 19
click at [455, 343] on link "publicar en línea" at bounding box center [422, 342] width 88 height 24
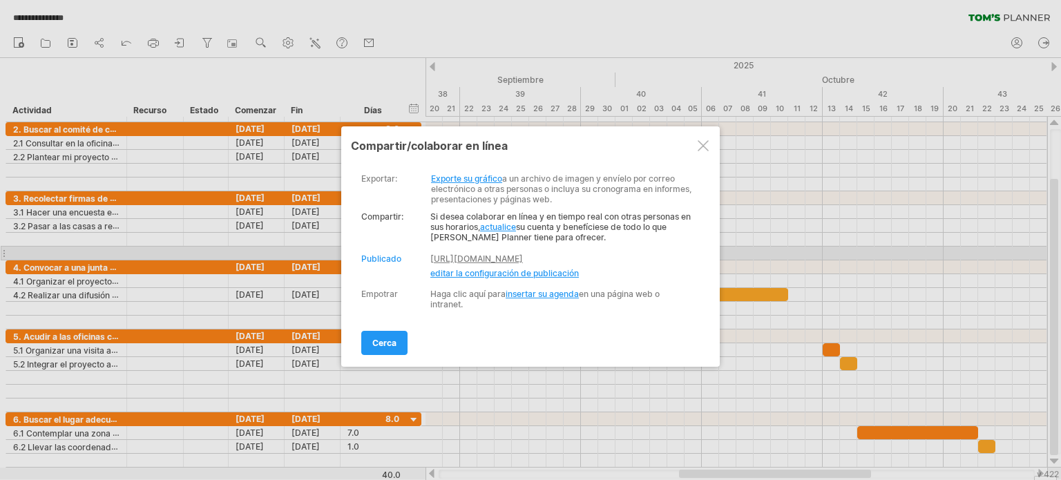
click at [434, 256] on font "[URL][DOMAIN_NAME]" at bounding box center [476, 258] width 93 height 10
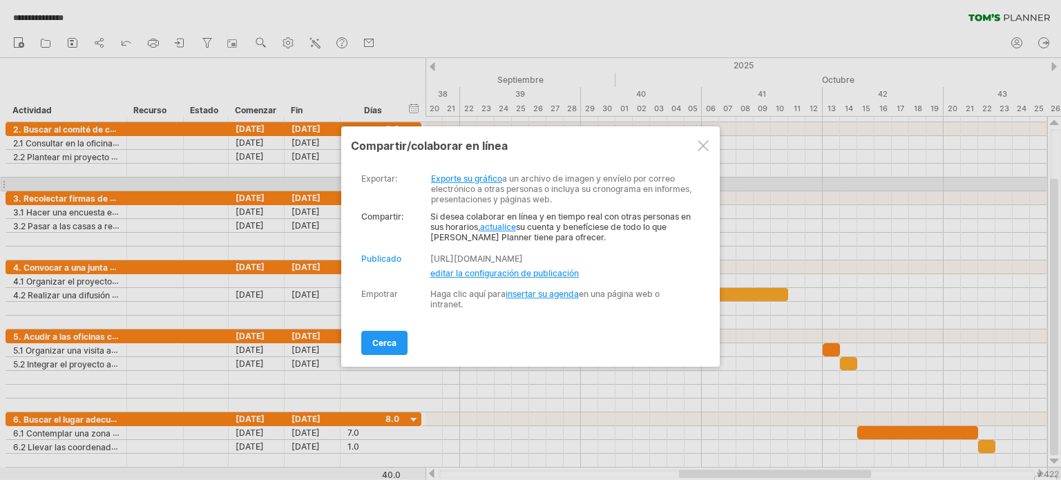
click at [463, 181] on font "Exporte su gráfico" at bounding box center [466, 178] width 71 height 10
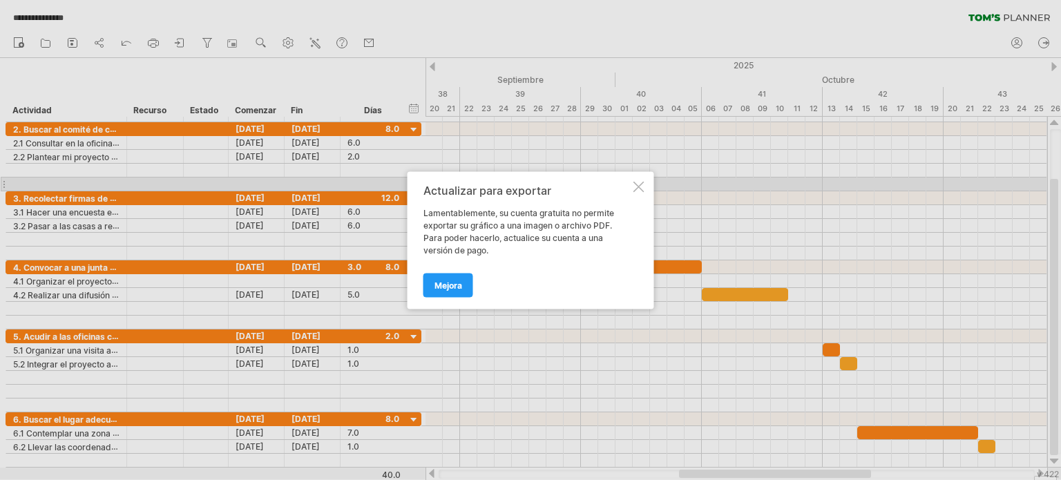
click at [641, 182] on div at bounding box center [638, 186] width 11 height 11
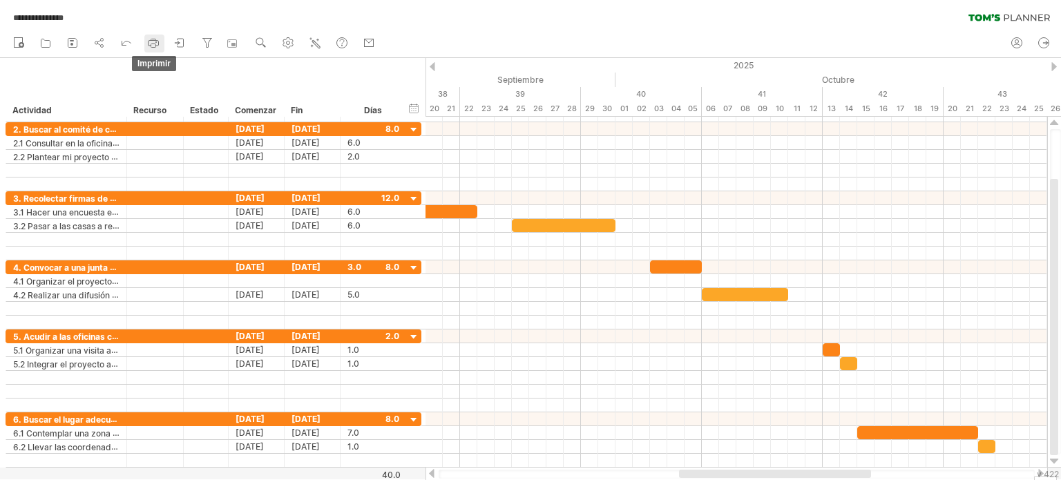
click at [155, 41] on icon at bounding box center [153, 43] width 14 height 14
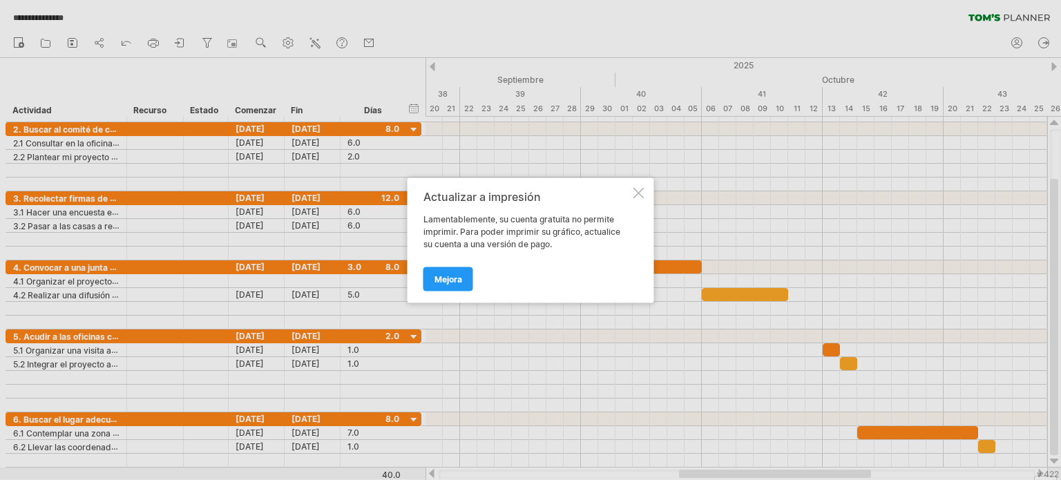
click at [635, 197] on div at bounding box center [638, 192] width 11 height 11
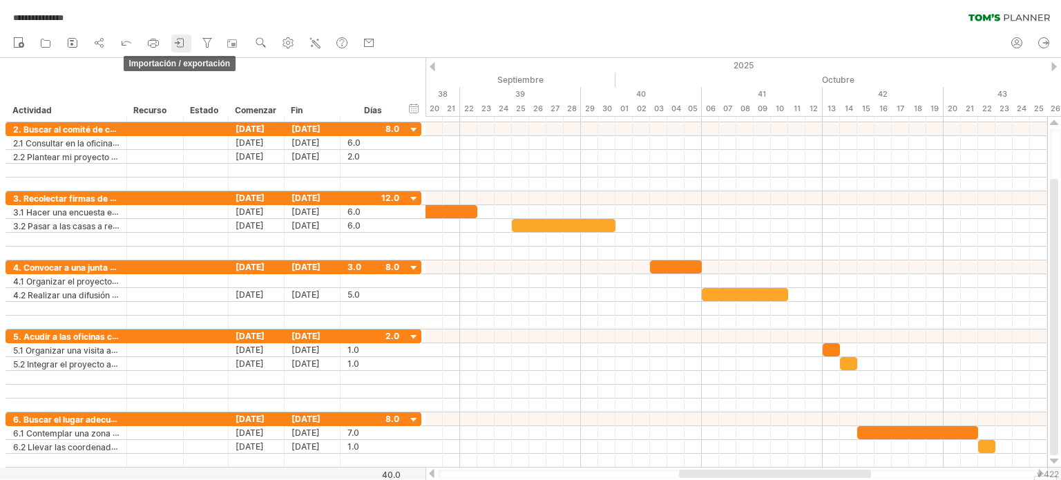
click at [182, 41] on icon at bounding box center [180, 43] width 14 height 14
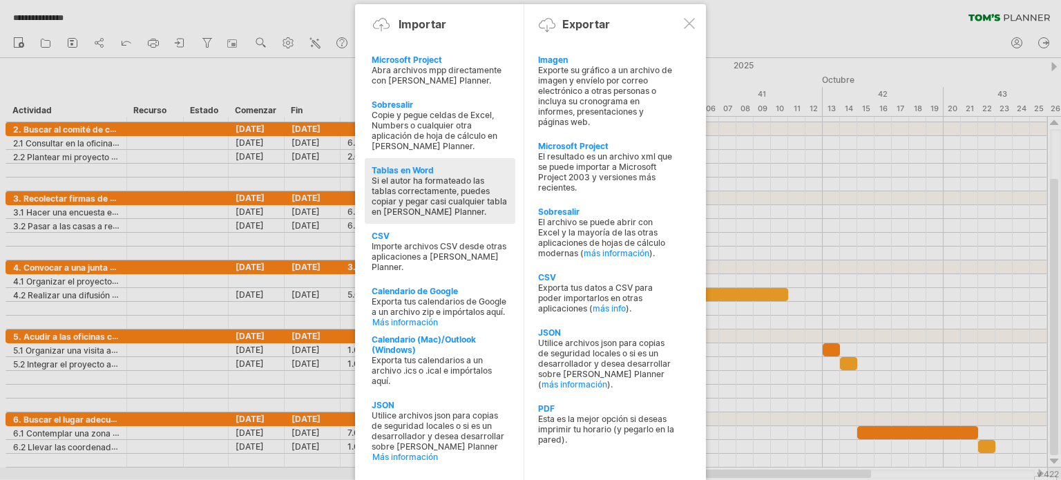
click at [387, 164] on div "Tablas en Word Si el autor ha formateado las tablas correctamente, puedes copia…" at bounding box center [440, 191] width 151 height 66
type textarea "**********"
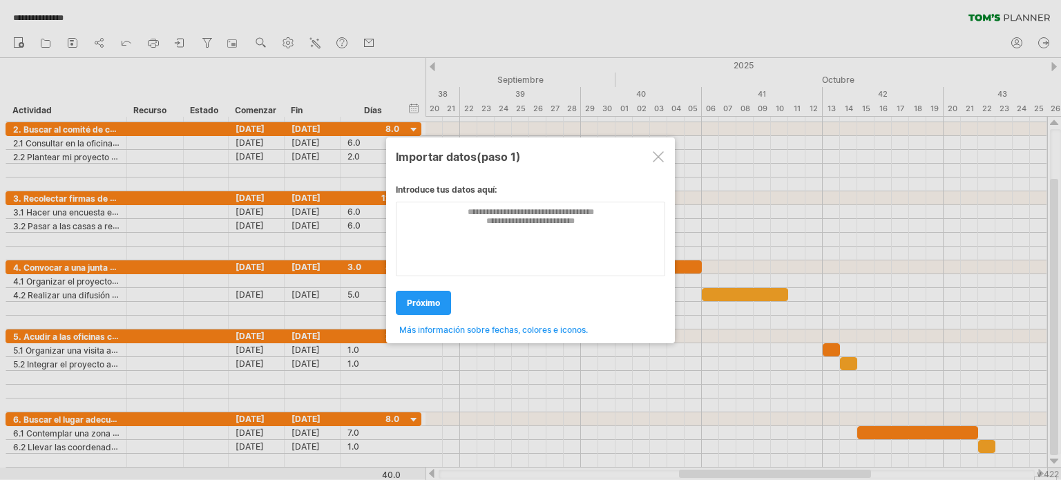
click at [653, 155] on div at bounding box center [658, 156] width 11 height 11
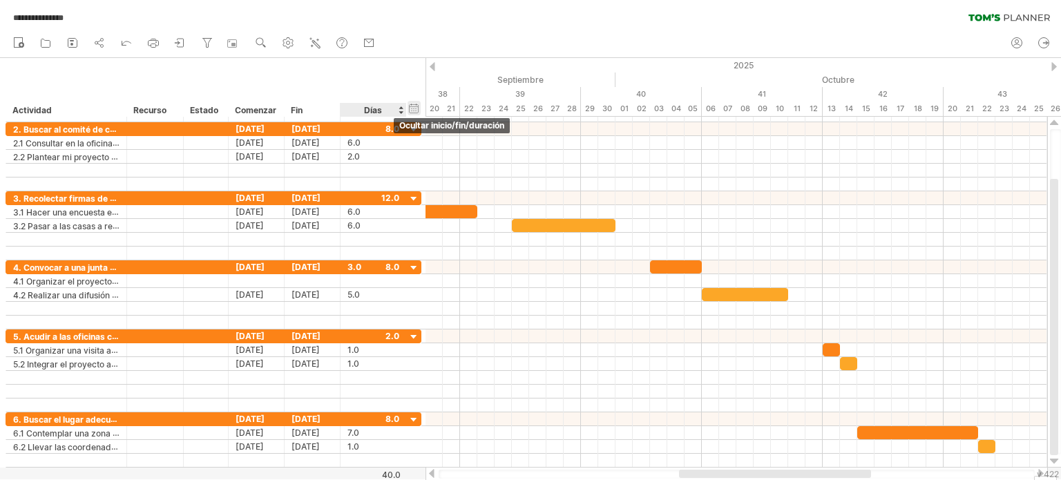
click at [412, 103] on div "ocultar inicio/fin/duración mostrar inicio/fin/duración" at bounding box center [414, 108] width 13 height 15
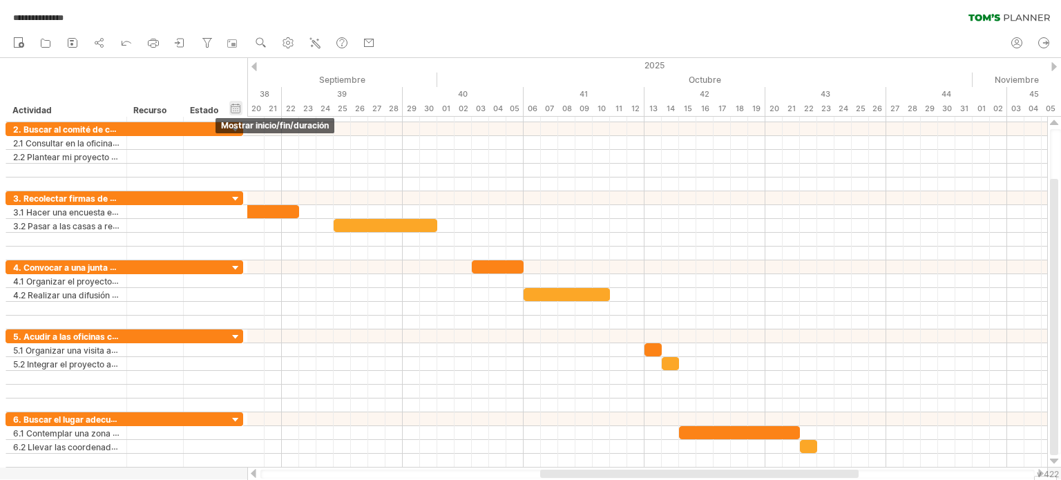
click at [233, 104] on div "ocultar inicio/fin/duración mostrar inicio/fin/duración" at bounding box center [235, 108] width 13 height 15
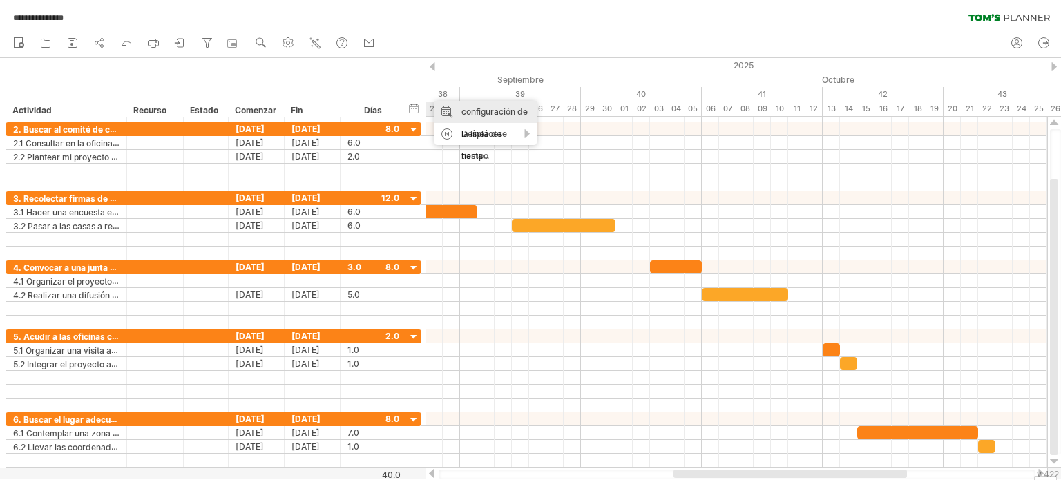
click at [467, 113] on font "configuración de la línea de tiempo" at bounding box center [494, 133] width 66 height 55
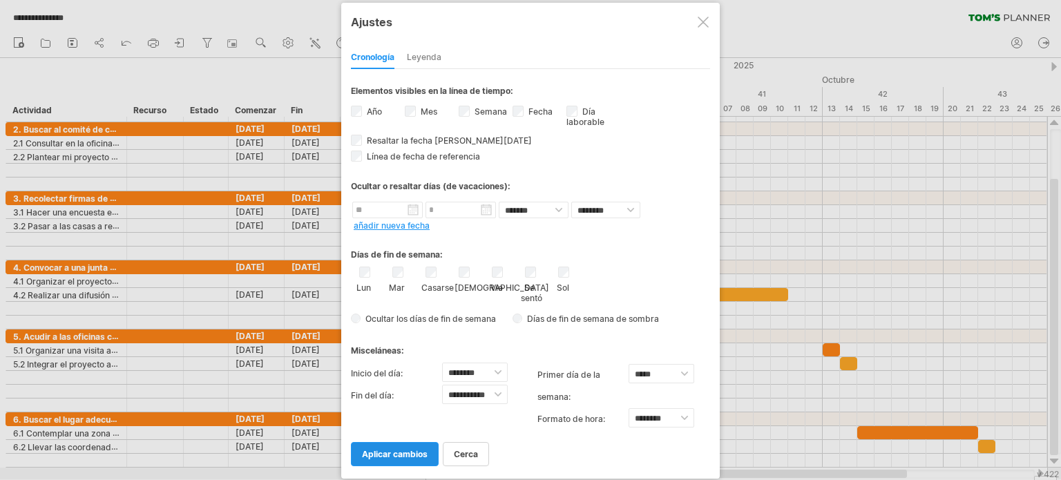
click at [392, 462] on link "aplicar cambios" at bounding box center [395, 454] width 88 height 24
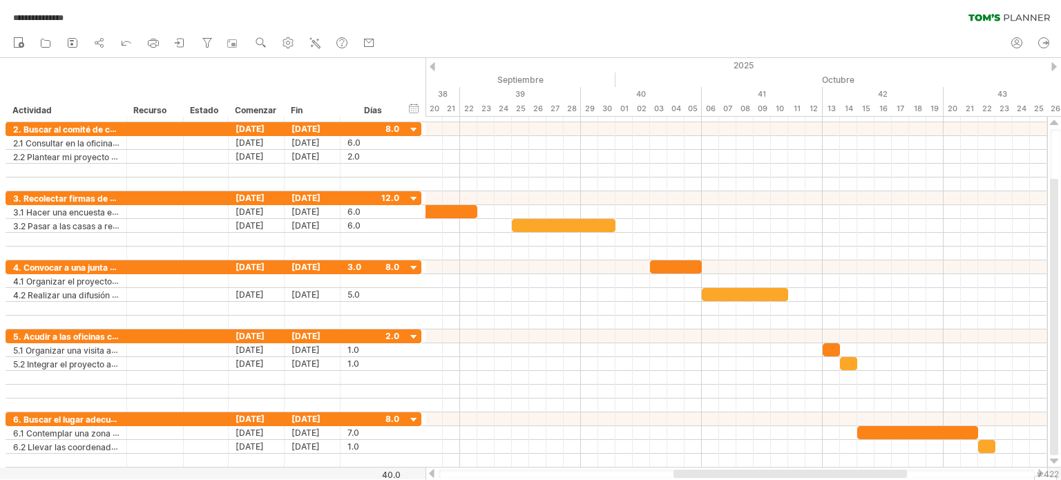
click at [435, 470] on div at bounding box center [431, 473] width 11 height 9
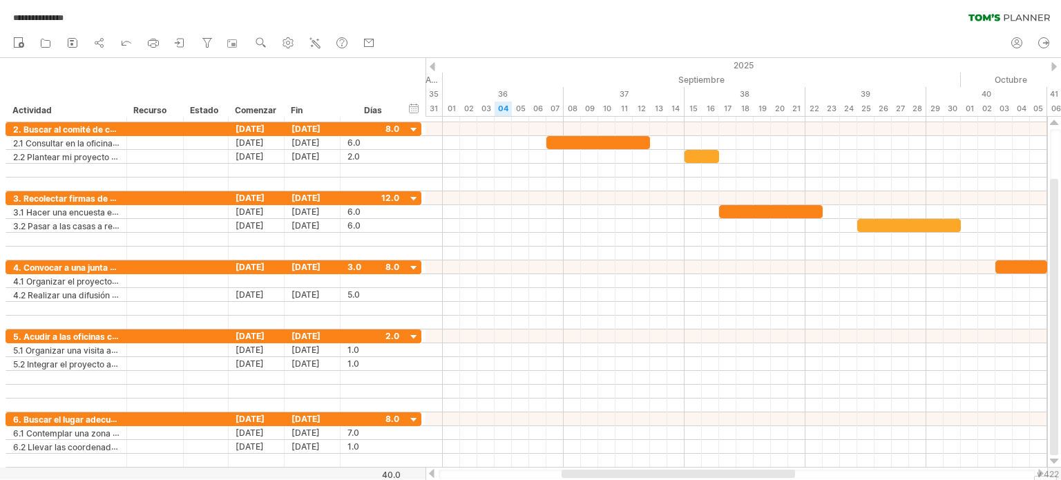
click at [435, 470] on div at bounding box center [431, 473] width 11 height 9
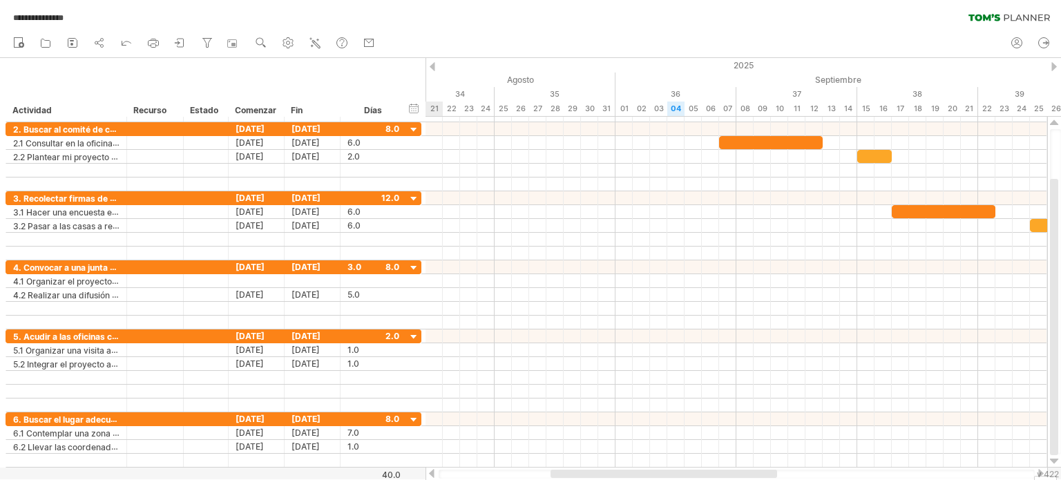
click at [435, 470] on div at bounding box center [431, 473] width 11 height 9
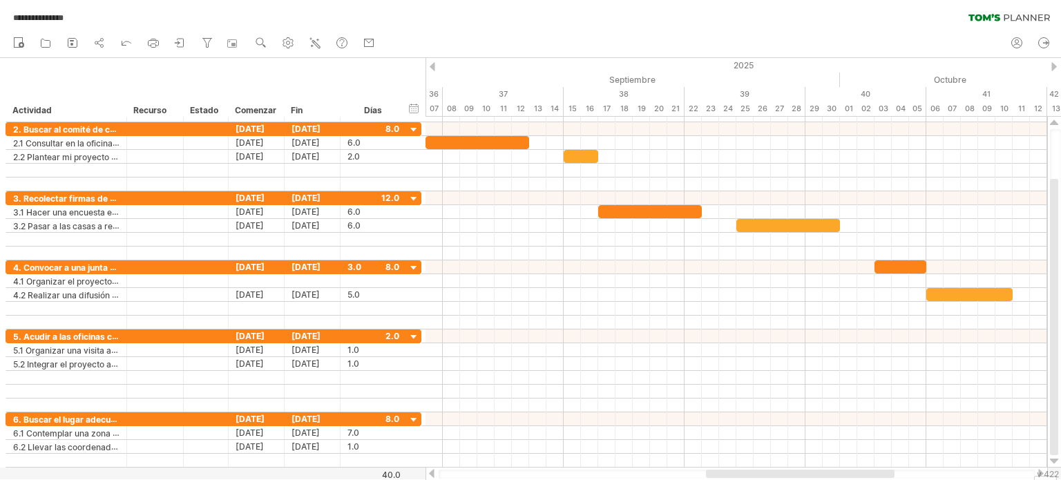
drag, startPoint x: 717, startPoint y: 470, endPoint x: 890, endPoint y: 473, distance: 172.7
click at [890, 473] on div at bounding box center [800, 474] width 189 height 8
click at [94, 44] on icon at bounding box center [100, 43] width 14 height 14
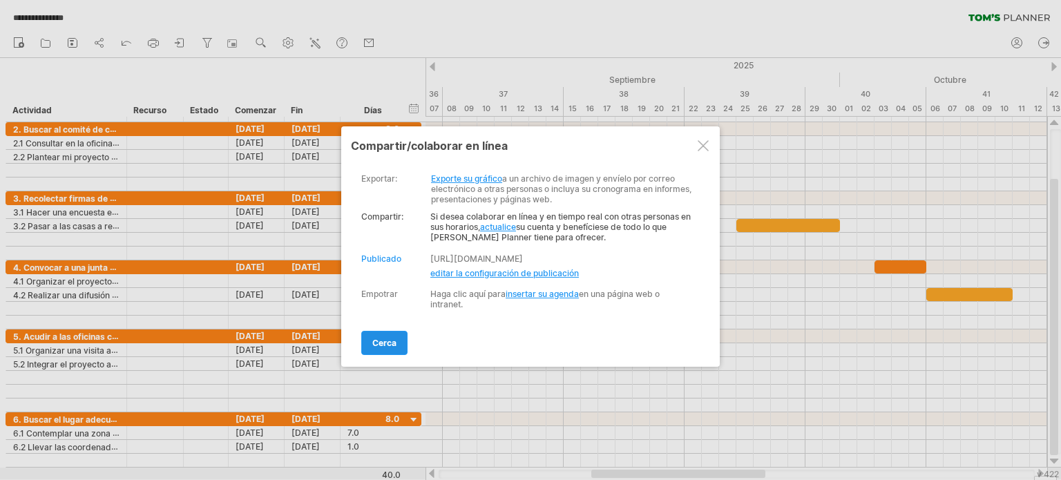
click at [381, 335] on link "cerca" at bounding box center [384, 343] width 46 height 24
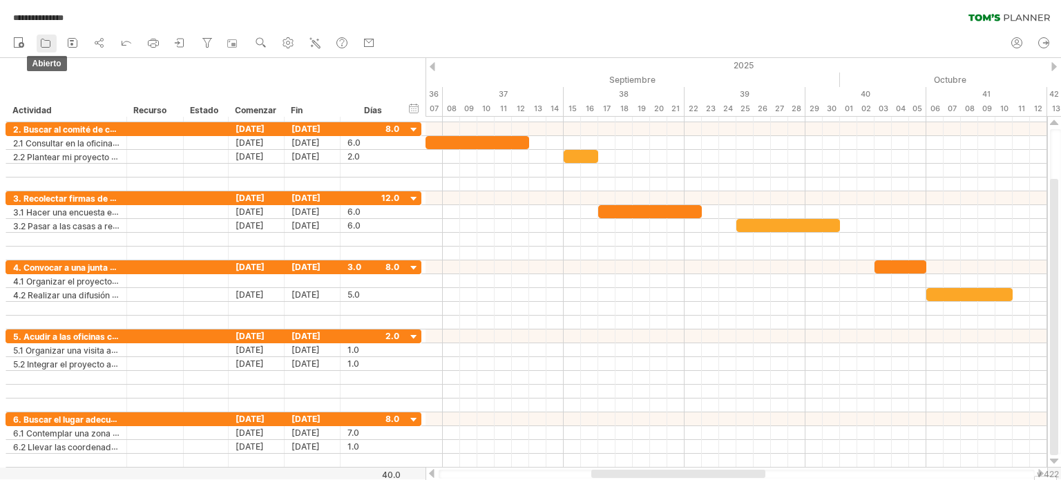
click at [47, 43] on icon at bounding box center [46, 43] width 14 height 14
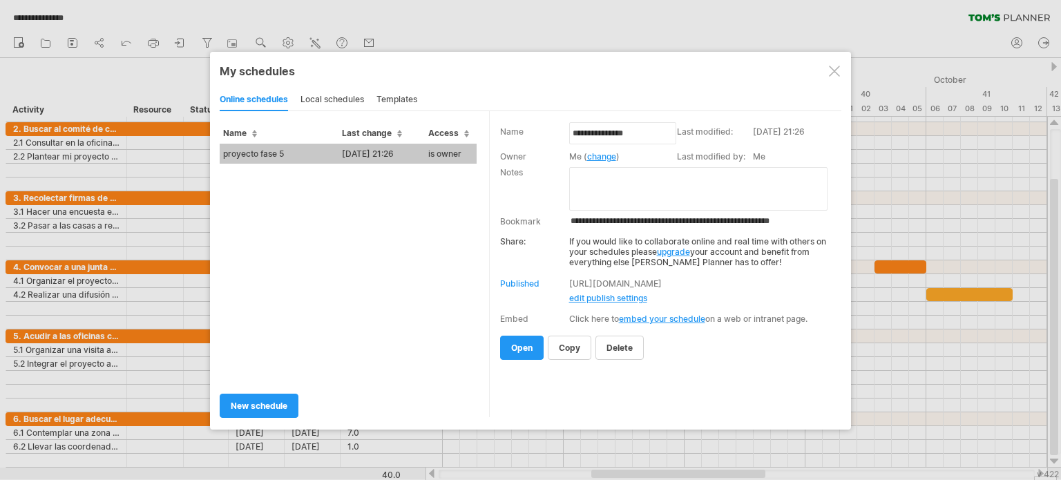
click at [832, 68] on div at bounding box center [834, 71] width 11 height 11
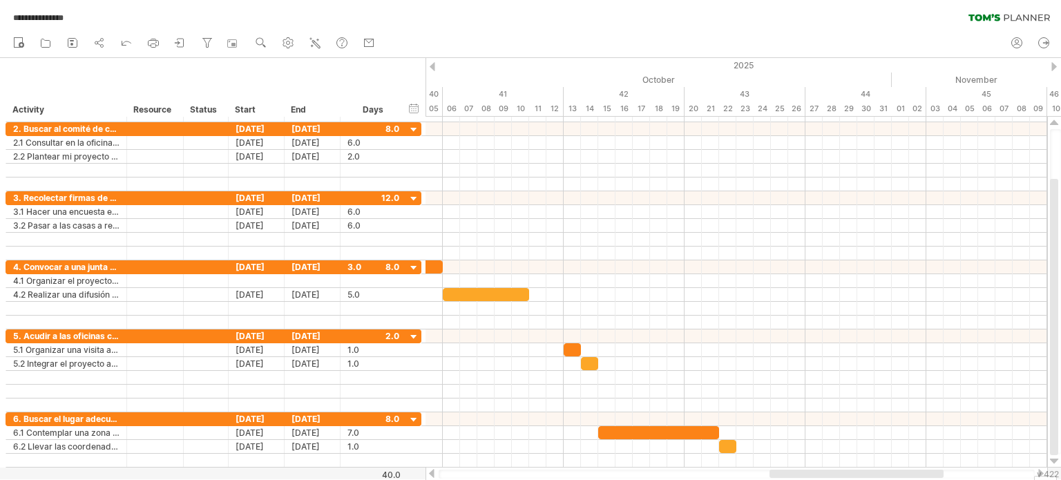
drag, startPoint x: 602, startPoint y: 474, endPoint x: 780, endPoint y: 496, distance: 179.6
click at [780, 479] on html "**********" at bounding box center [530, 241] width 1061 height 483
click at [780, 468] on div at bounding box center [736, 474] width 622 height 14
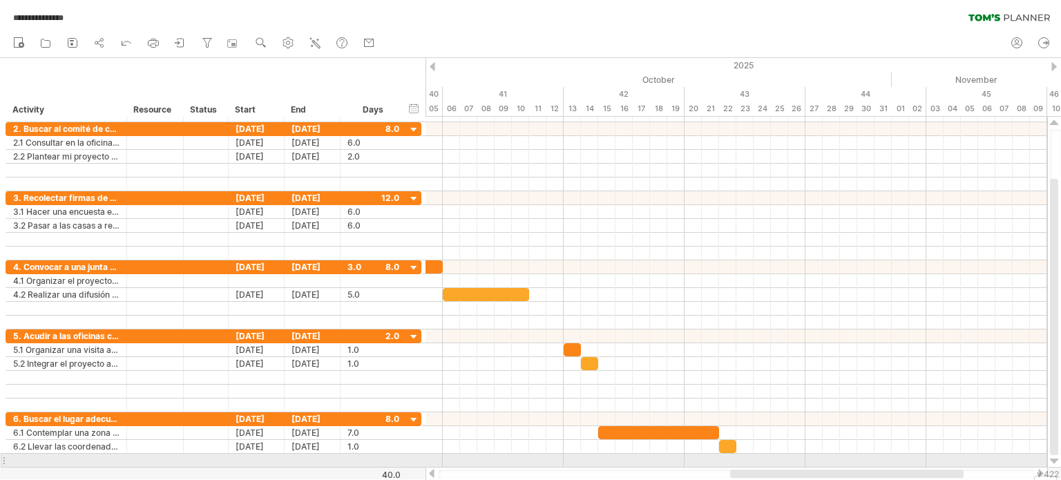
click at [1054, 457] on div at bounding box center [1054, 461] width 9 height 11
click at [1053, 456] on div at bounding box center [1054, 461] width 9 height 11
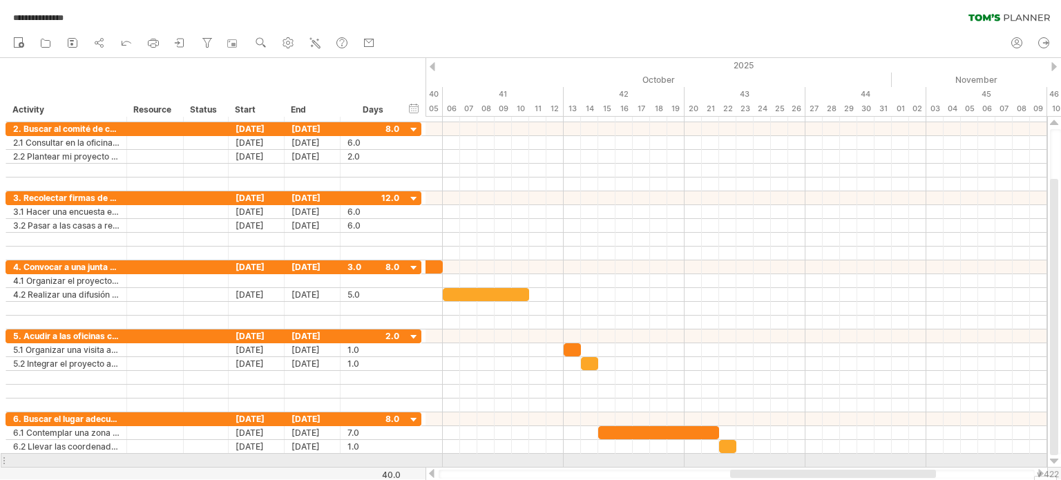
click at [1030, 400] on div at bounding box center [736, 406] width 622 height 14
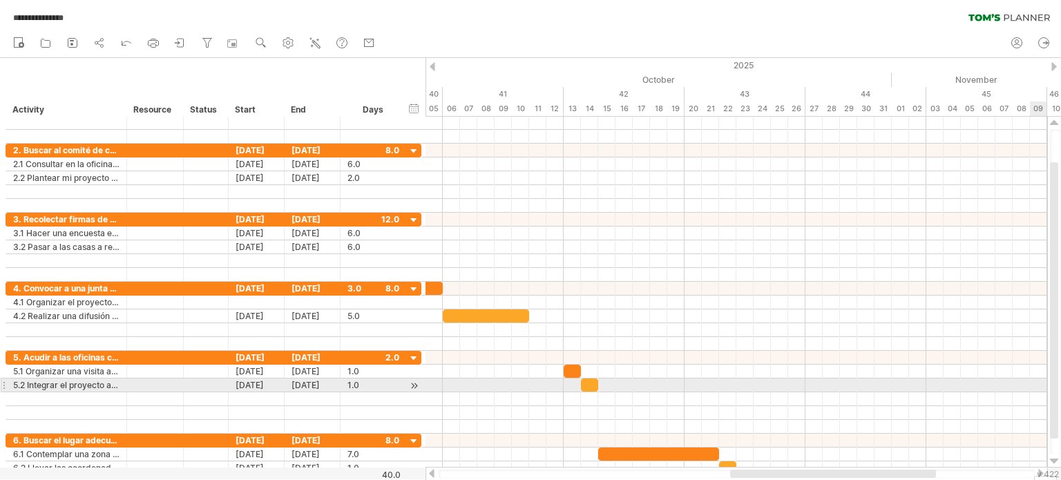
drag, startPoint x: 1054, startPoint y: 400, endPoint x: 1058, endPoint y: 417, distance: 17.1
click at [1058, 417] on div at bounding box center [1055, 291] width 11 height 325
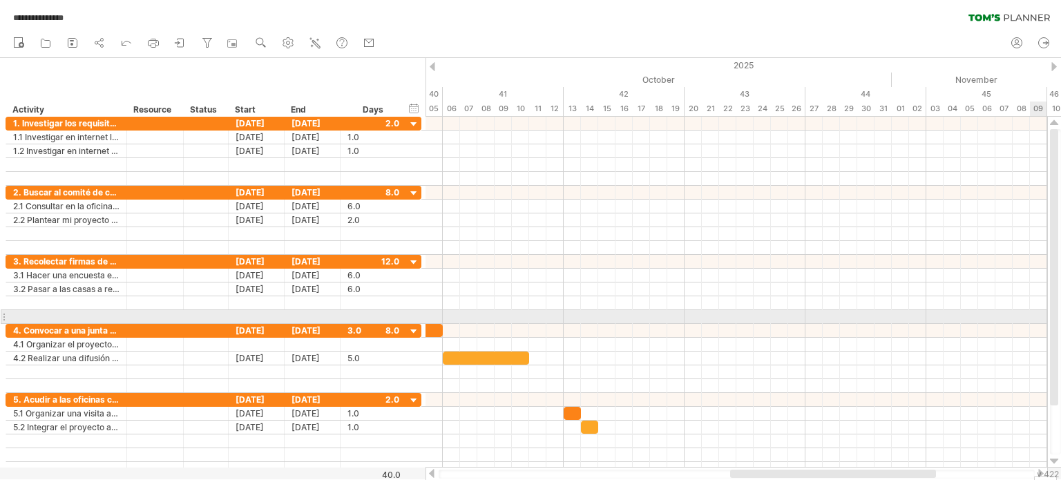
drag, startPoint x: 1055, startPoint y: 421, endPoint x: 1044, endPoint y: 307, distance: 114.6
click at [1044, 307] on div "**********" at bounding box center [530, 240] width 1061 height 480
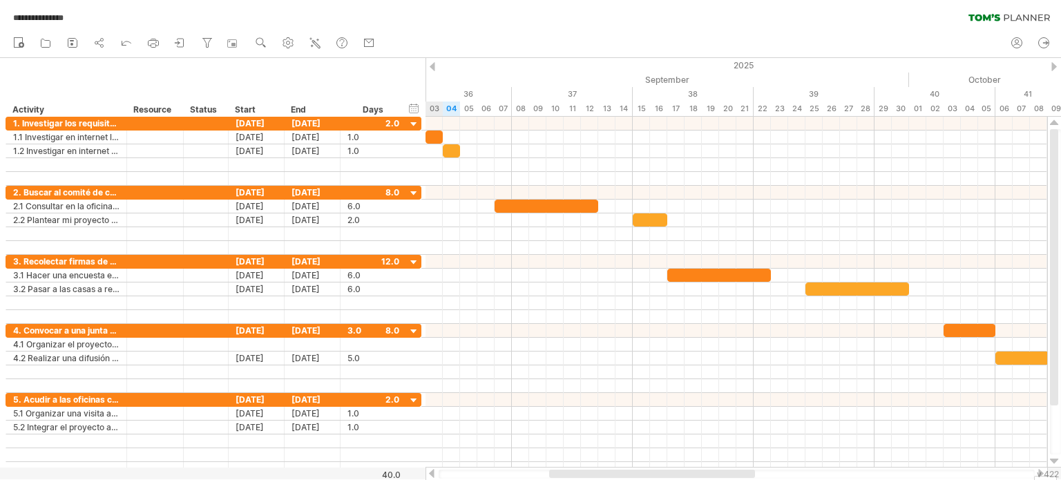
drag, startPoint x: 781, startPoint y: 472, endPoint x: 600, endPoint y: 477, distance: 181.1
click at [600, 477] on div at bounding box center [652, 474] width 206 height 8
